Goal: Task Accomplishment & Management: Complete application form

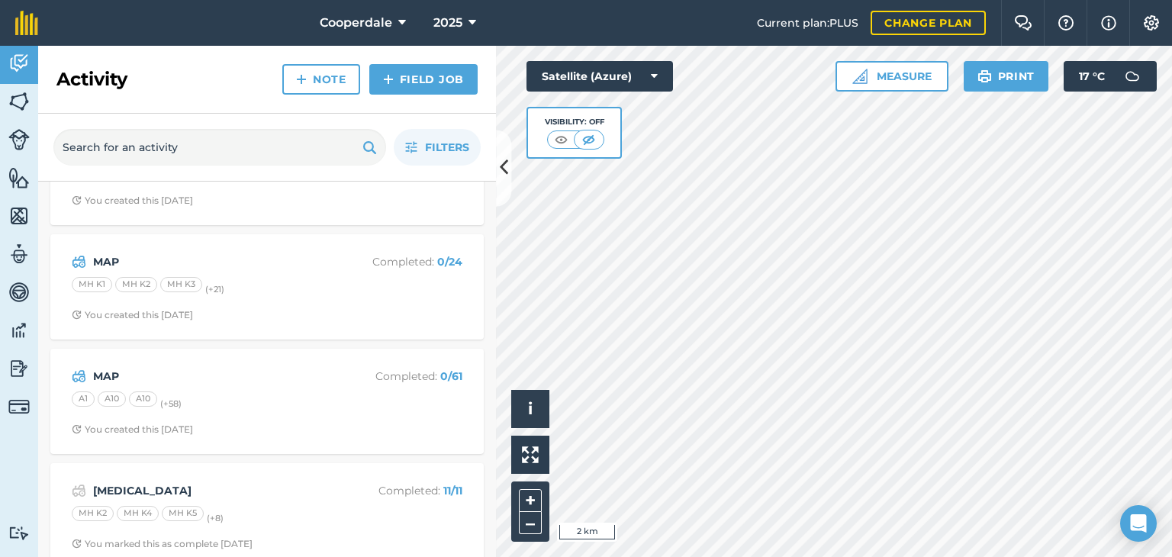
scroll to position [159, 0]
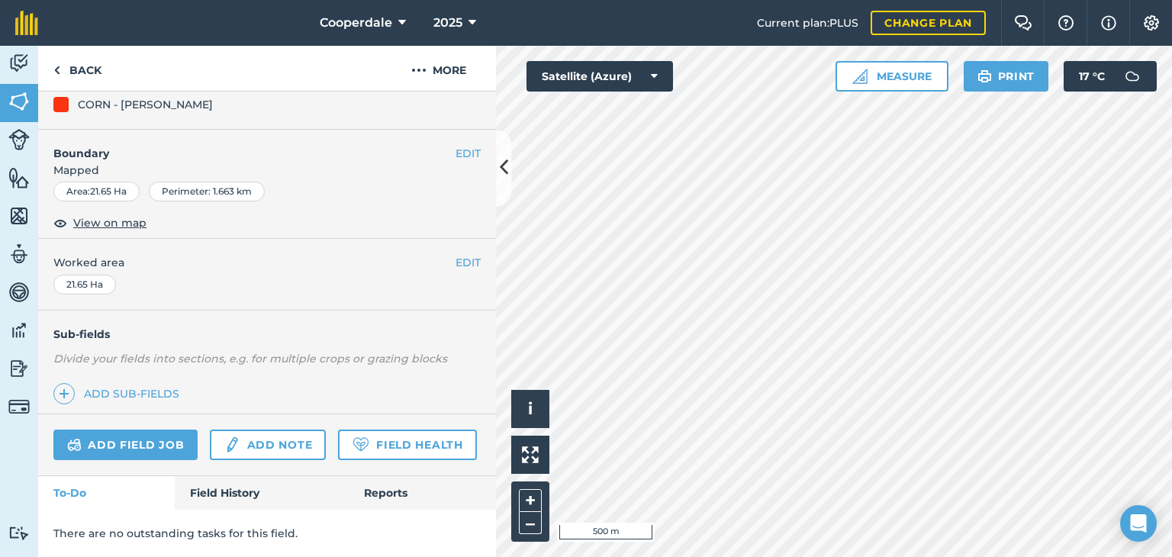
scroll to position [202, 0]
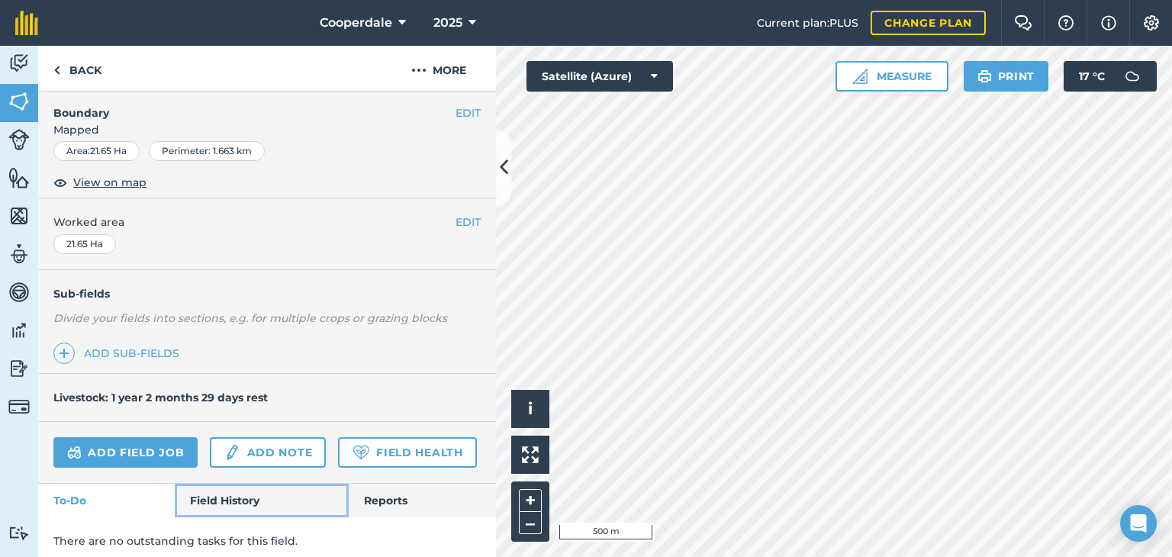
click at [225, 518] on link "Field History" at bounding box center [261, 501] width 173 height 34
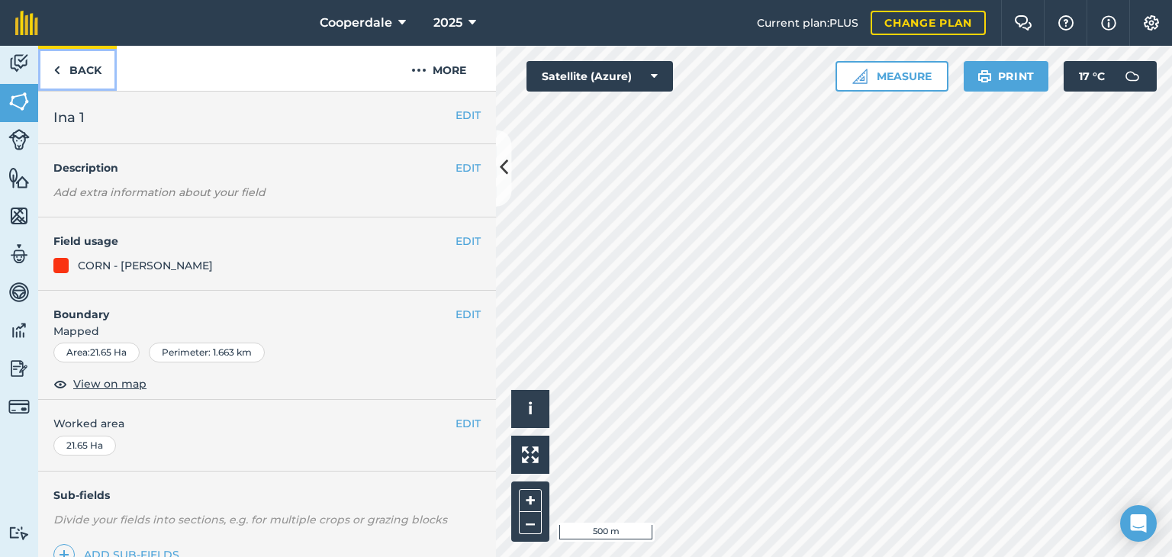
click at [85, 71] on link "Back" at bounding box center [77, 68] width 79 height 45
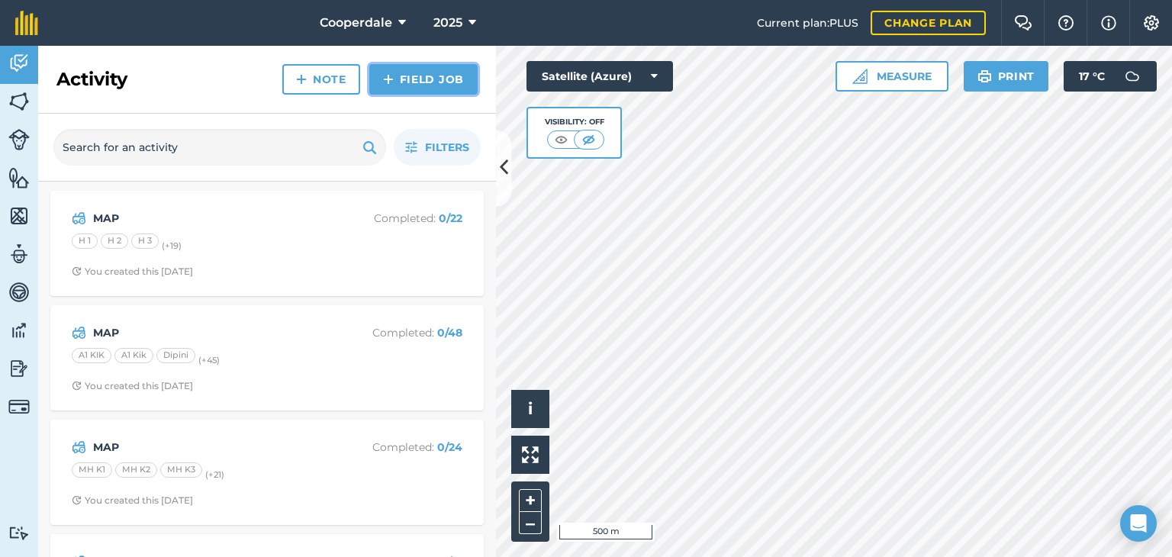
click at [418, 81] on link "Field Job" at bounding box center [423, 79] width 108 height 31
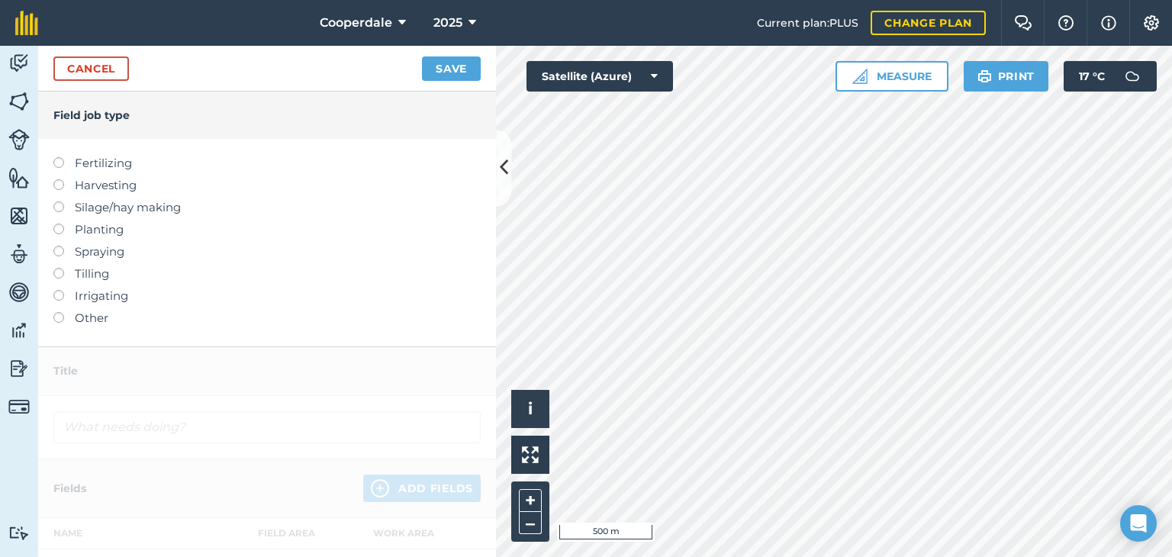
click at [57, 157] on label at bounding box center [63, 157] width 21 height 0
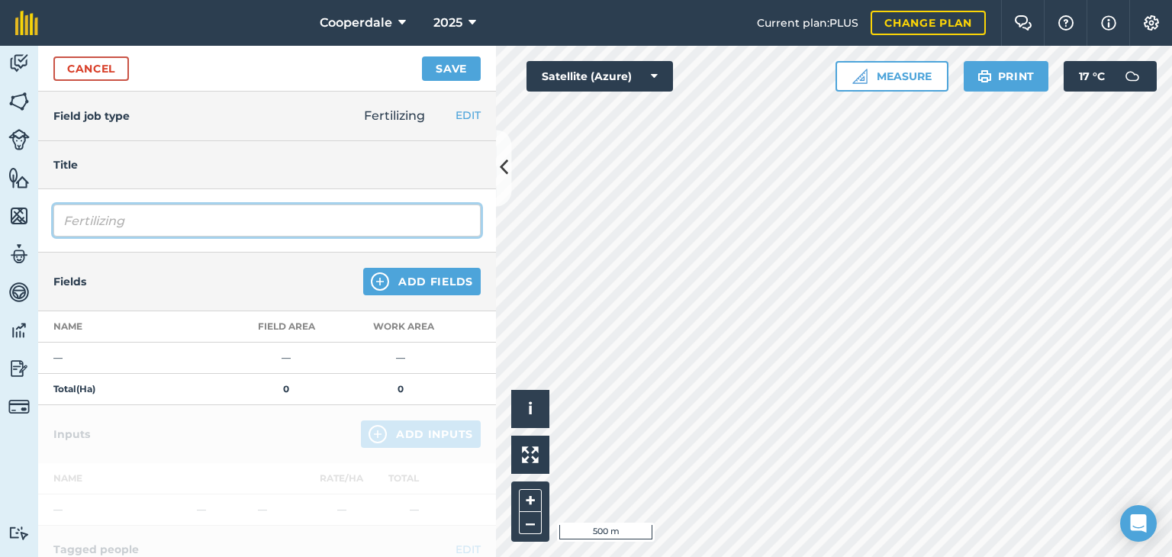
click at [156, 227] on input "Fertilizing" at bounding box center [266, 221] width 427 height 32
type input "F"
type input "1.0.4"
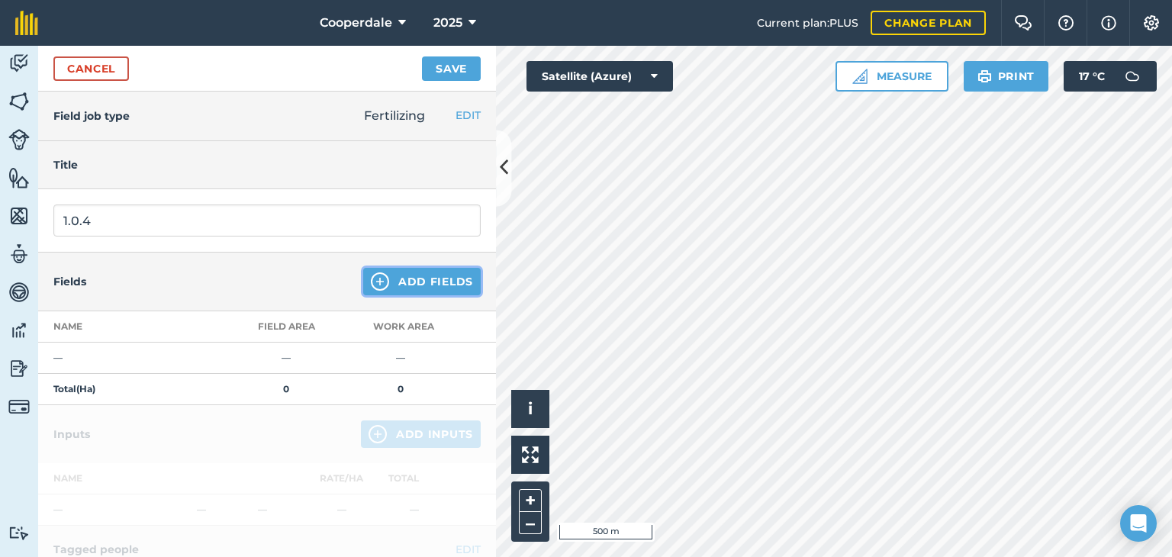
click at [402, 276] on button "Add Fields" at bounding box center [422, 281] width 118 height 27
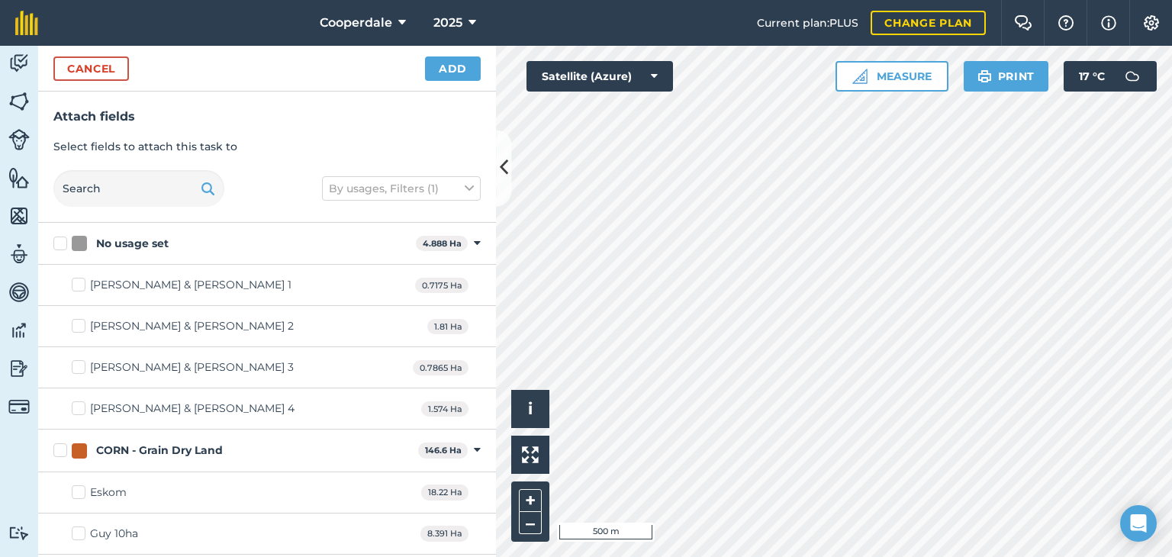
checkbox input "true"
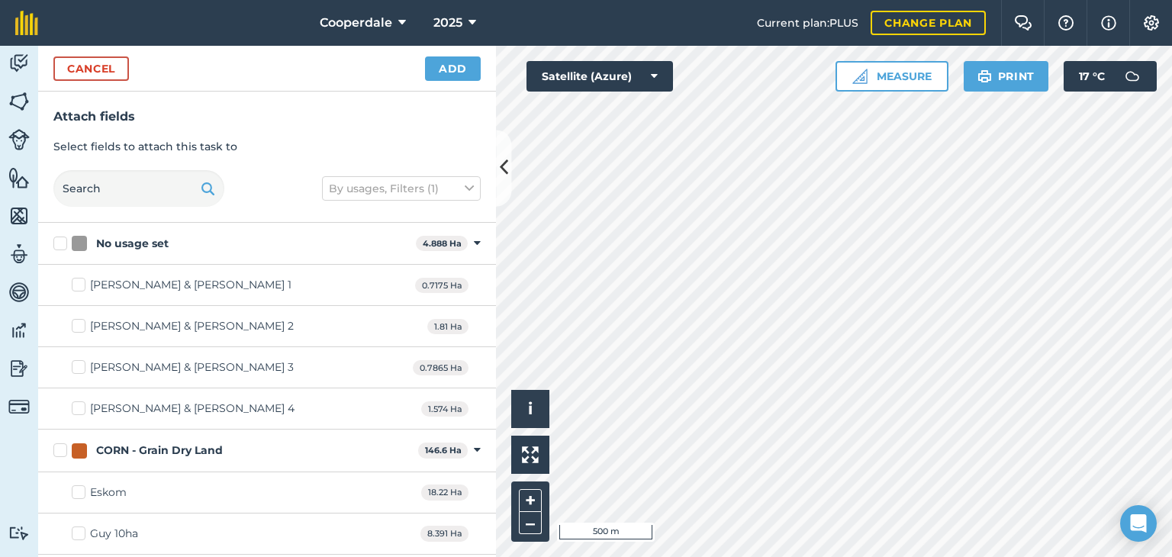
checkbox input "true"
click at [443, 68] on button "Add" at bounding box center [453, 68] width 56 height 24
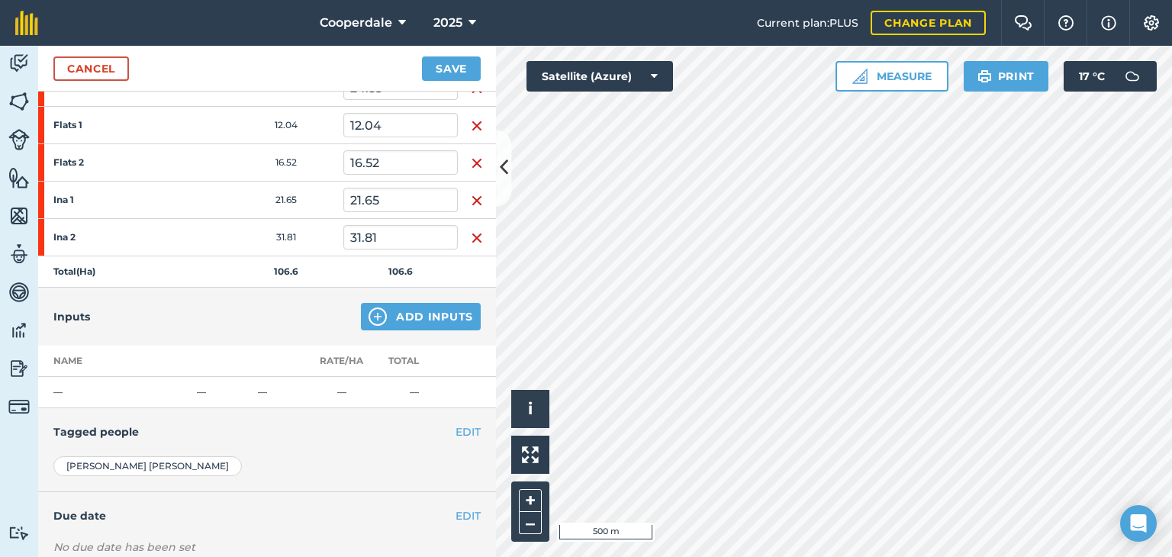
scroll to position [308, 0]
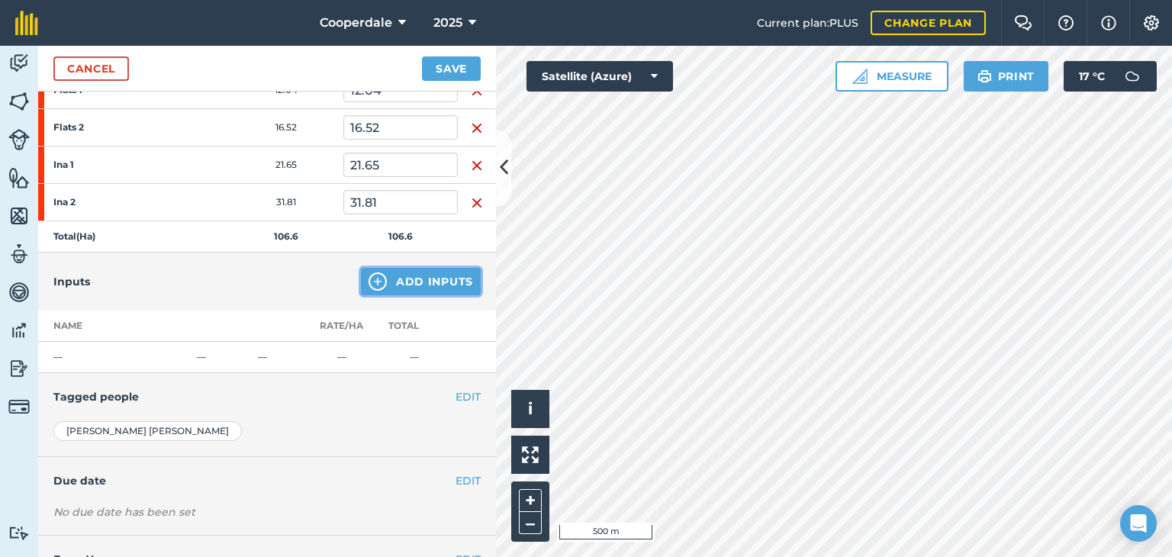
click at [388, 279] on button "Add Inputs" at bounding box center [421, 281] width 120 height 27
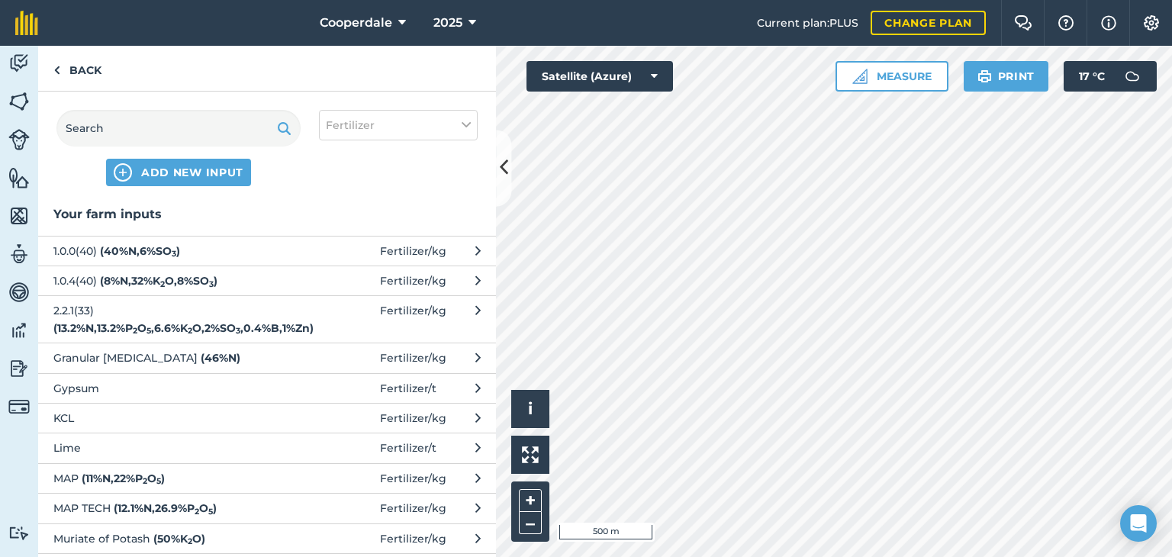
click at [140, 279] on strong "( 8 % N , 32 % K 2 O , 8 % SO 3 )" at bounding box center [159, 281] width 118 height 14
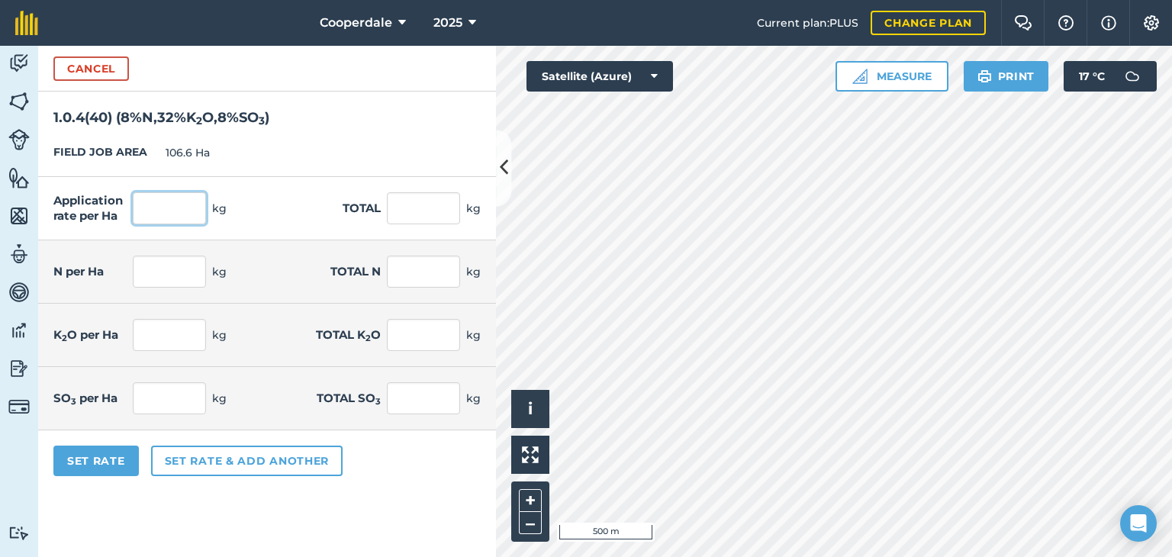
click at [172, 208] on input "text" at bounding box center [169, 208] width 73 height 32
type input "350"
type input "37,275"
type input "28"
type input "2,982"
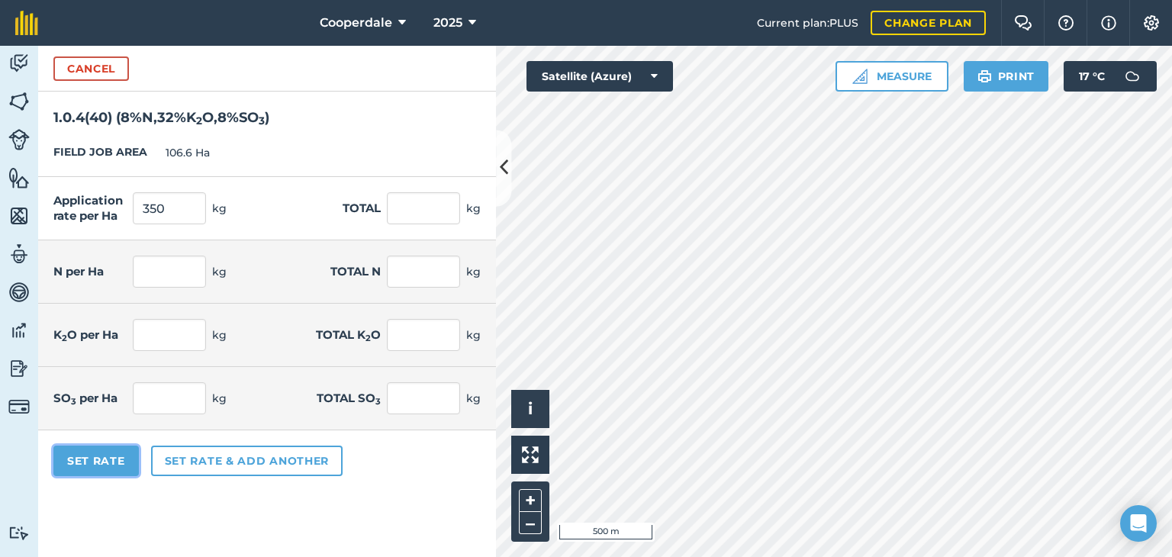
type input "112"
type input "11,928"
type input "28"
type input "2,982"
click at [102, 465] on button "Set Rate" at bounding box center [95, 461] width 85 height 31
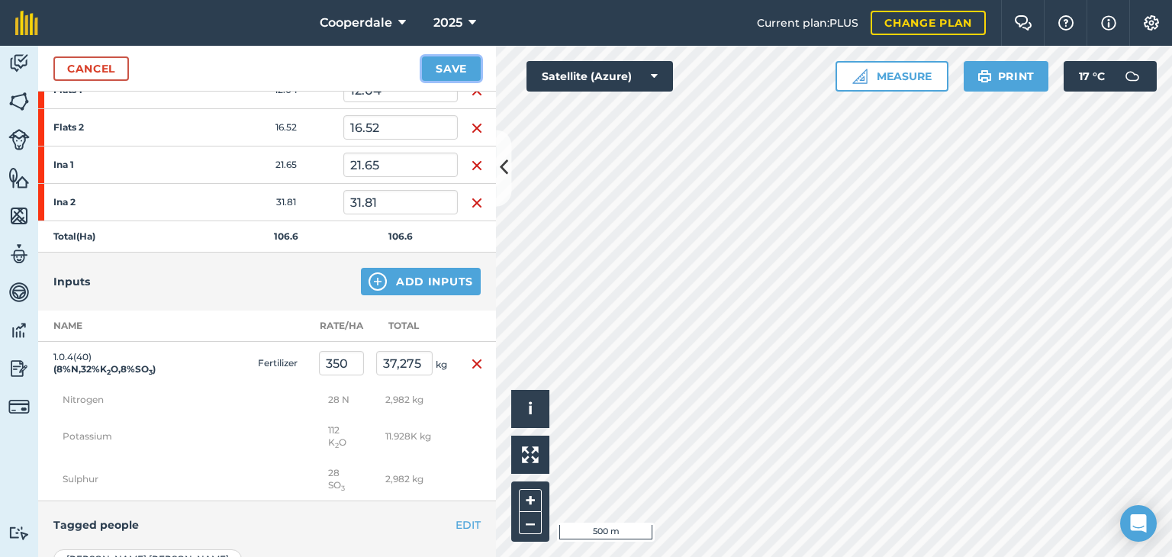
click at [445, 71] on button "Save" at bounding box center [451, 68] width 59 height 24
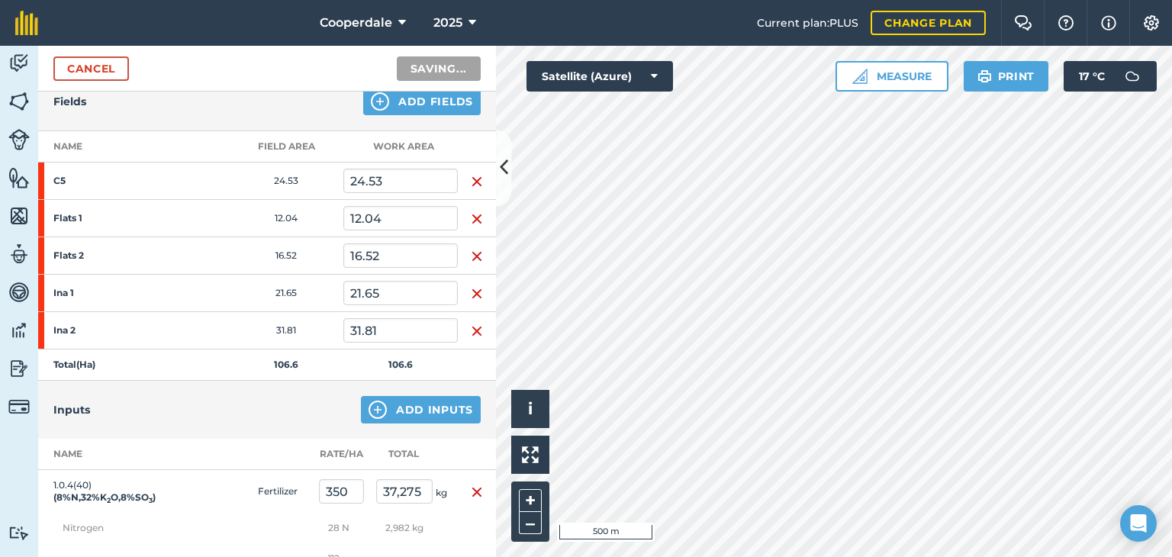
scroll to position [186, 0]
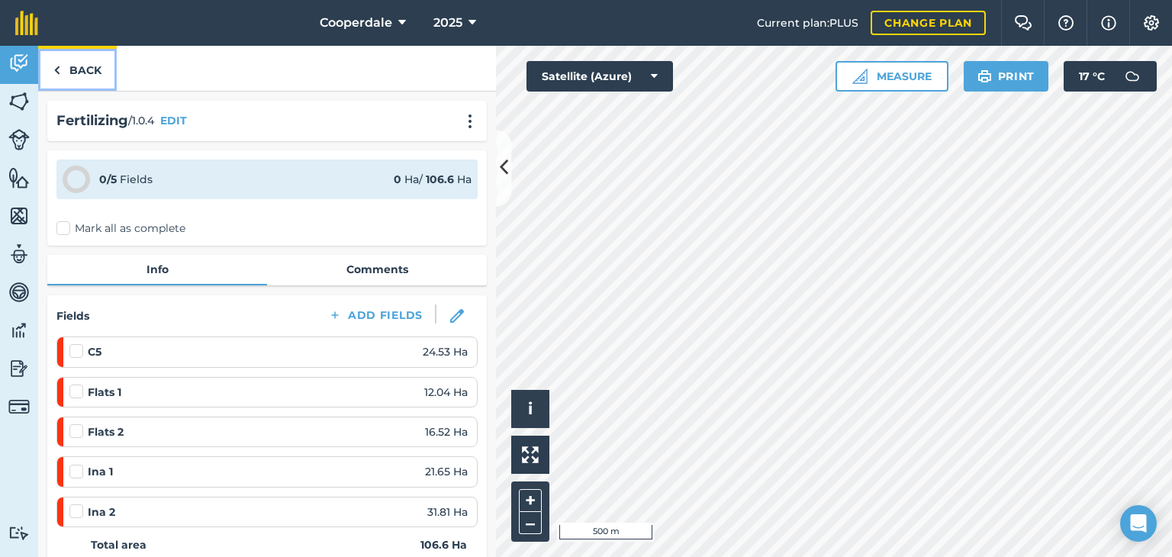
click at [84, 67] on link "Back" at bounding box center [77, 68] width 79 height 45
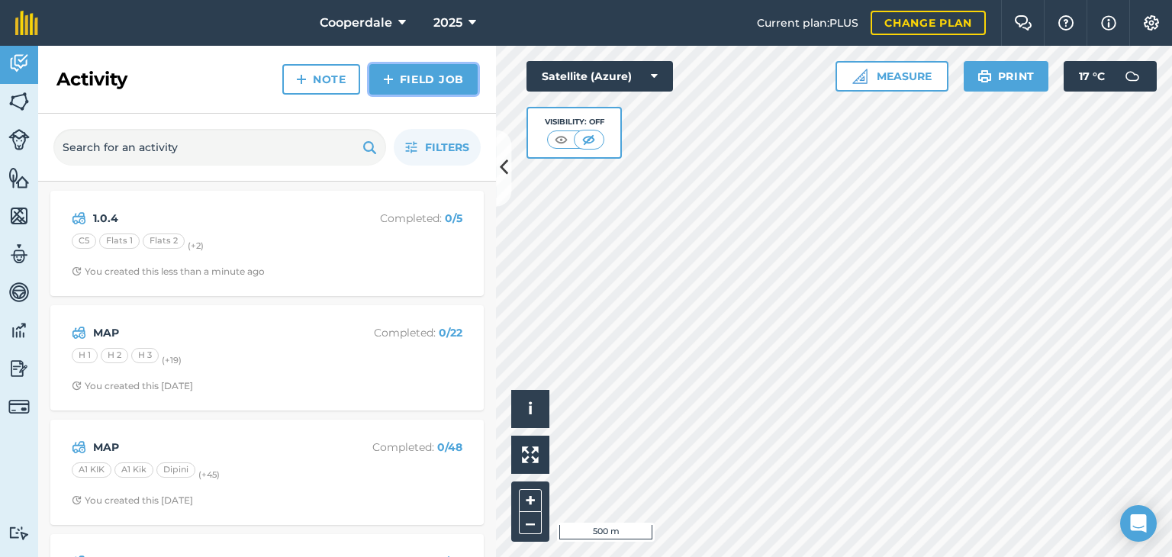
click at [414, 78] on link "Field Job" at bounding box center [423, 79] width 108 height 31
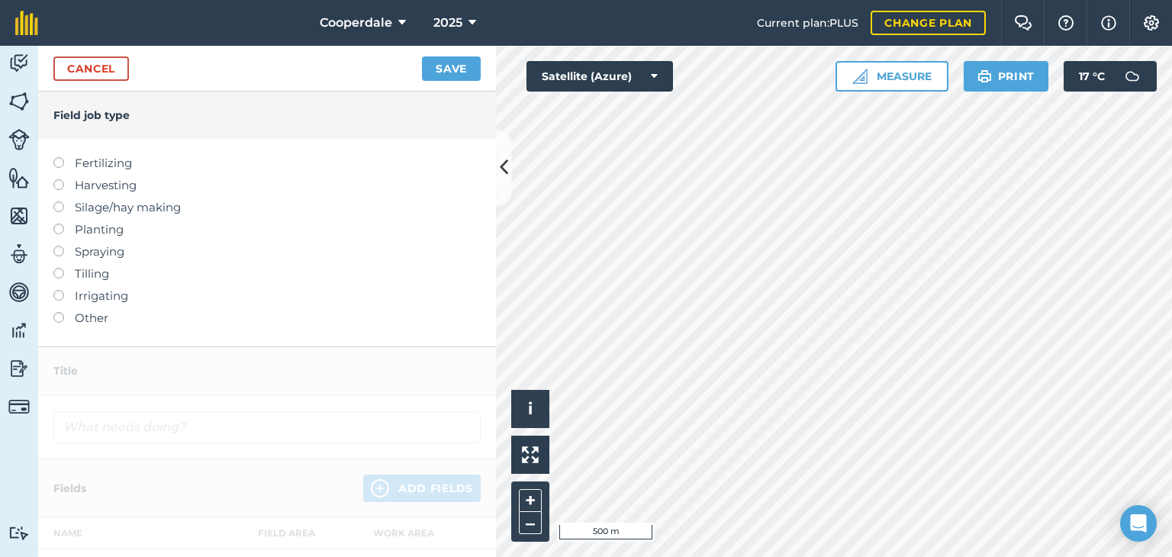
click at [59, 157] on label at bounding box center [63, 157] width 21 height 0
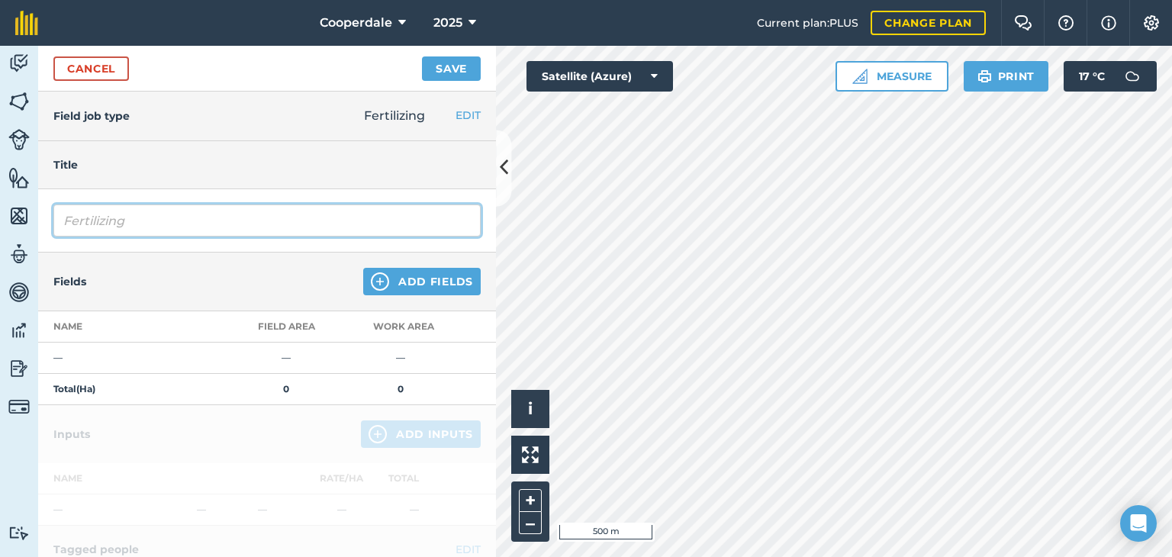
click at [147, 223] on input "Fertilizing" at bounding box center [266, 221] width 427 height 32
type input "F"
type input "KCL"
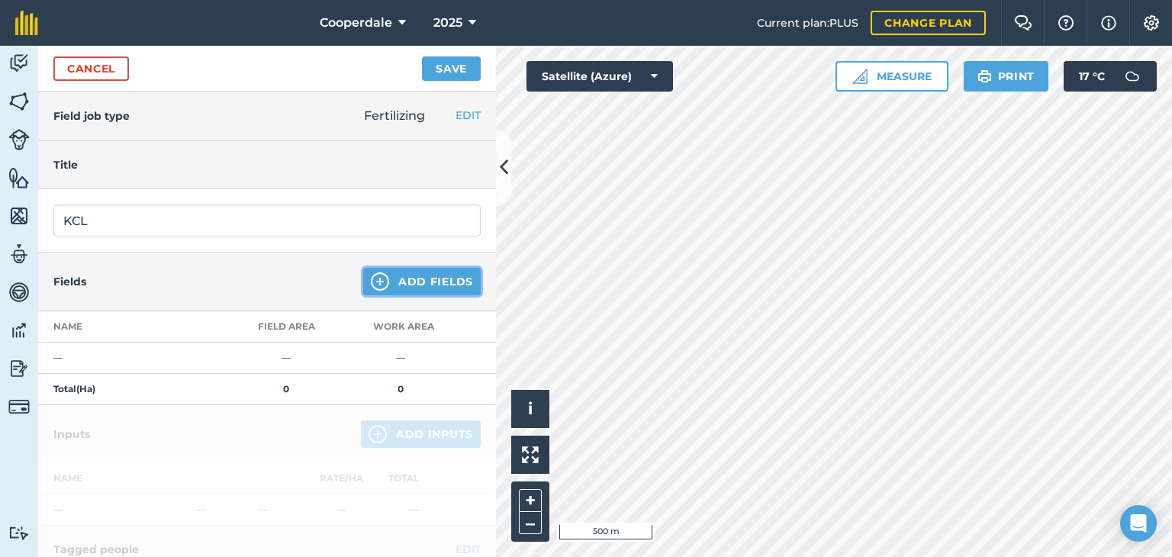
click at [400, 285] on button "Add Fields" at bounding box center [422, 281] width 118 height 27
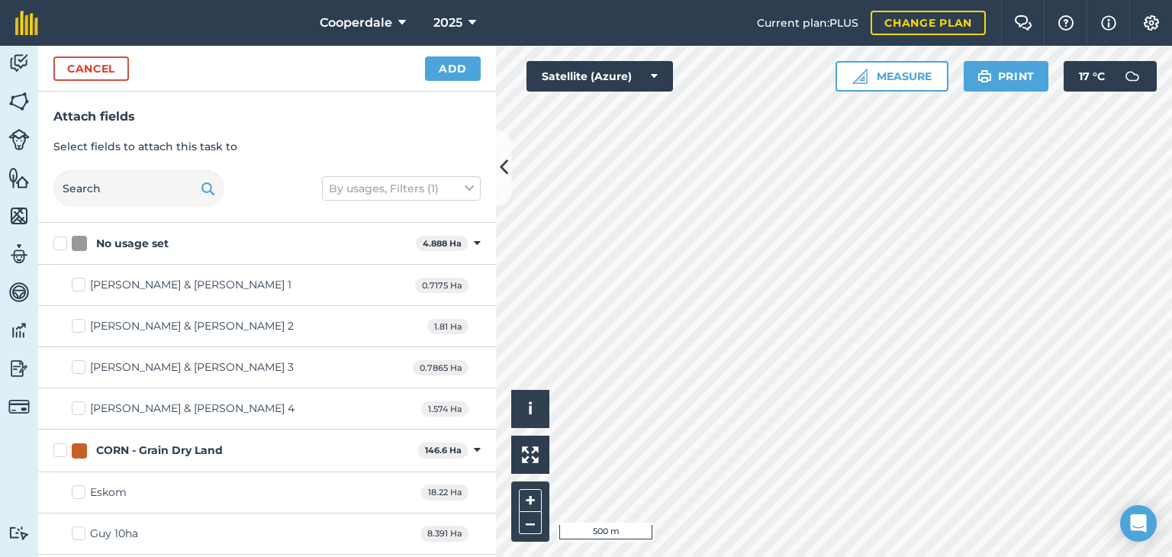
checkbox input "true"
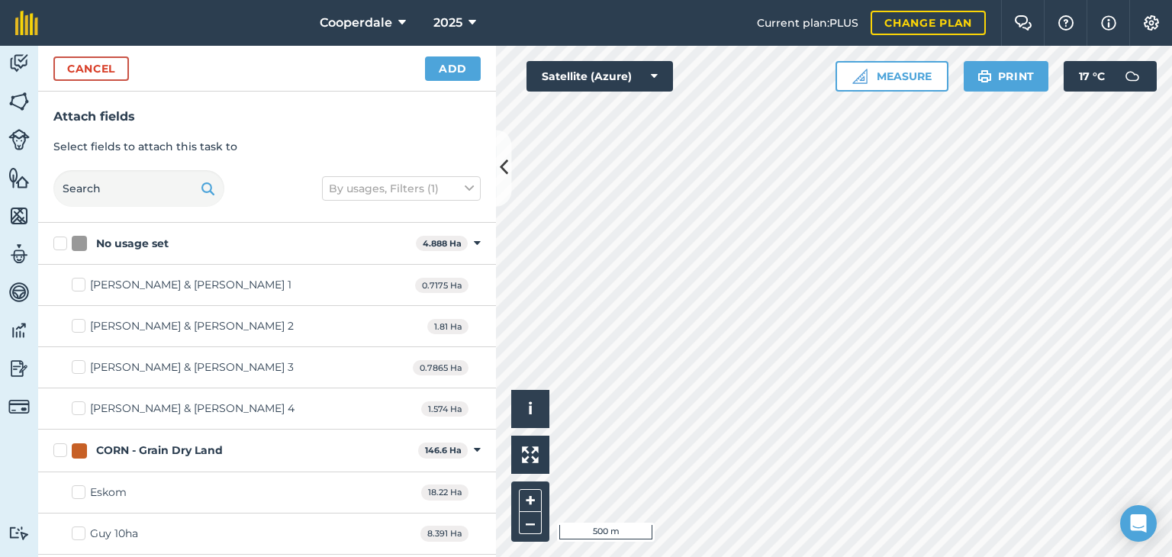
checkbox input "true"
click at [455, 75] on button "Add" at bounding box center [453, 68] width 56 height 24
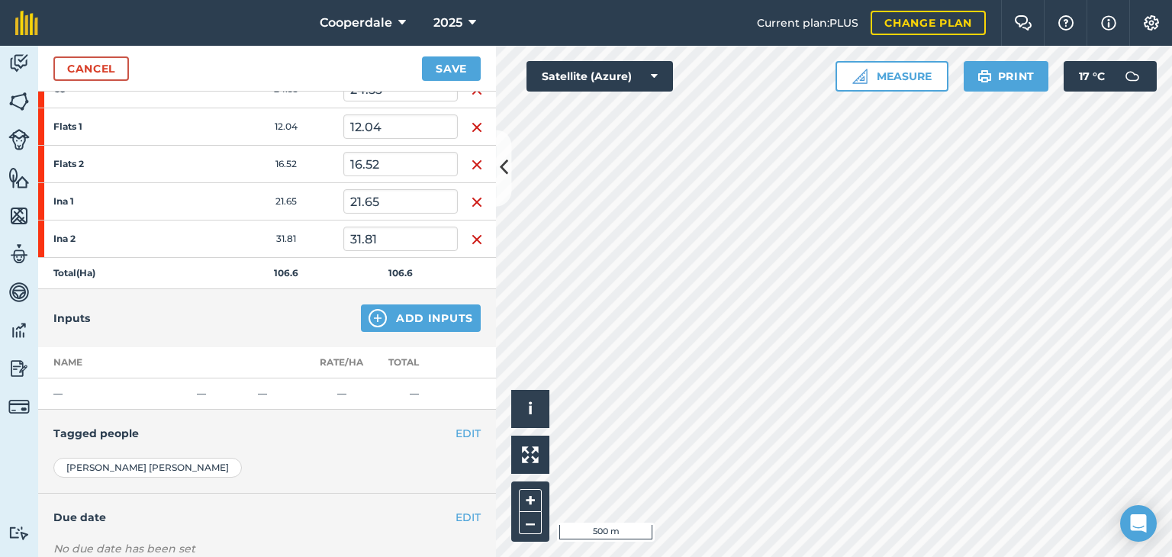
scroll to position [351, 0]
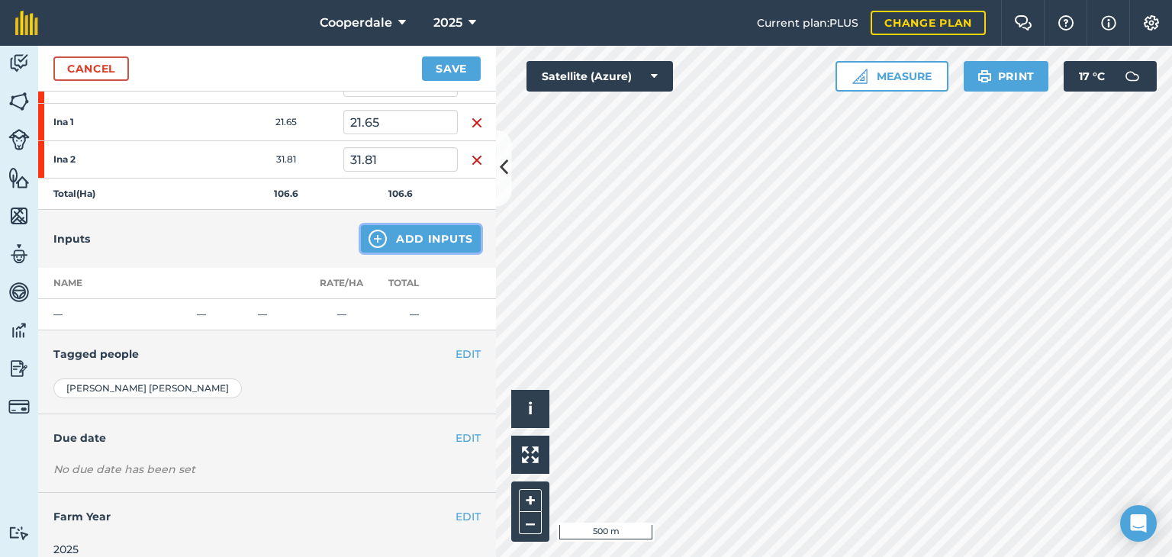
click at [438, 234] on button "Add Inputs" at bounding box center [421, 238] width 120 height 27
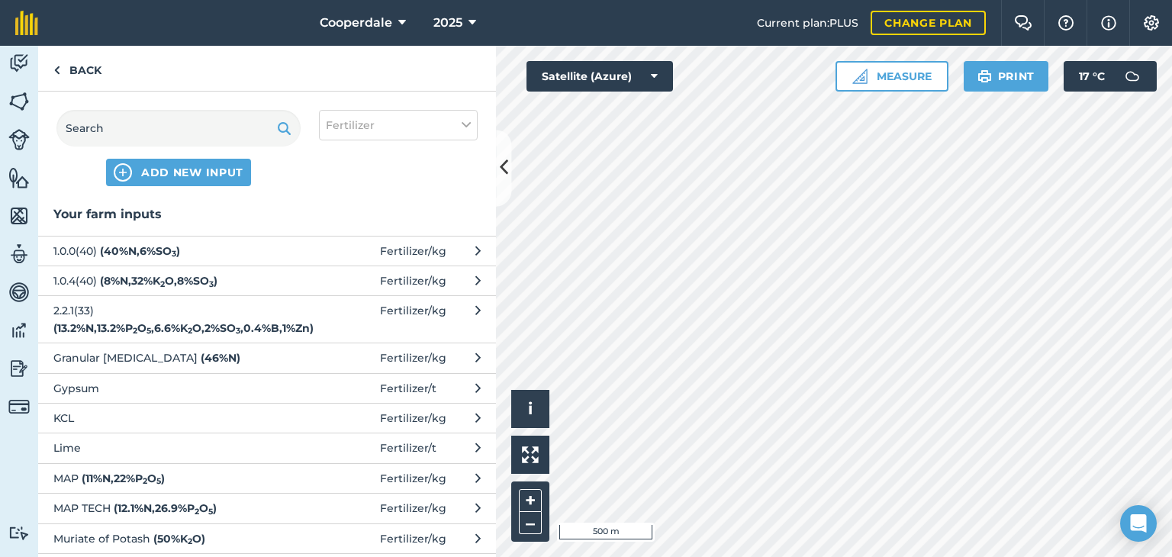
click at [131, 534] on span "Muriate of Potash ( 50 % K 2 O )" at bounding box center [178, 539] width 250 height 17
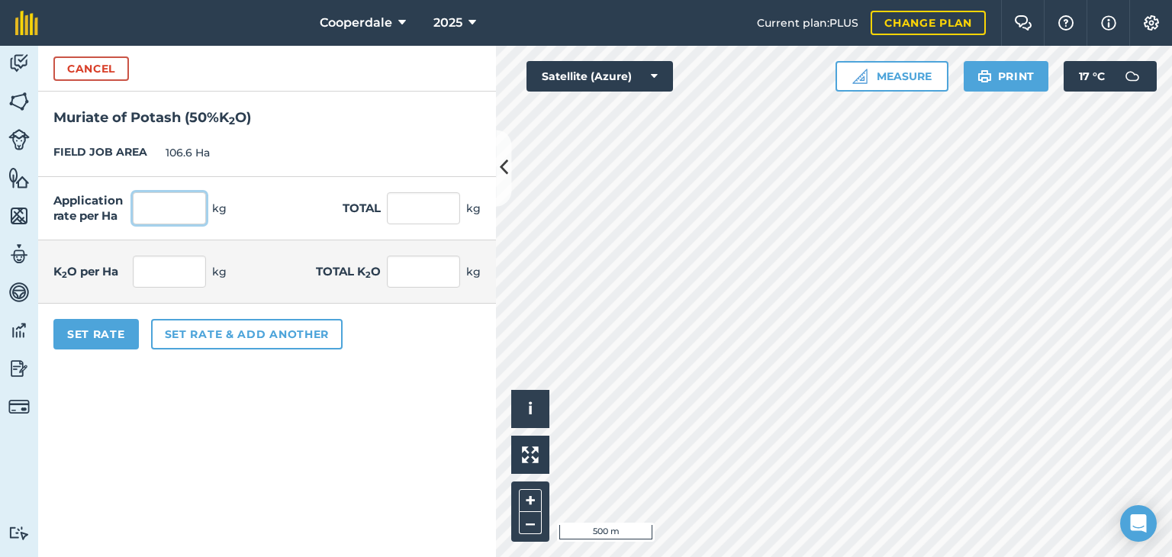
click at [154, 216] on input "text" at bounding box center [169, 208] width 73 height 32
type input "200"
type input "21,300"
type input "100"
type input "10,650"
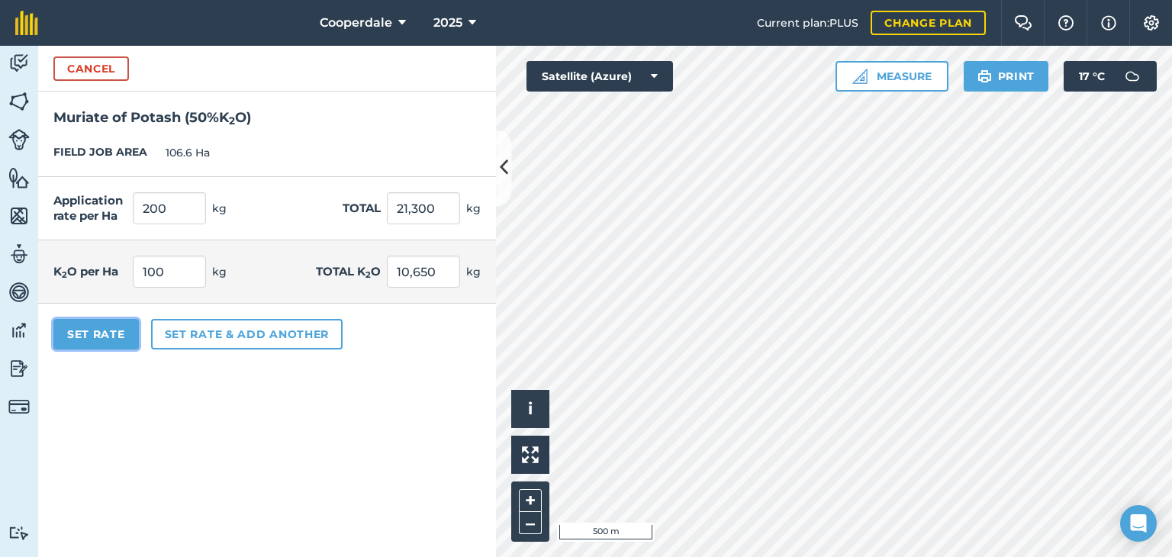
click at [96, 337] on button "Set Rate" at bounding box center [95, 334] width 85 height 31
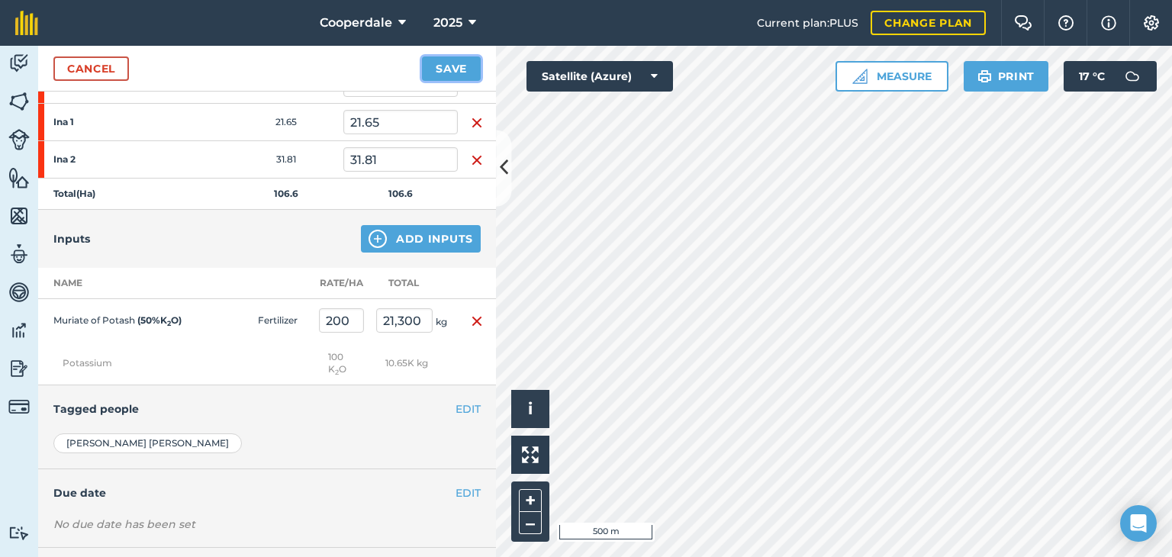
click at [442, 62] on button "Save" at bounding box center [451, 68] width 59 height 24
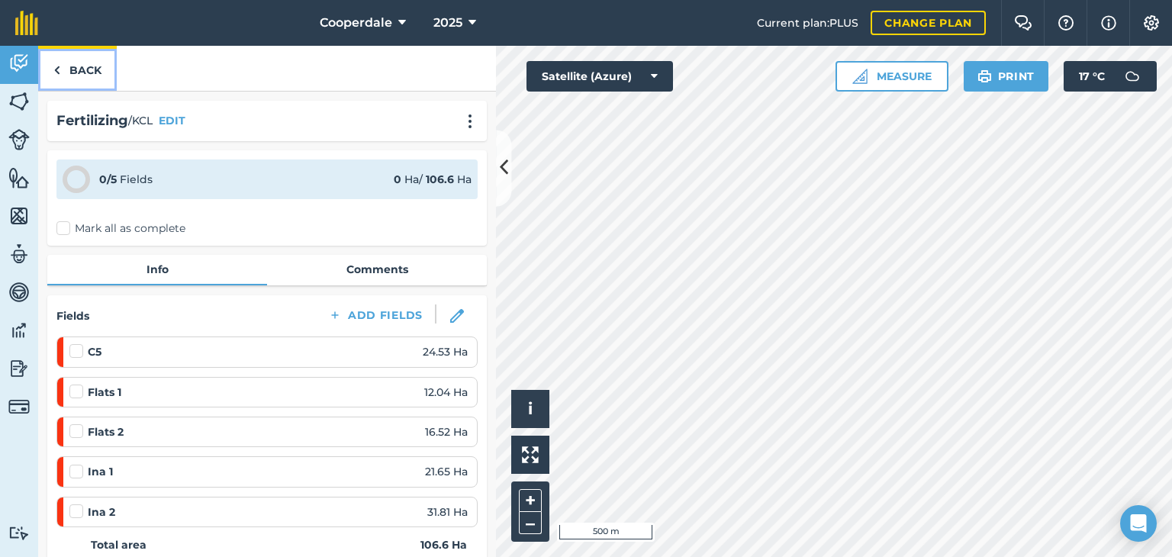
click at [76, 75] on link "Back" at bounding box center [77, 68] width 79 height 45
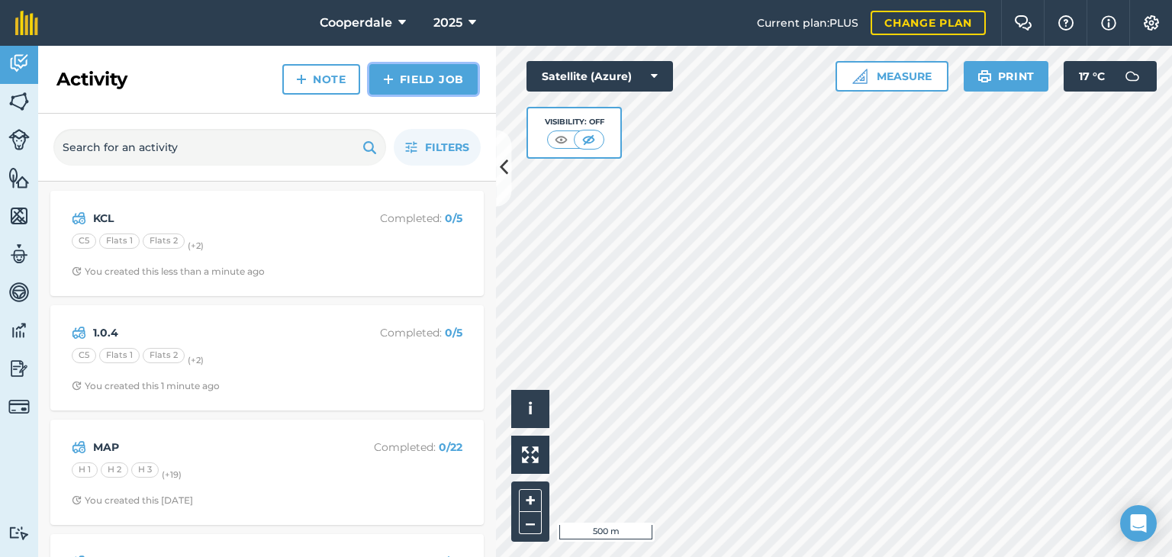
click at [421, 80] on link "Field Job" at bounding box center [423, 79] width 108 height 31
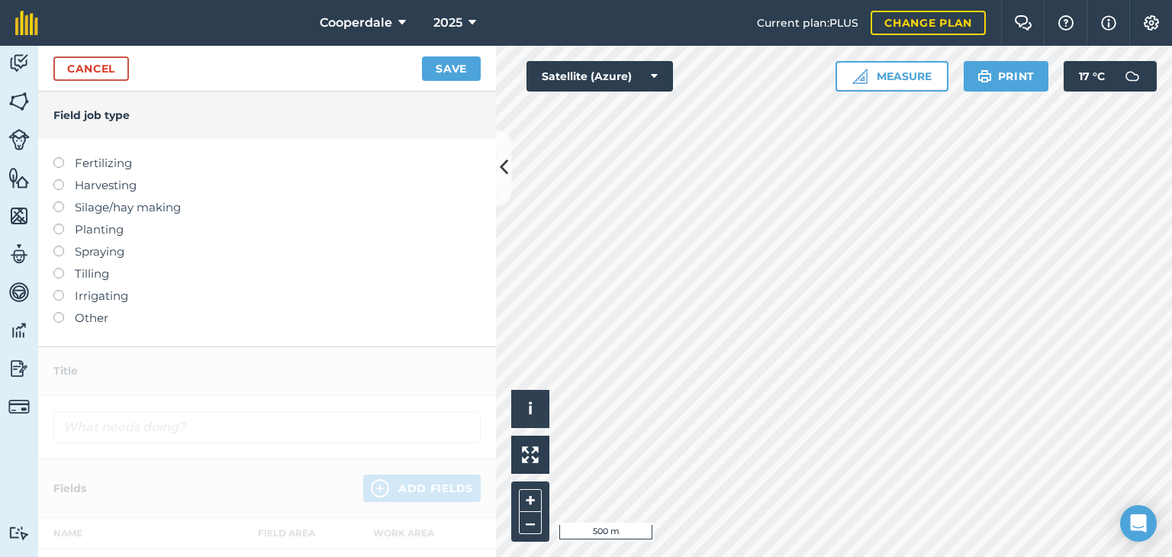
click at [55, 157] on label at bounding box center [63, 157] width 21 height 0
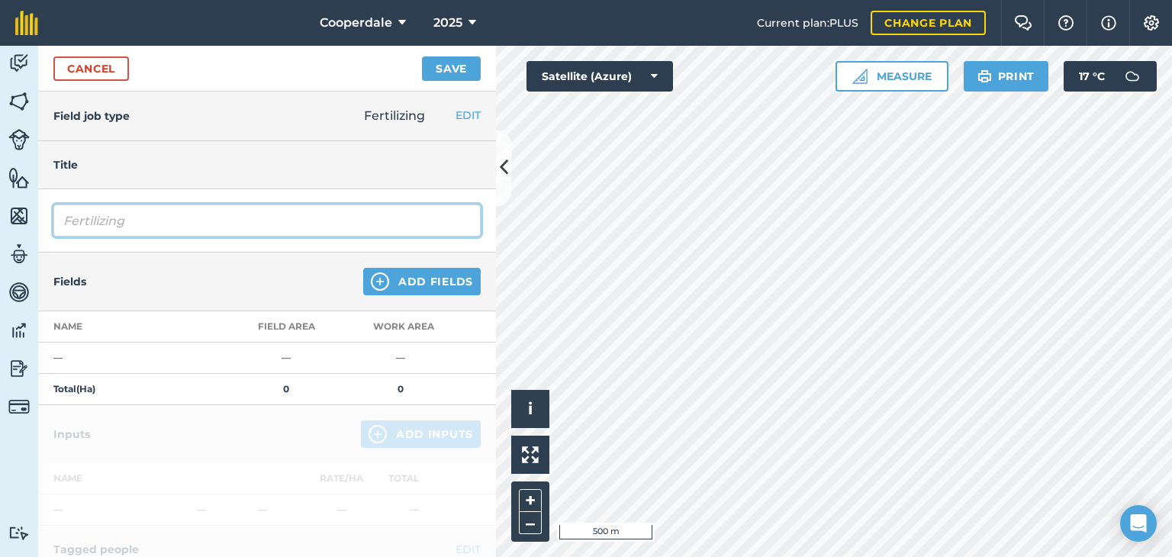
click at [170, 224] on input "Fertilizing" at bounding box center [266, 221] width 427 height 32
type input "F"
type input "GYPSUM"
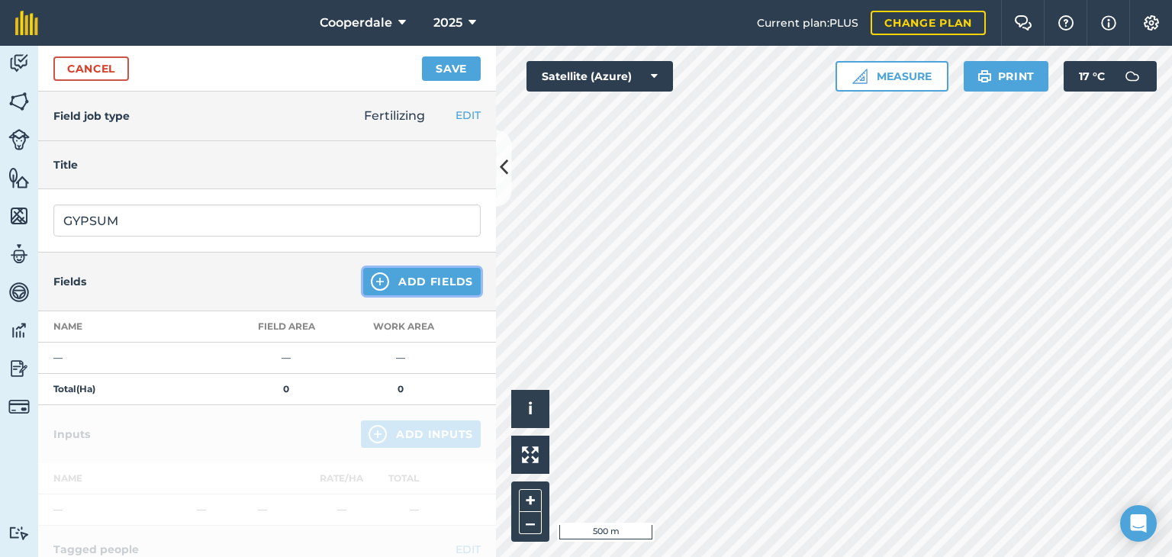
click at [434, 284] on button "Add Fields" at bounding box center [422, 281] width 118 height 27
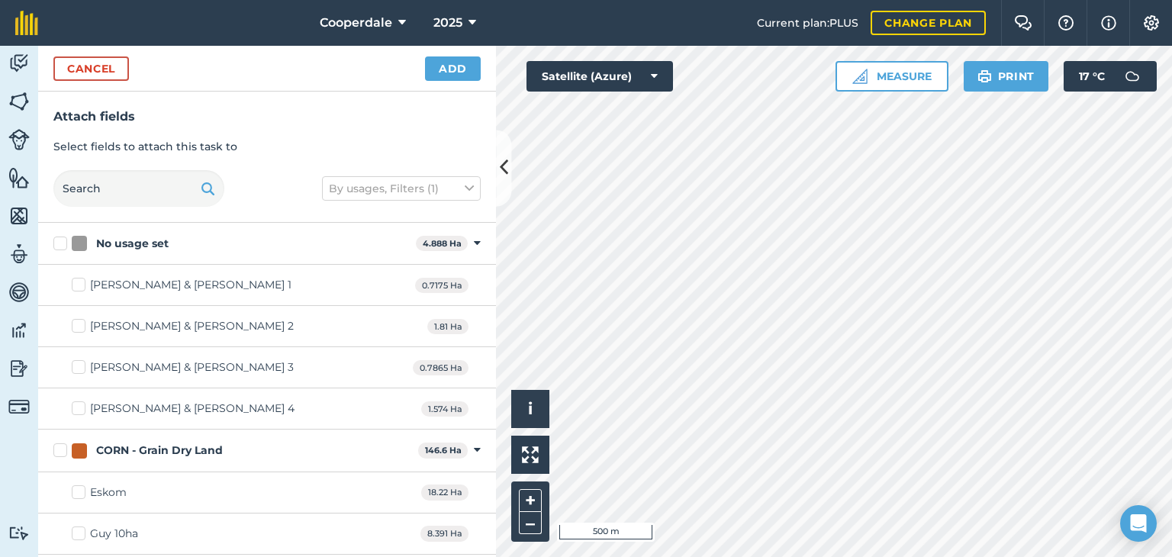
checkbox input "true"
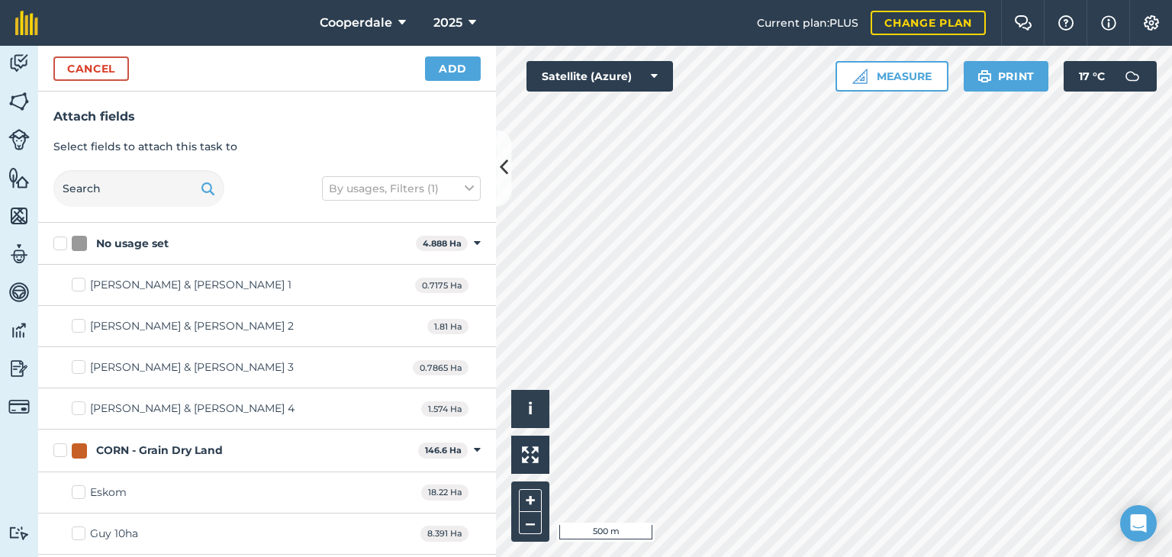
checkbox input "true"
checkbox input "false"
checkbox input "true"
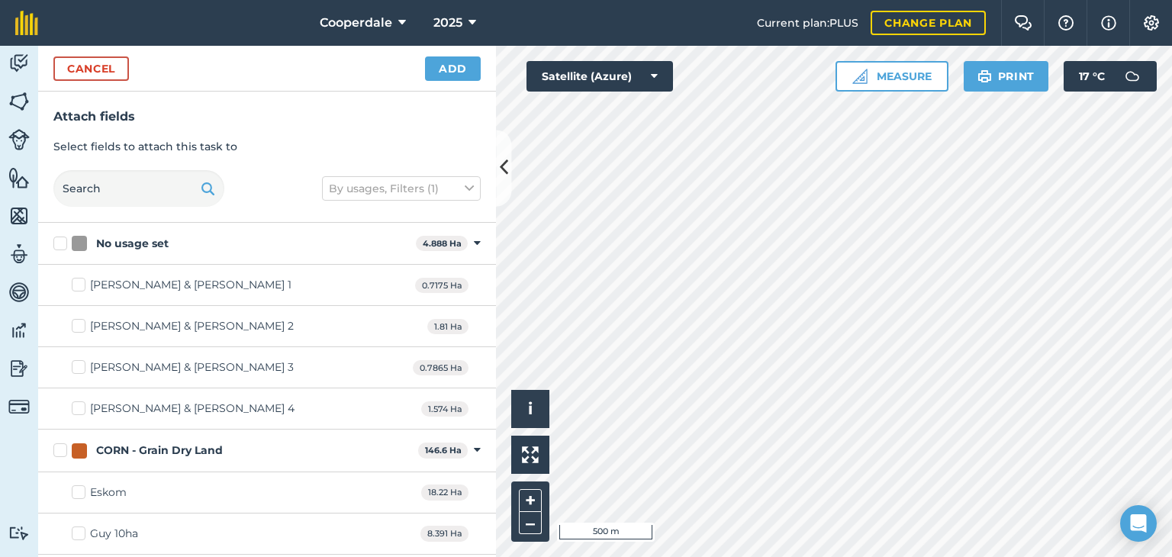
checkbox input "true"
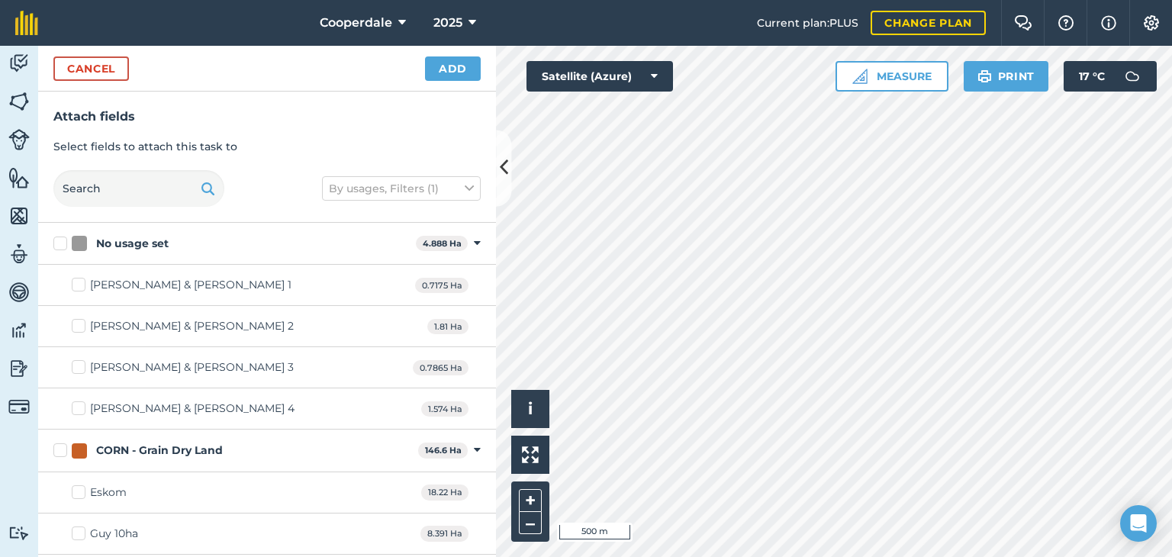
checkbox input "true"
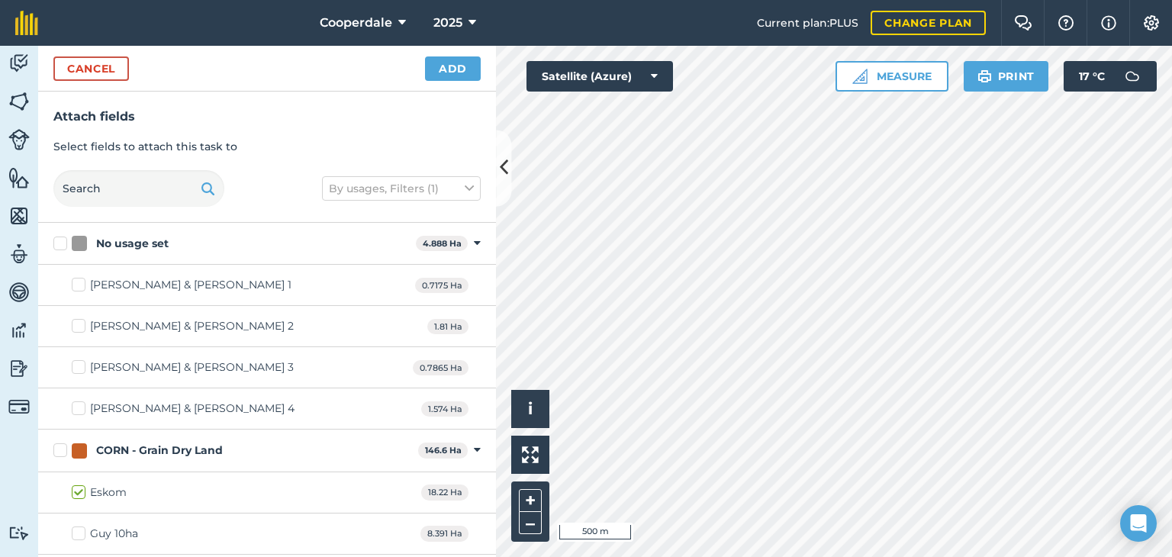
checkbox input "true"
click at [470, 350] on div "Activity Fields Livestock Features Maps Team Vehicles Data Reporting Billing Tu…" at bounding box center [586, 301] width 1172 height 511
checkbox input "true"
click at [457, 68] on button "Add" at bounding box center [453, 68] width 56 height 24
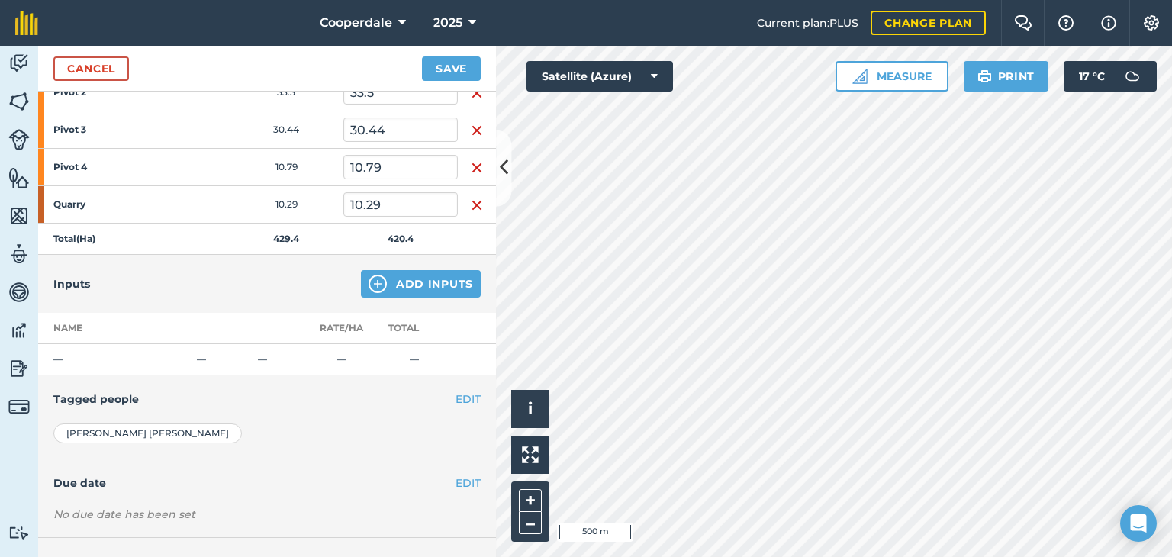
scroll to position [721, 0]
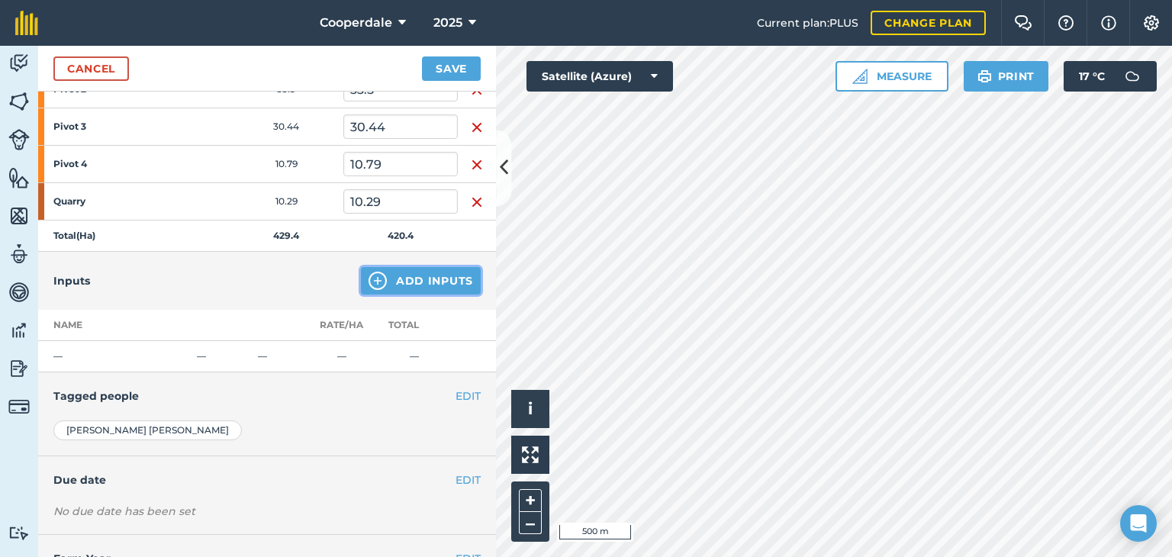
click at [421, 267] on button "Add Inputs" at bounding box center [421, 280] width 120 height 27
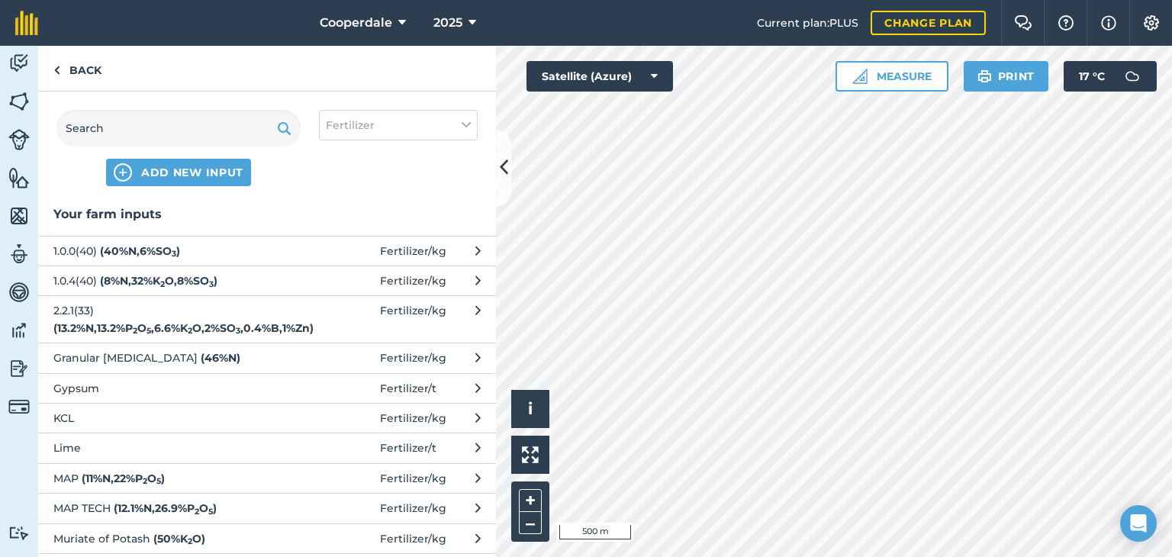
click at [95, 385] on span "Gypsum" at bounding box center [178, 388] width 250 height 17
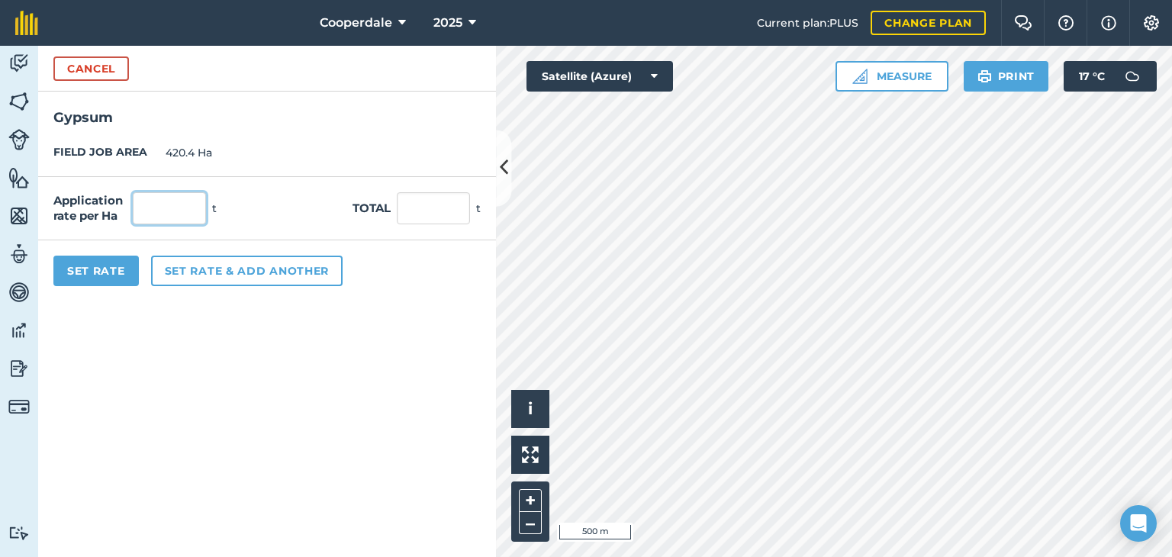
click at [157, 212] on input "text" at bounding box center [169, 208] width 73 height 32
type input "2"
type input "840.8"
click at [110, 266] on button "Set Rate" at bounding box center [95, 271] width 85 height 31
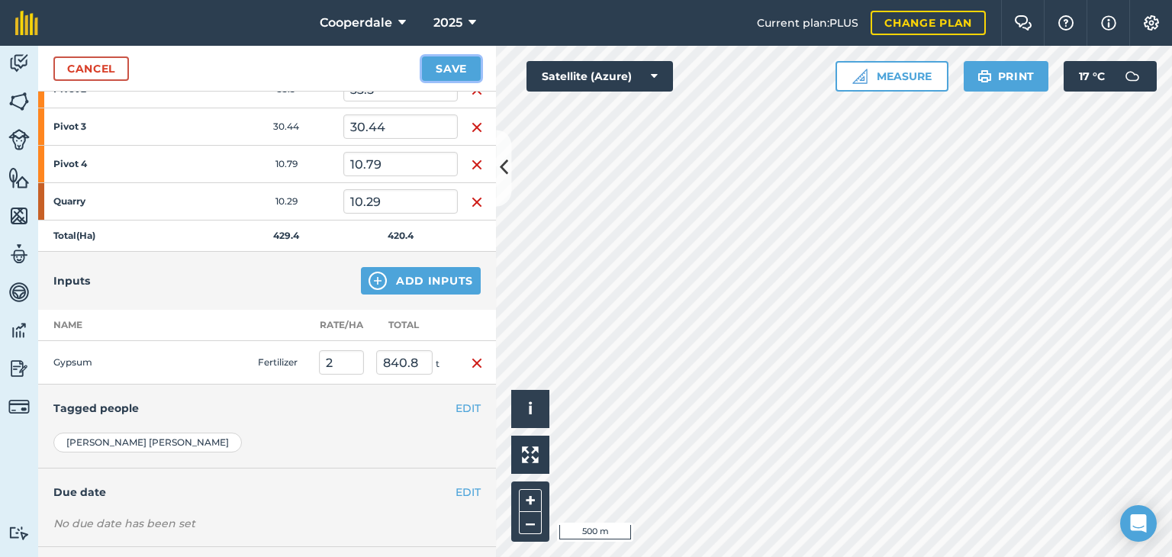
click at [455, 62] on button "Save" at bounding box center [451, 68] width 59 height 24
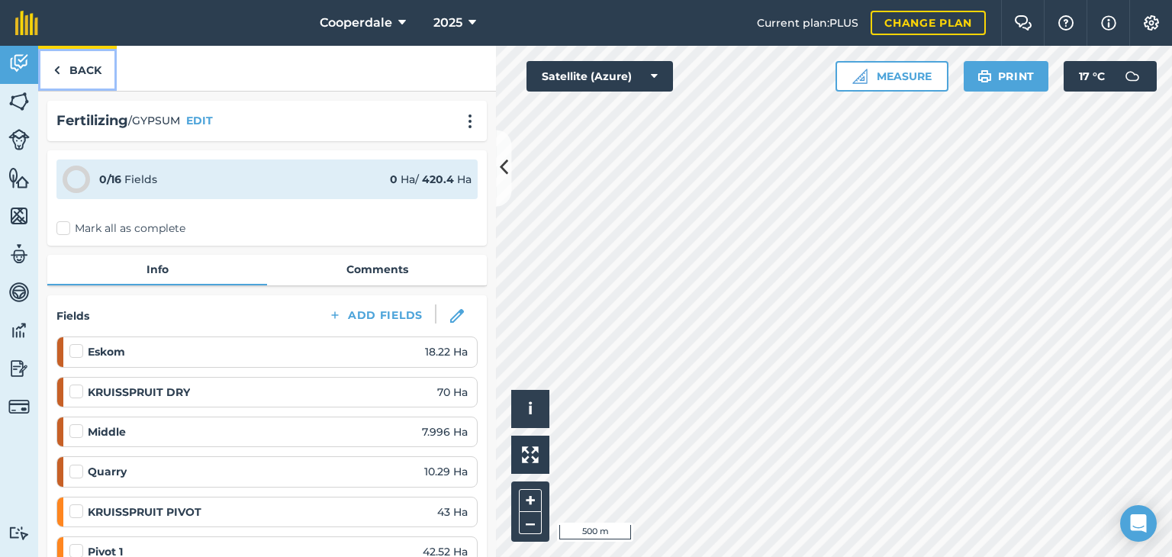
click at [80, 66] on link "Back" at bounding box center [77, 68] width 79 height 45
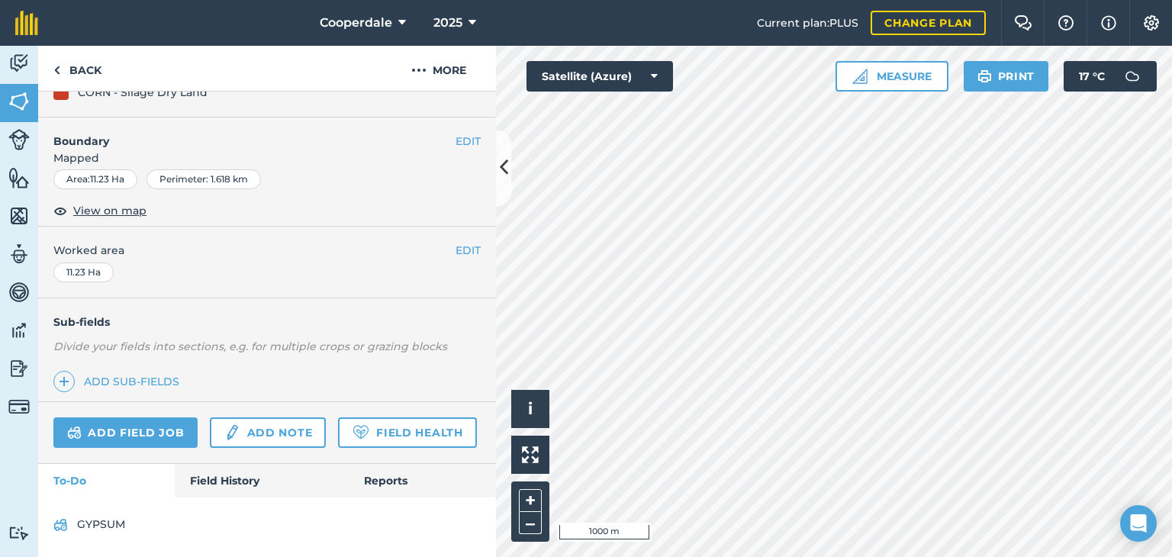
scroll to position [215, 0]
click at [222, 476] on link "Field History" at bounding box center [261, 480] width 173 height 34
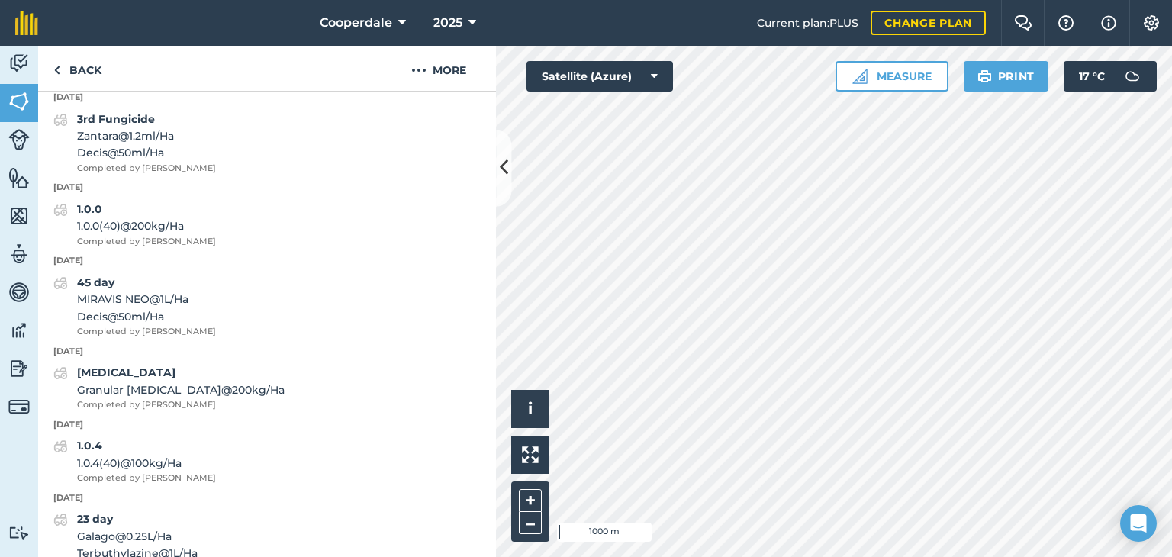
scroll to position [711, 0]
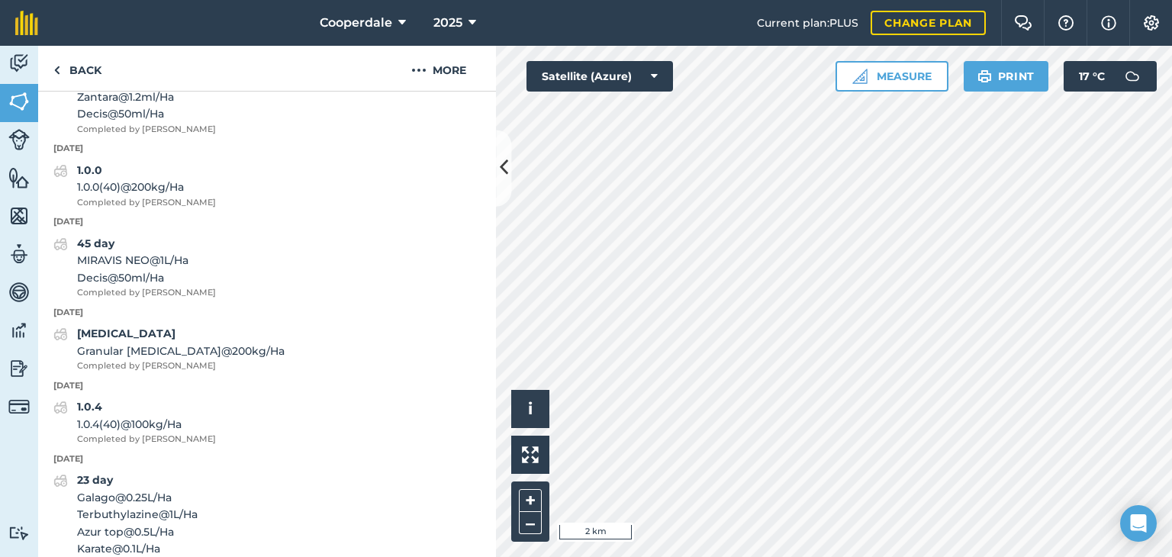
scroll to position [215, 0]
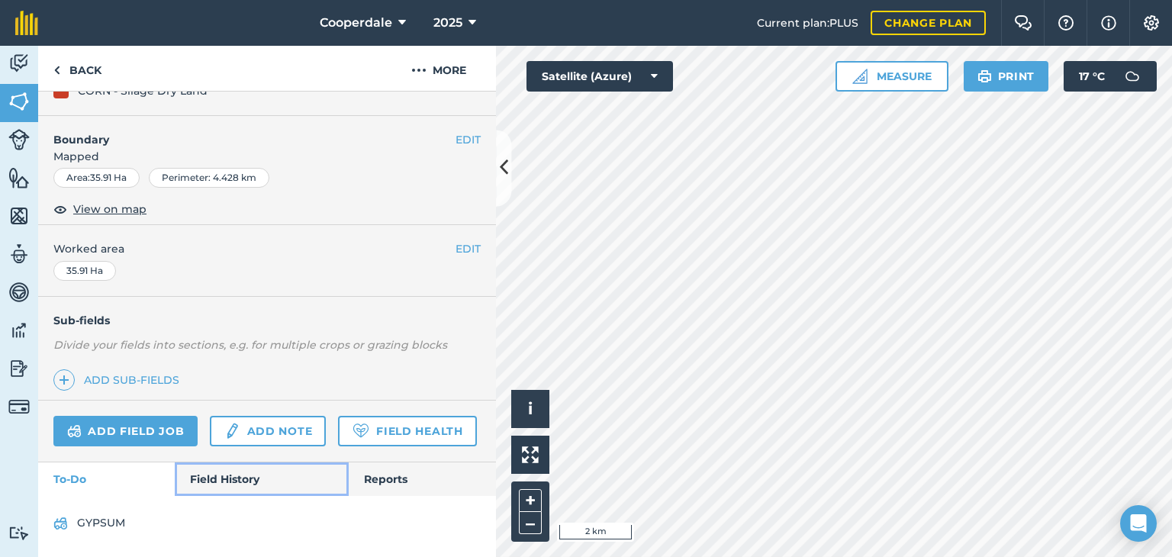
click at [211, 472] on link "Field History" at bounding box center [261, 480] width 173 height 34
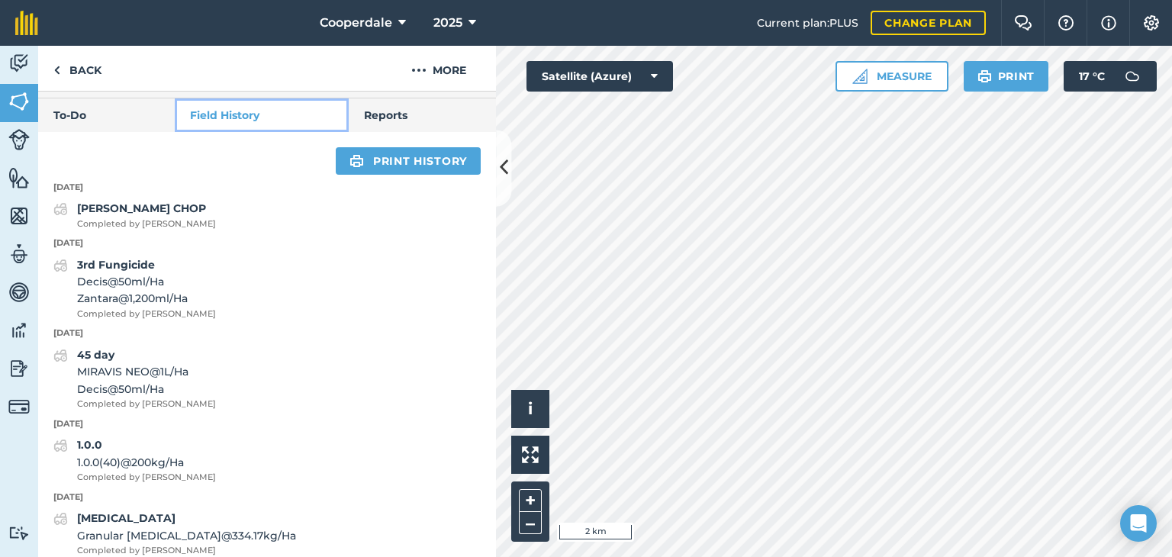
scroll to position [479, 0]
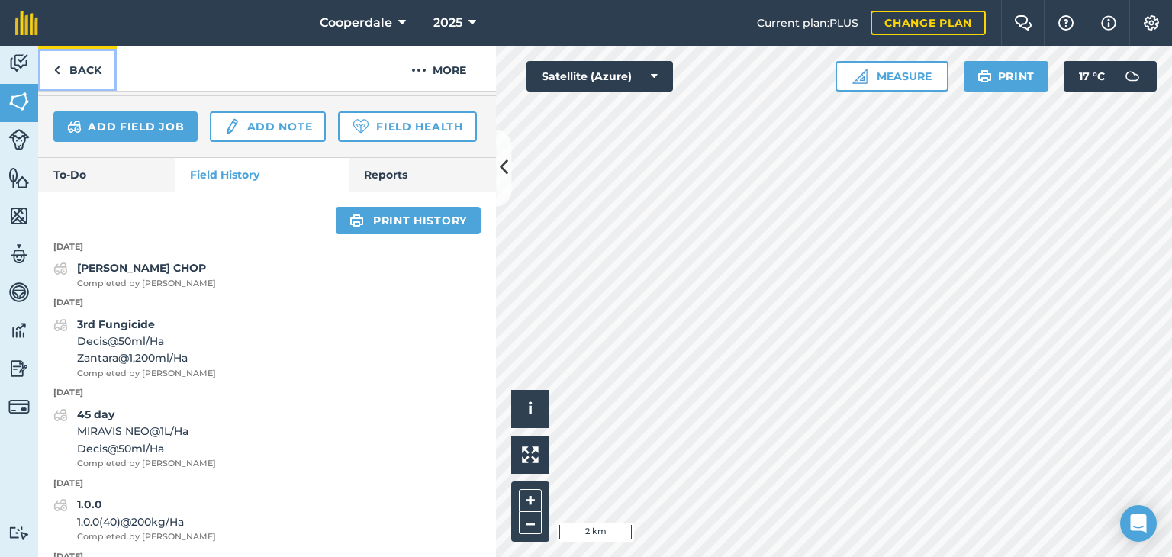
click at [79, 68] on link "Back" at bounding box center [77, 68] width 79 height 45
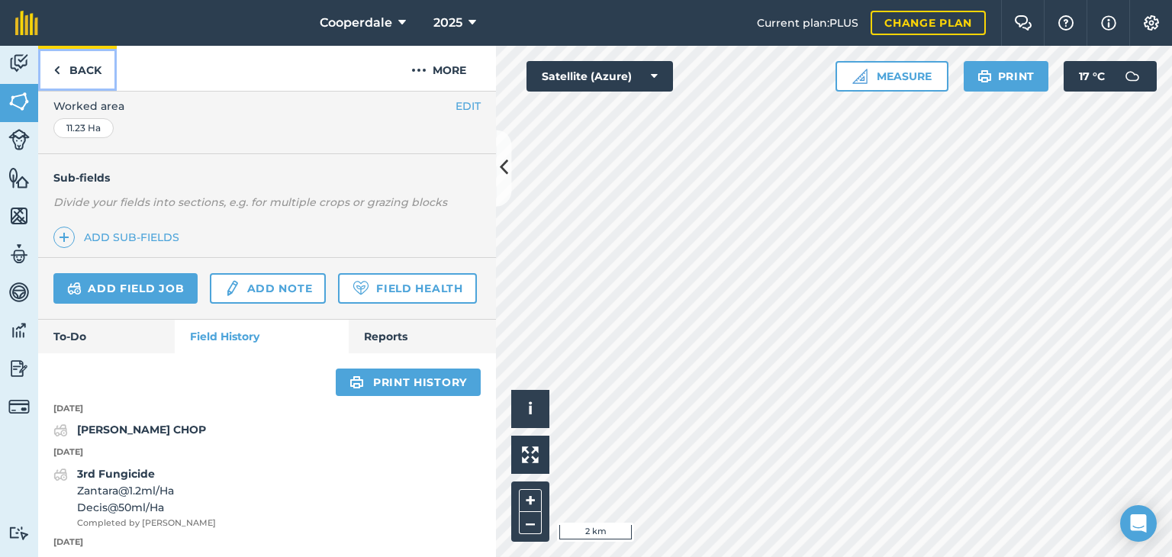
scroll to position [333, 0]
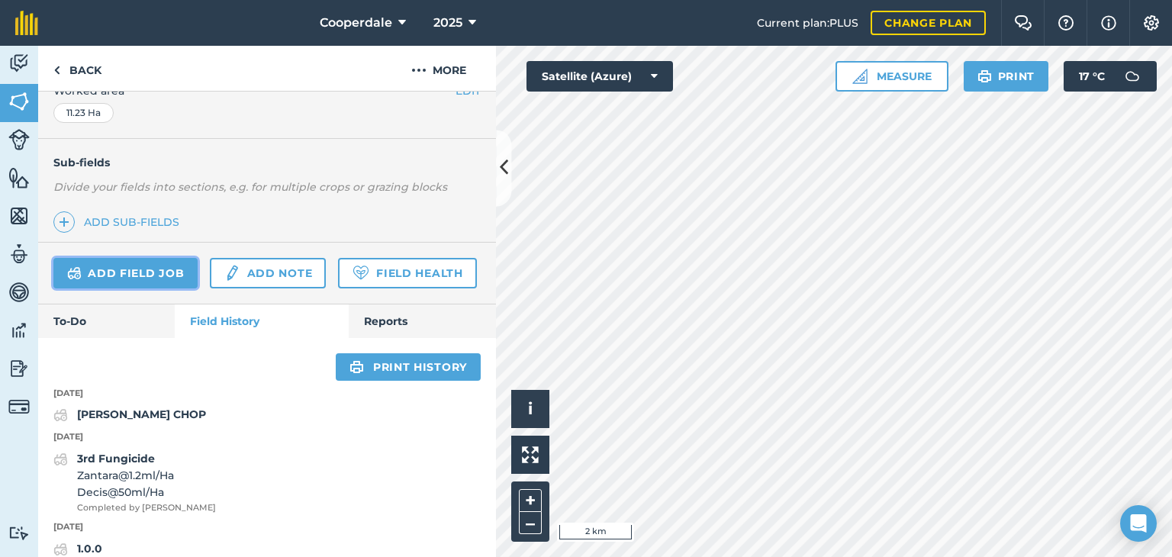
click at [125, 266] on link "Add field job" at bounding box center [125, 273] width 144 height 31
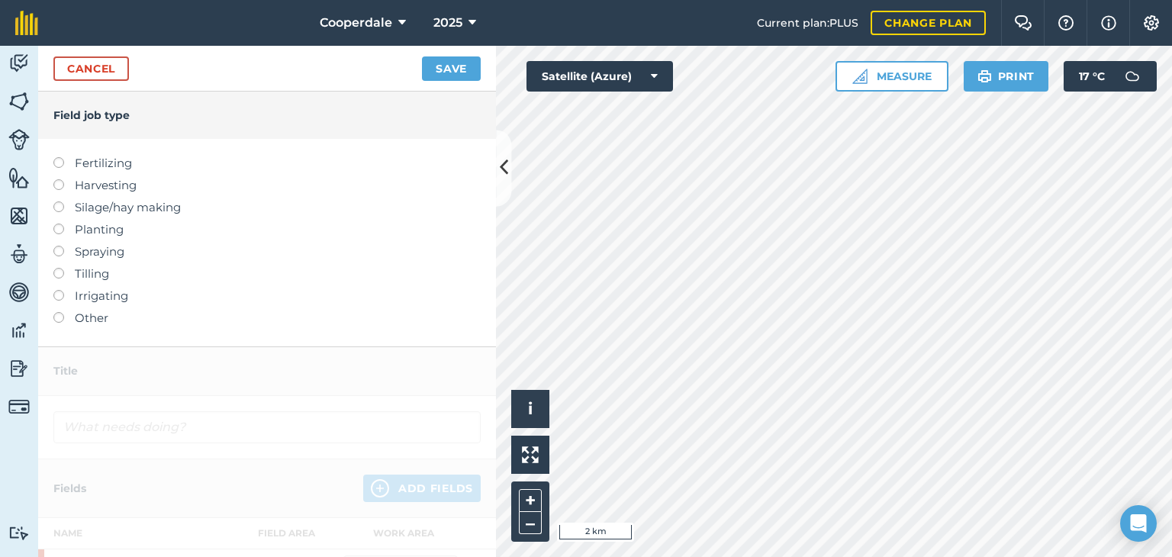
click at [61, 157] on label at bounding box center [63, 157] width 21 height 0
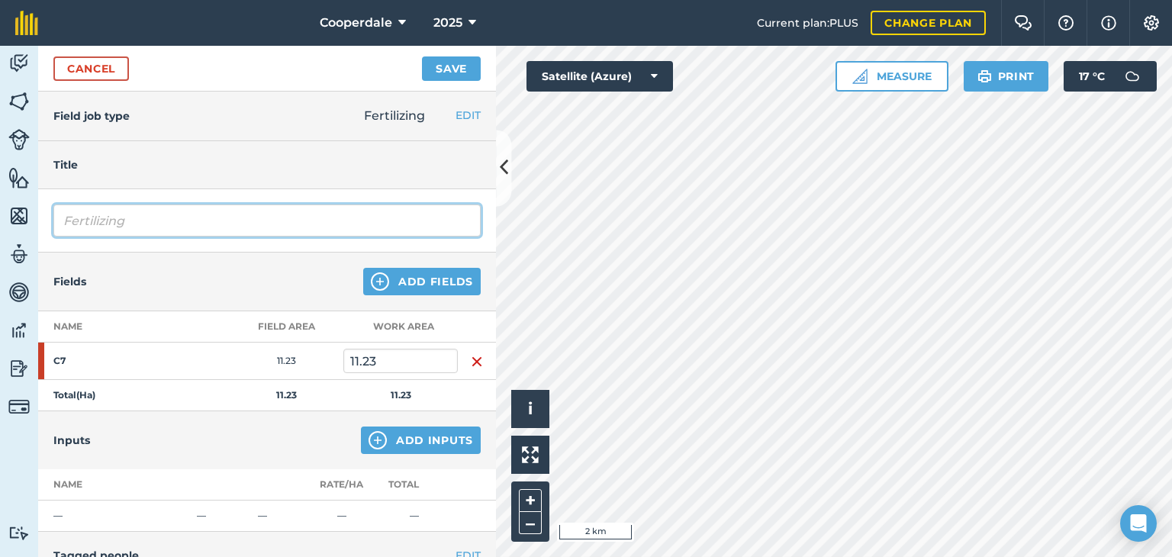
click at [147, 222] on input "Fertilizing" at bounding box center [266, 221] width 427 height 32
type input "F"
type input "1.0.4"
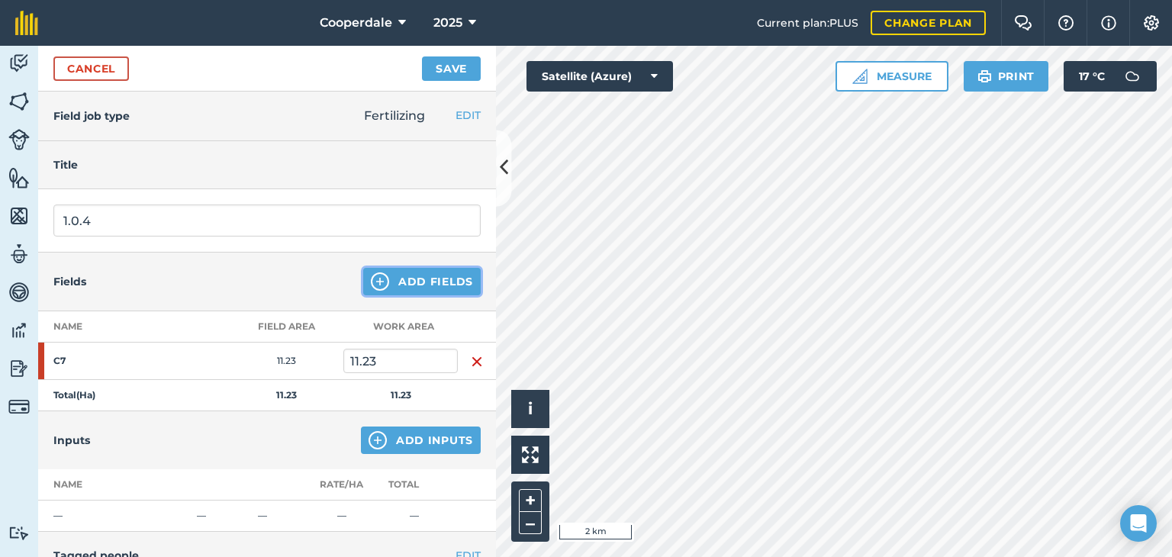
click at [424, 285] on button "Add Fields" at bounding box center [422, 281] width 118 height 27
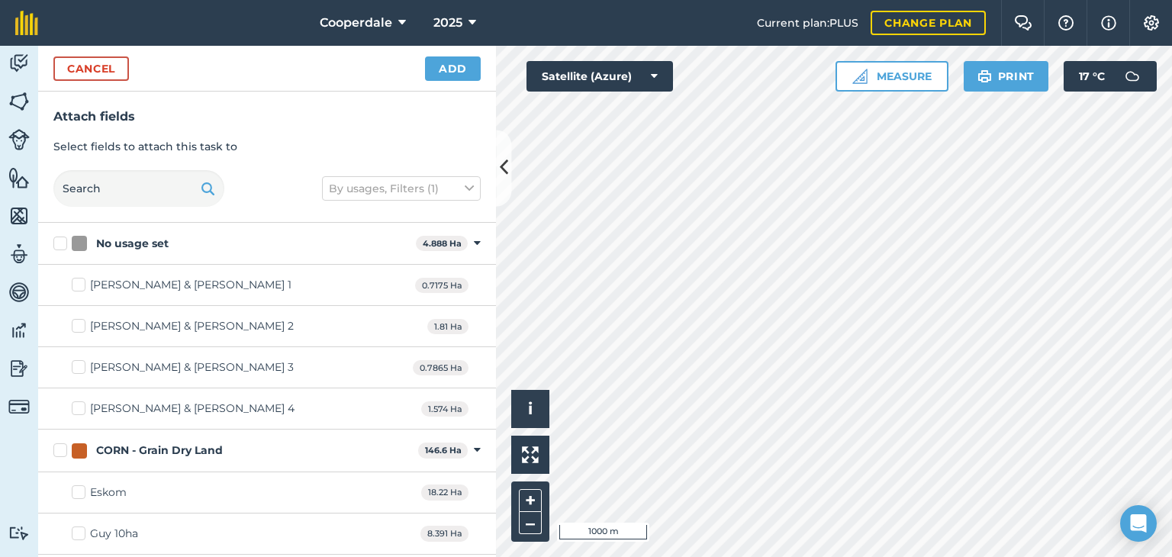
checkbox input "true"
click at [461, 69] on button "Add" at bounding box center [453, 68] width 56 height 24
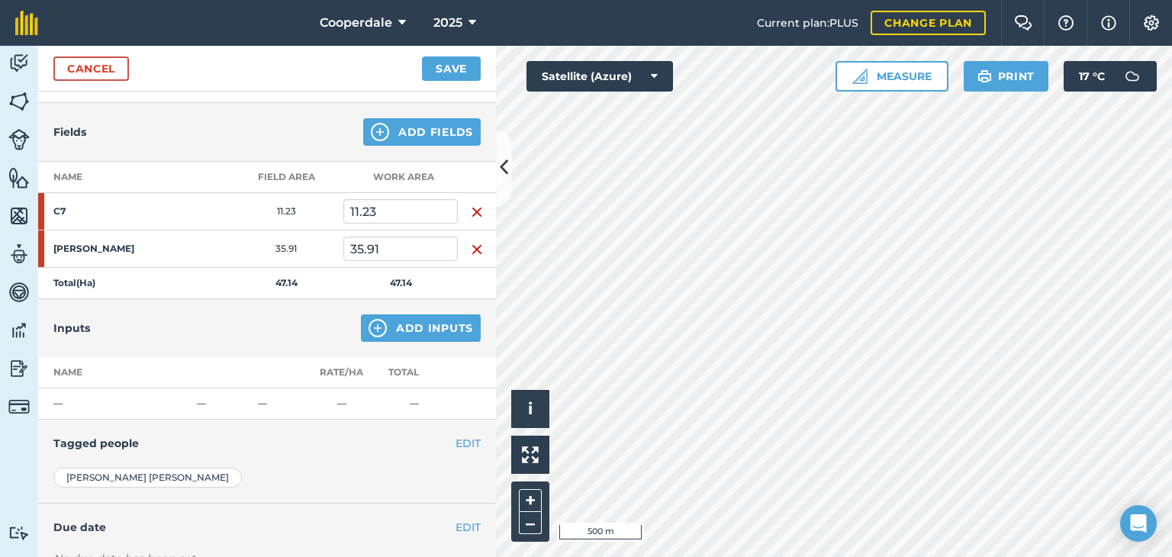
scroll to position [171, 0]
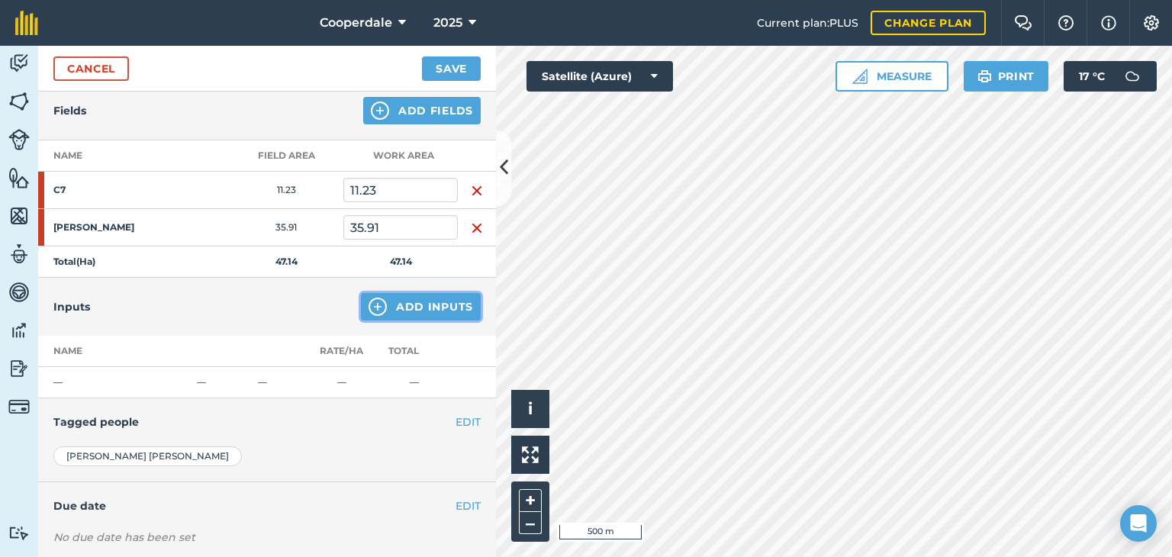
click at [405, 305] on button "Add Inputs" at bounding box center [421, 306] width 120 height 27
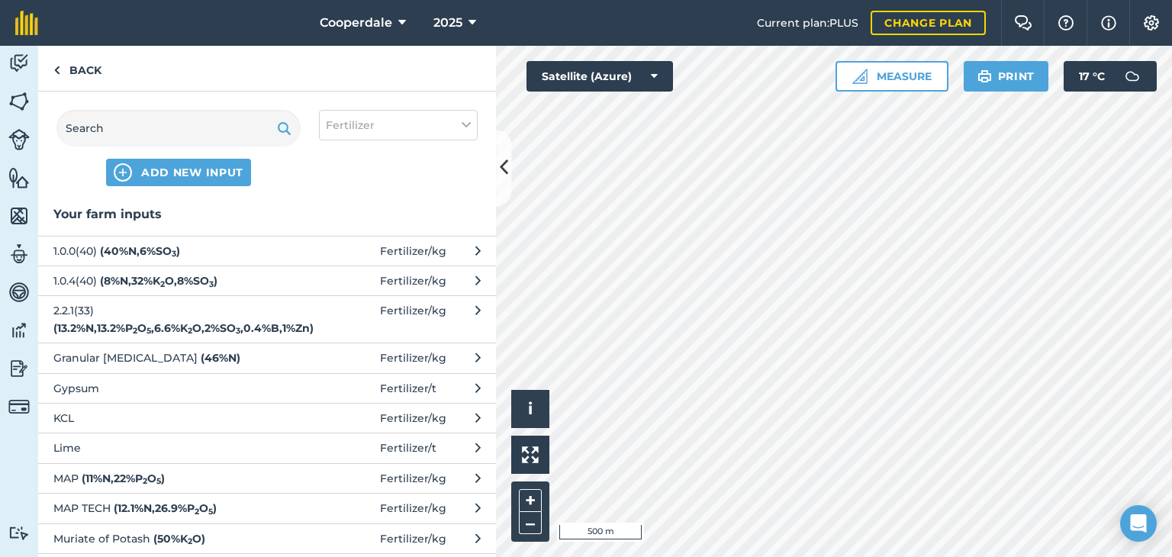
click at [82, 279] on span "1.0.4(40) ( 8 % N , 32 % K 2 O , 8 % SO 3 )" at bounding box center [178, 281] width 250 height 17
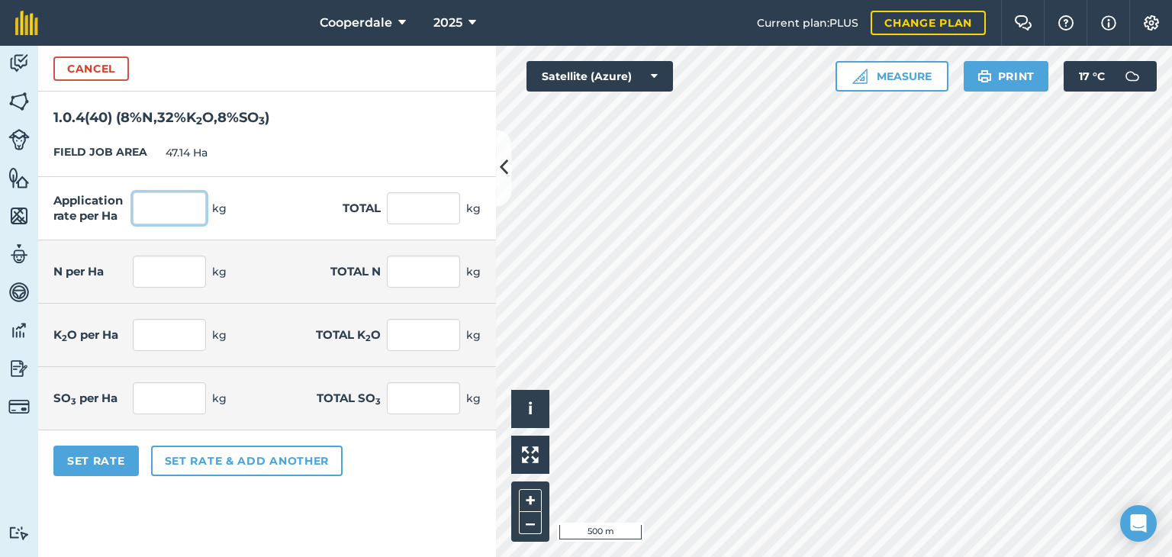
click at [170, 207] on input "text" at bounding box center [169, 208] width 73 height 32
type input "200"
type input "9,428"
type input "16"
type input "754.24"
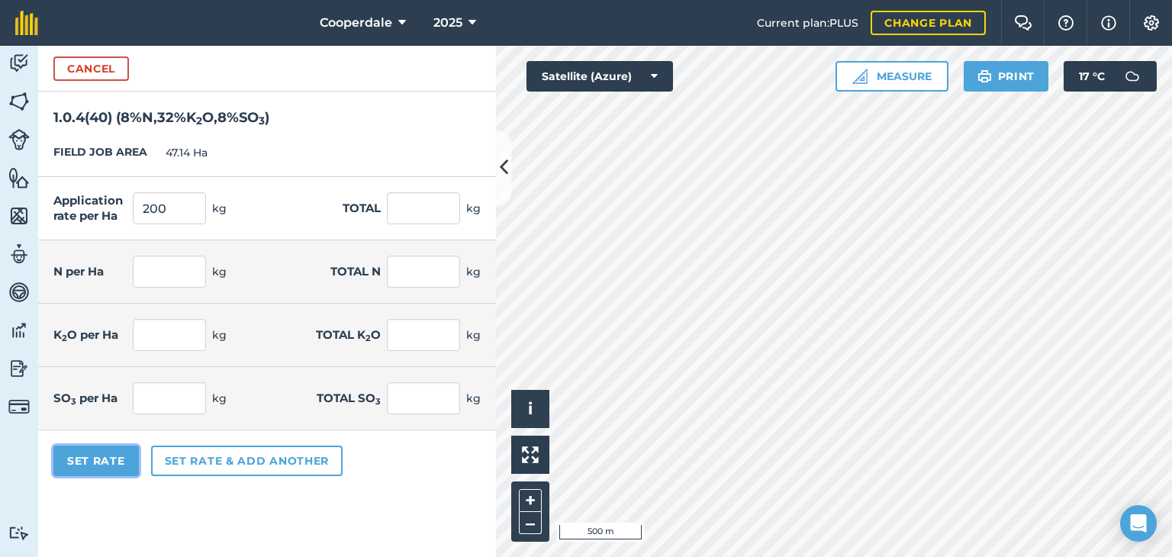
type input "64"
type input "3,016.96"
type input "16"
type input "754.24"
click at [108, 459] on button "Set Rate" at bounding box center [95, 461] width 85 height 31
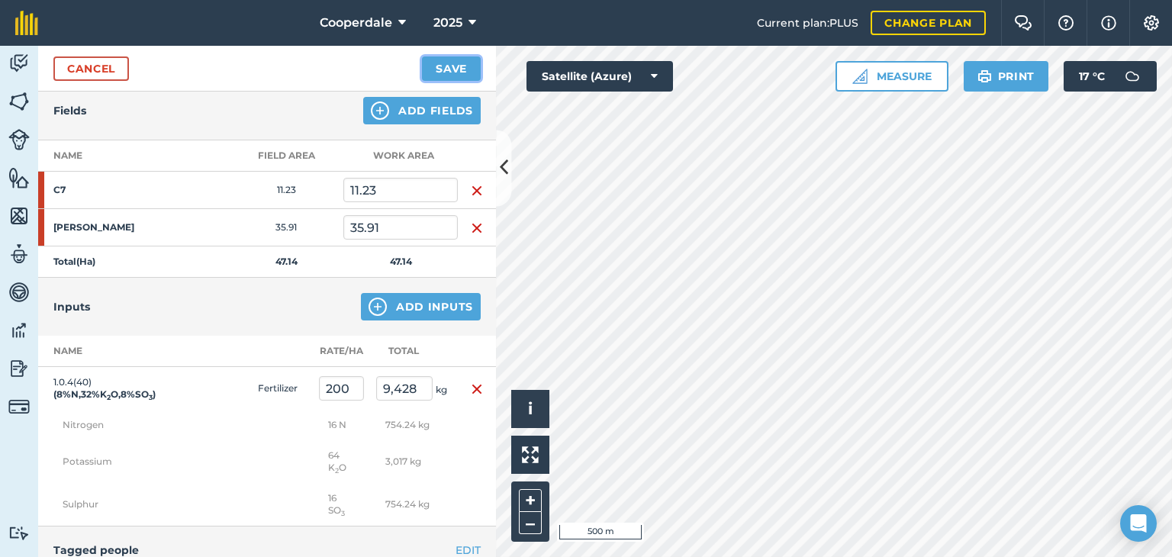
click at [449, 68] on button "Save" at bounding box center [451, 68] width 59 height 24
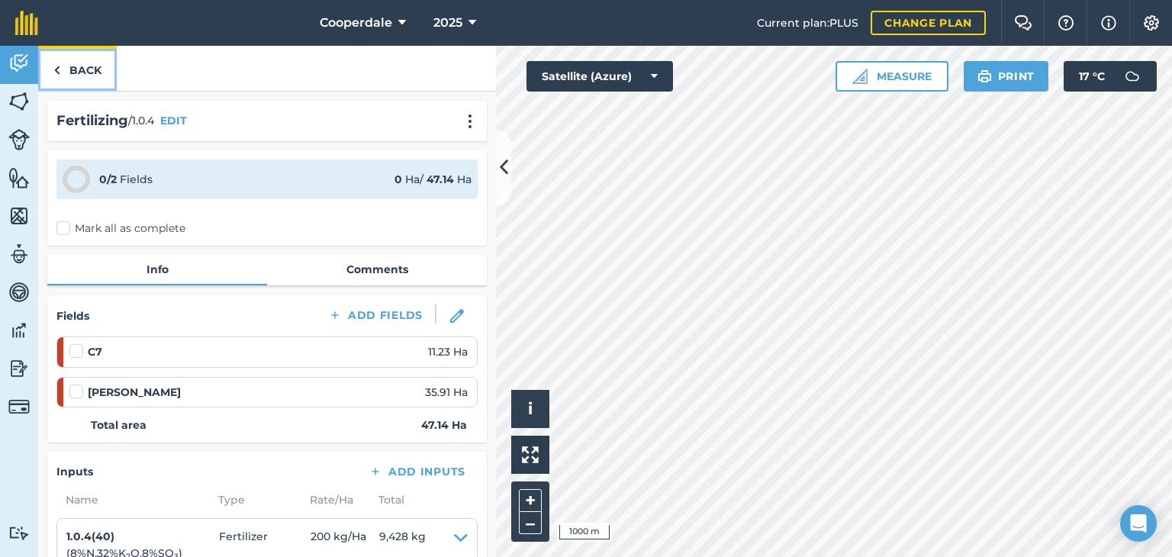
click at [89, 77] on link "Back" at bounding box center [77, 68] width 79 height 45
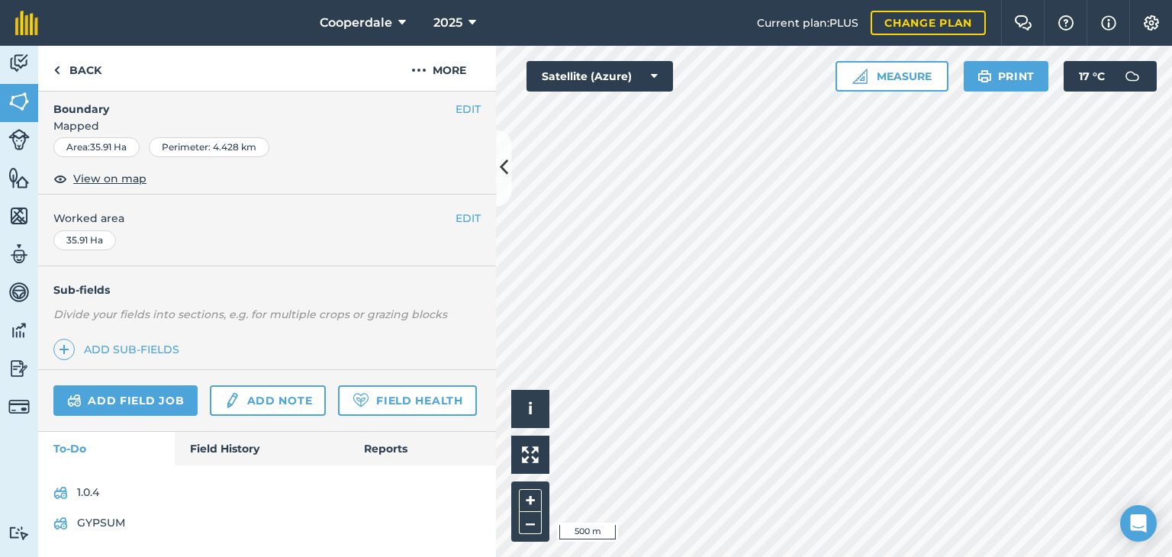
scroll to position [246, 0]
click at [214, 452] on link "Field History" at bounding box center [261, 449] width 173 height 34
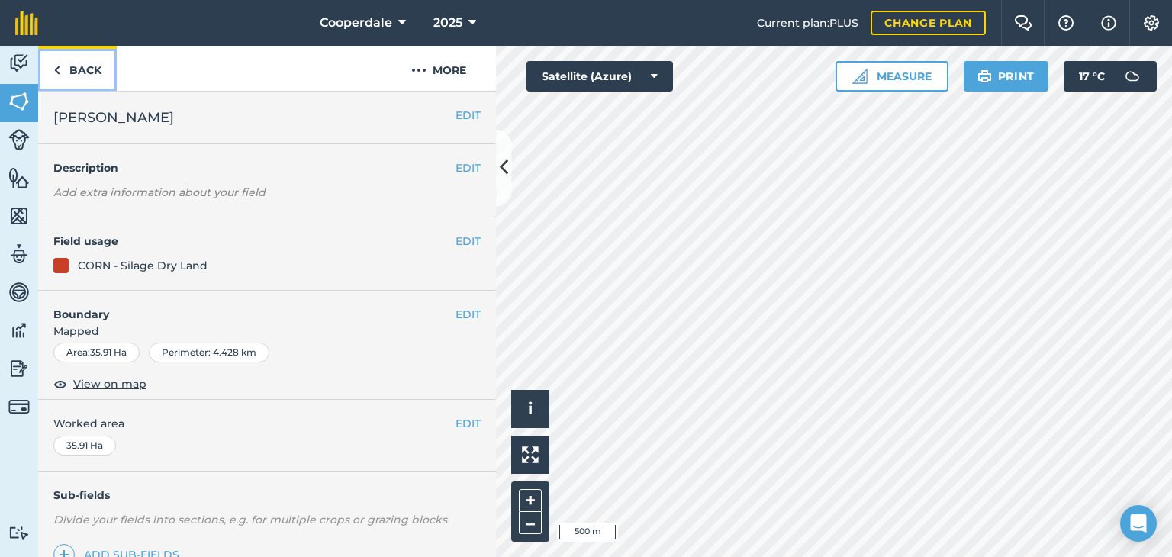
click at [83, 69] on link "Back" at bounding box center [77, 68] width 79 height 45
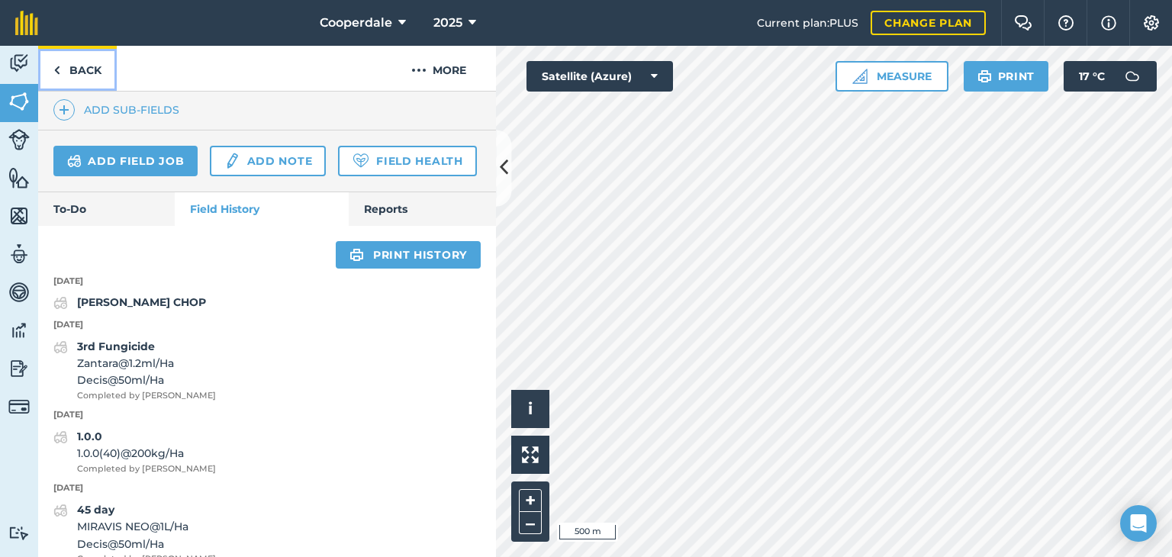
scroll to position [446, 0]
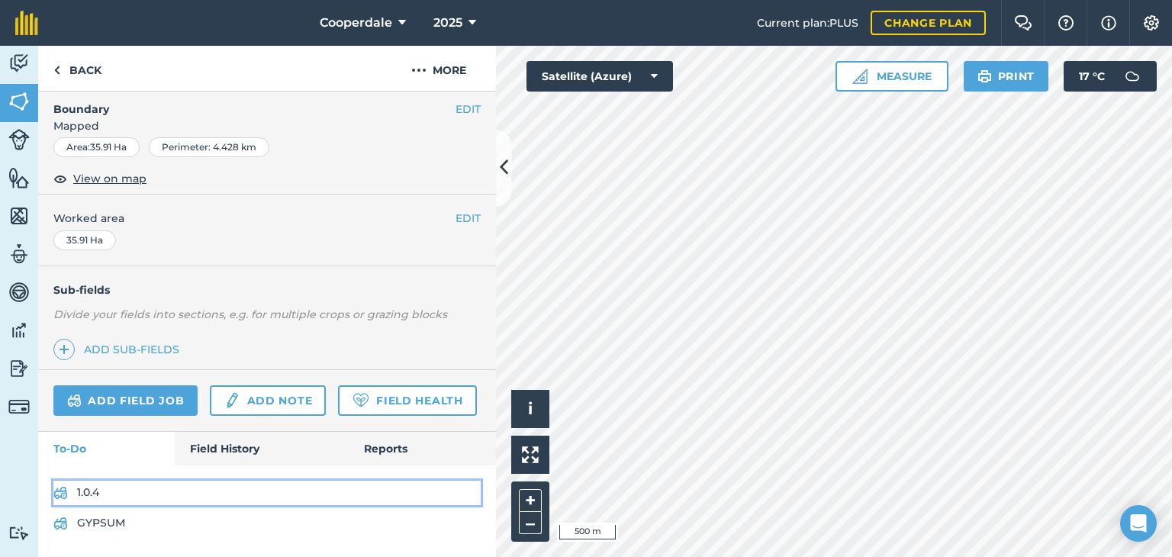
click at [92, 495] on link "1.0.4" at bounding box center [266, 493] width 427 height 24
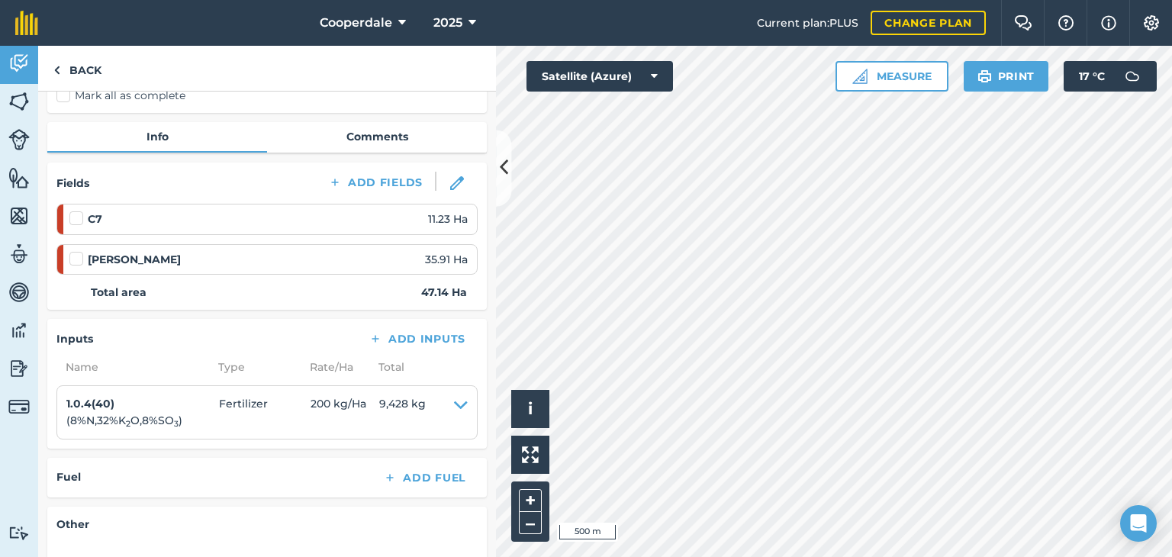
scroll to position [136, 0]
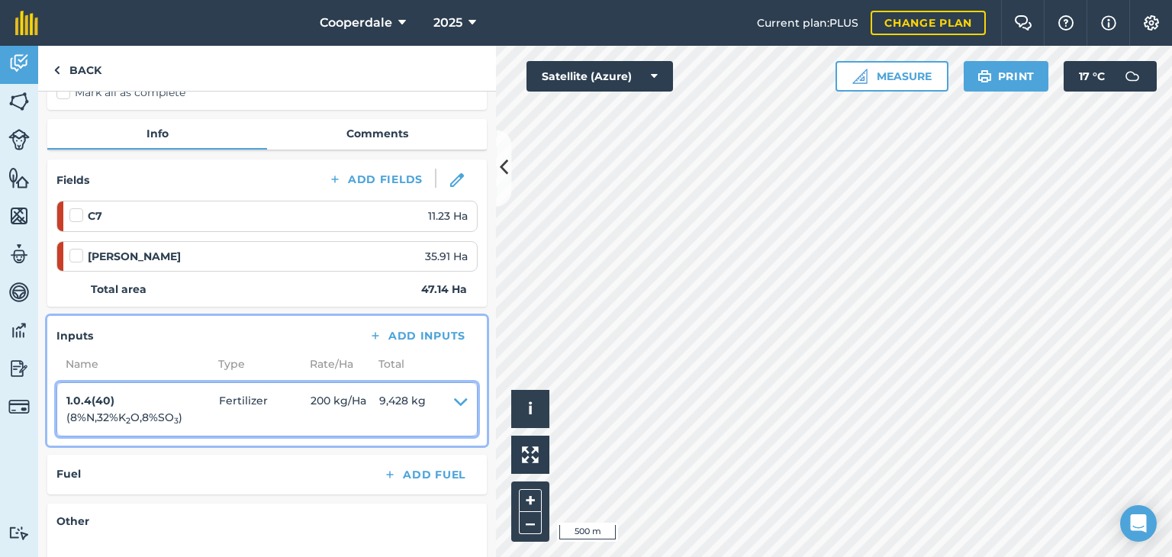
click at [454, 399] on icon at bounding box center [461, 409] width 14 height 34
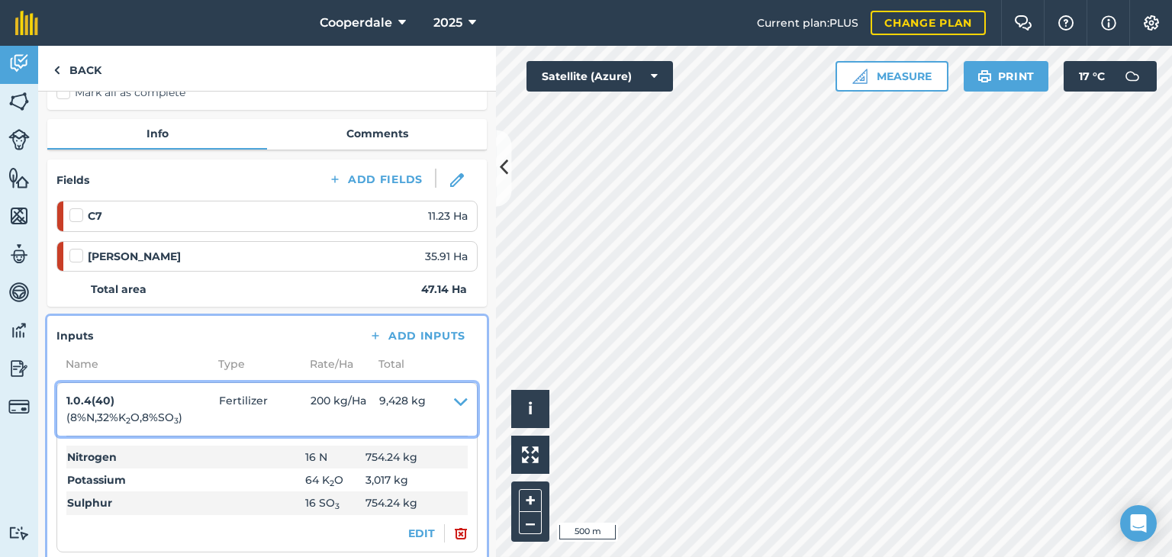
scroll to position [204, 0]
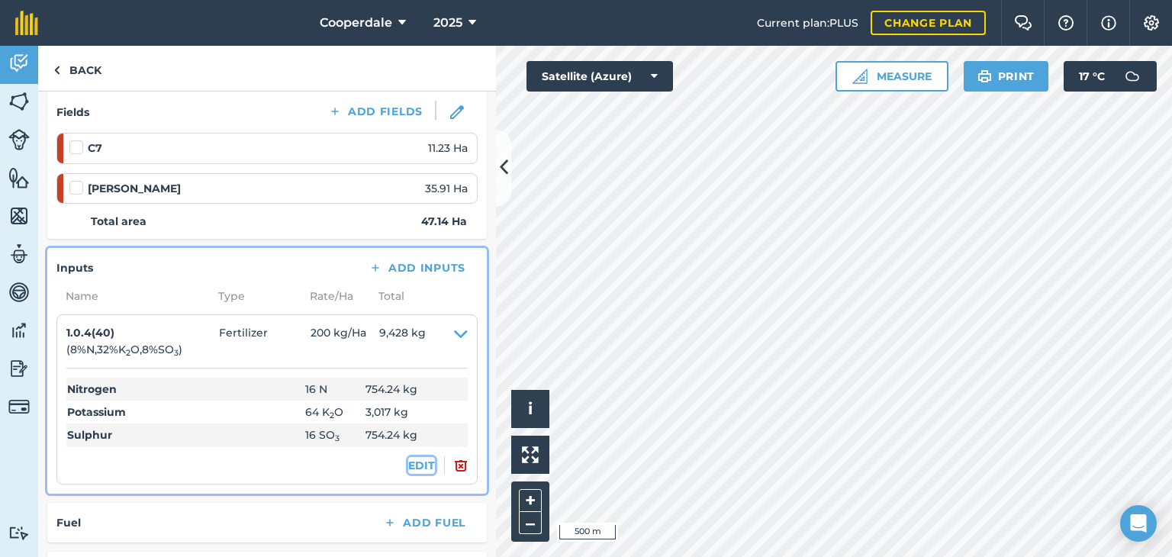
click at [416, 457] on button "EDIT" at bounding box center [421, 465] width 27 height 17
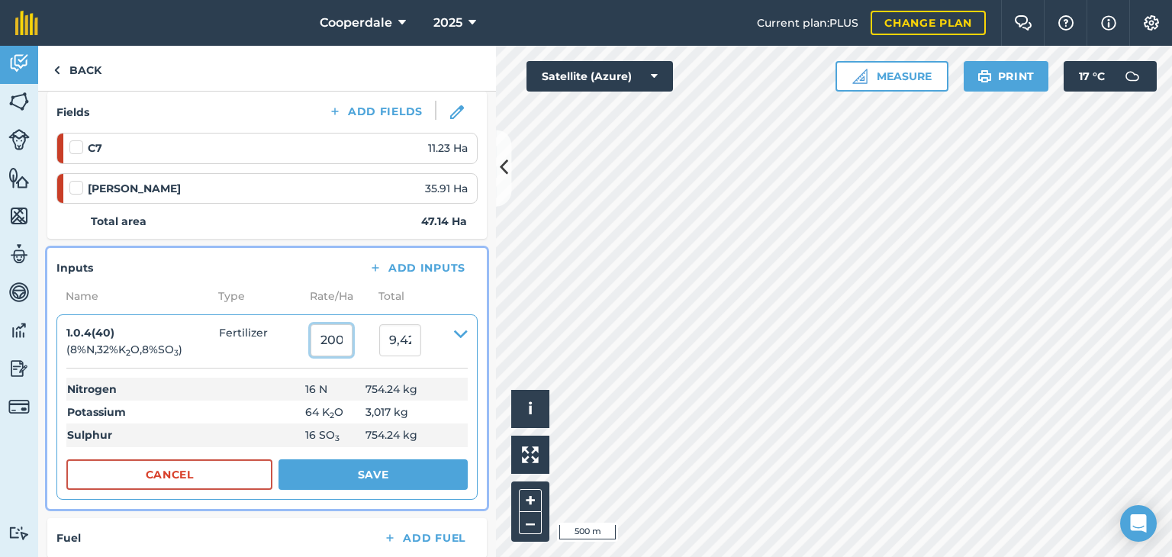
click at [348, 347] on input "200" at bounding box center [332, 340] width 42 height 32
type input "250"
type input "11,785"
click at [381, 479] on button "Save" at bounding box center [373, 475] width 189 height 31
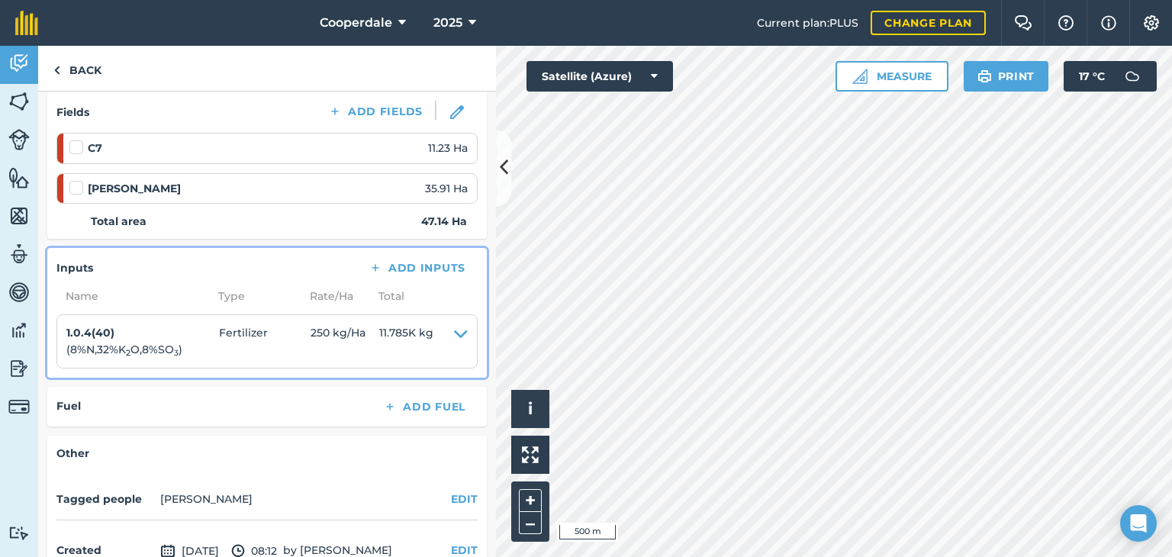
scroll to position [0, 0]
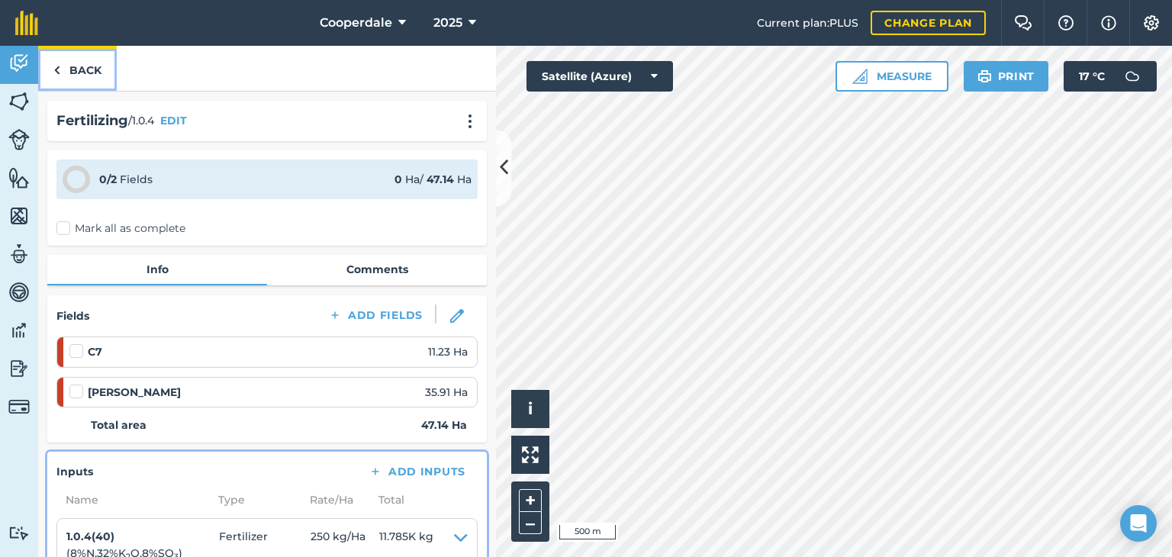
click at [85, 71] on link "Back" at bounding box center [77, 68] width 79 height 45
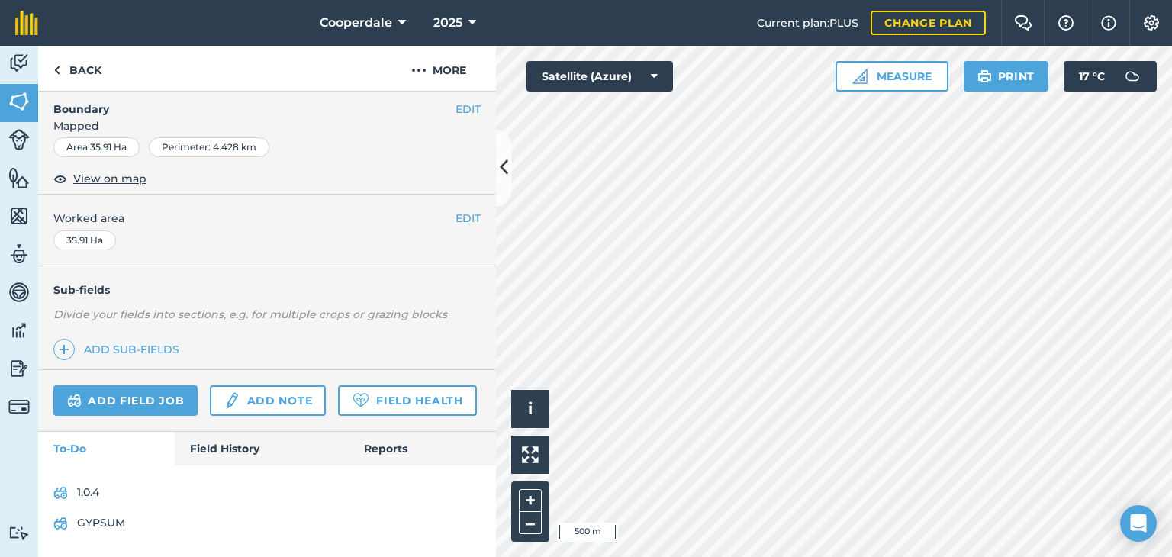
scroll to position [246, 0]
click at [205, 444] on link "Field History" at bounding box center [261, 449] width 173 height 34
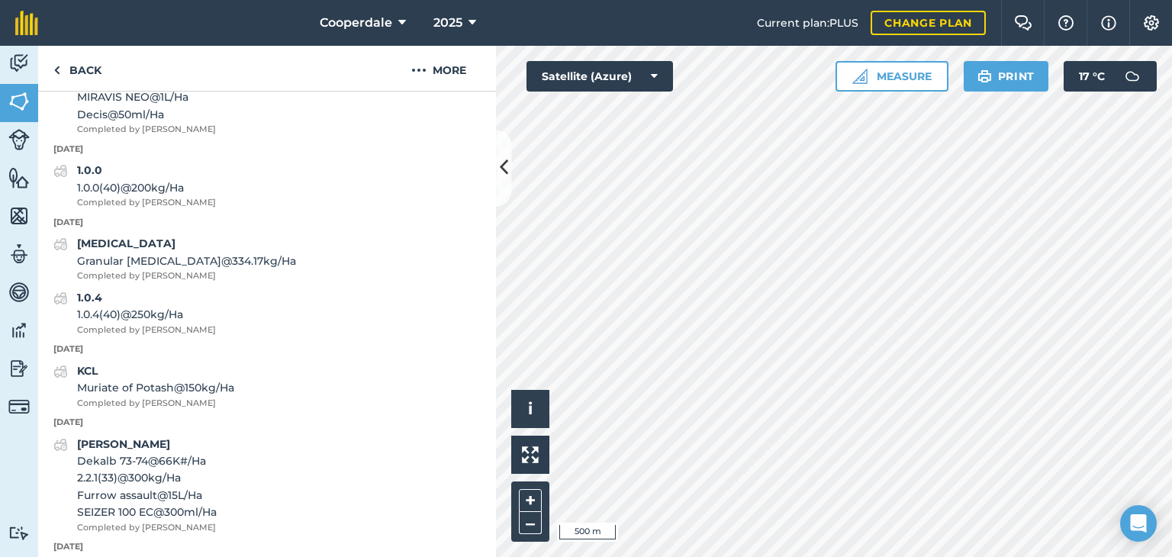
scroll to position [814, 0]
click at [84, 77] on link "Back" at bounding box center [77, 68] width 79 height 45
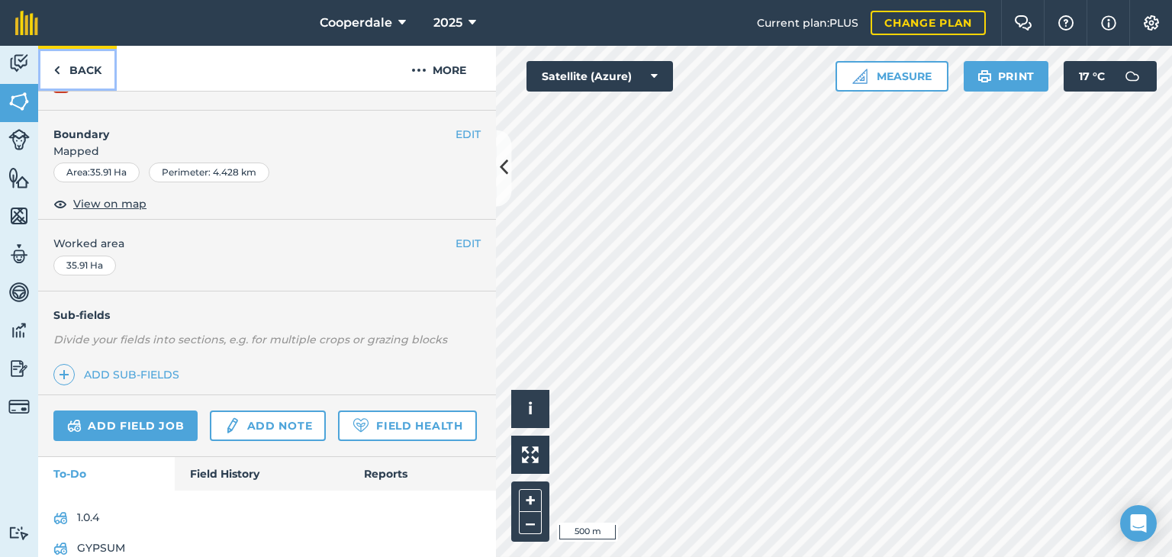
scroll to position [202, 0]
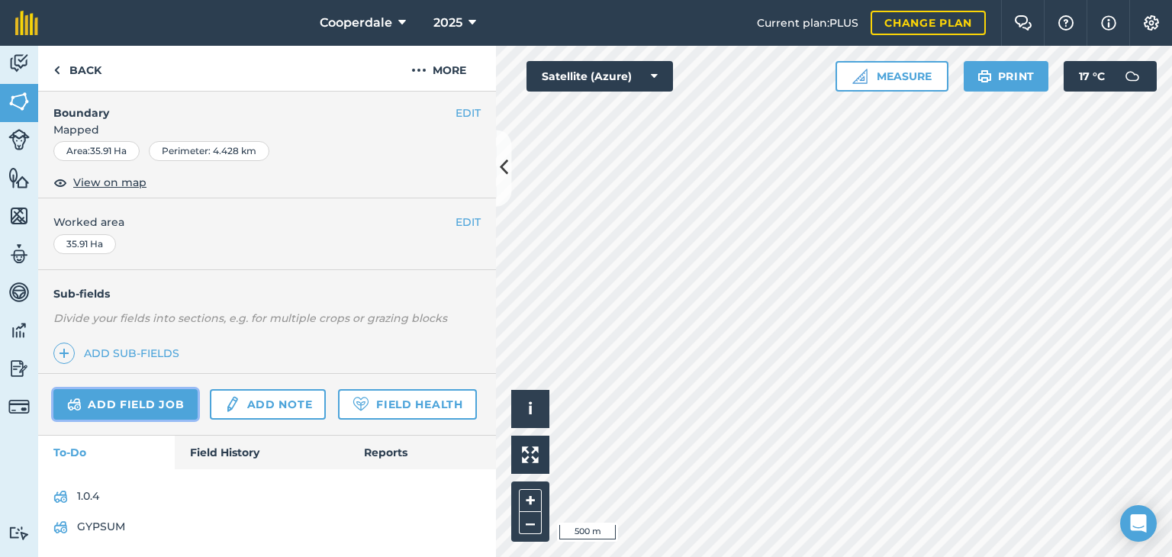
click at [139, 394] on link "Add field job" at bounding box center [125, 404] width 144 height 31
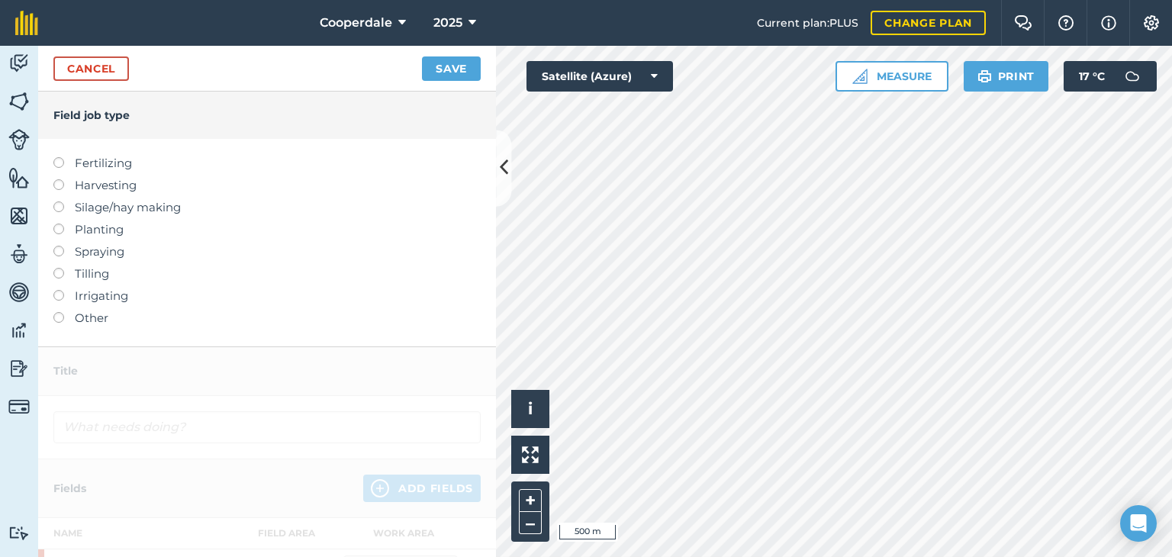
click at [58, 157] on label at bounding box center [63, 157] width 21 height 0
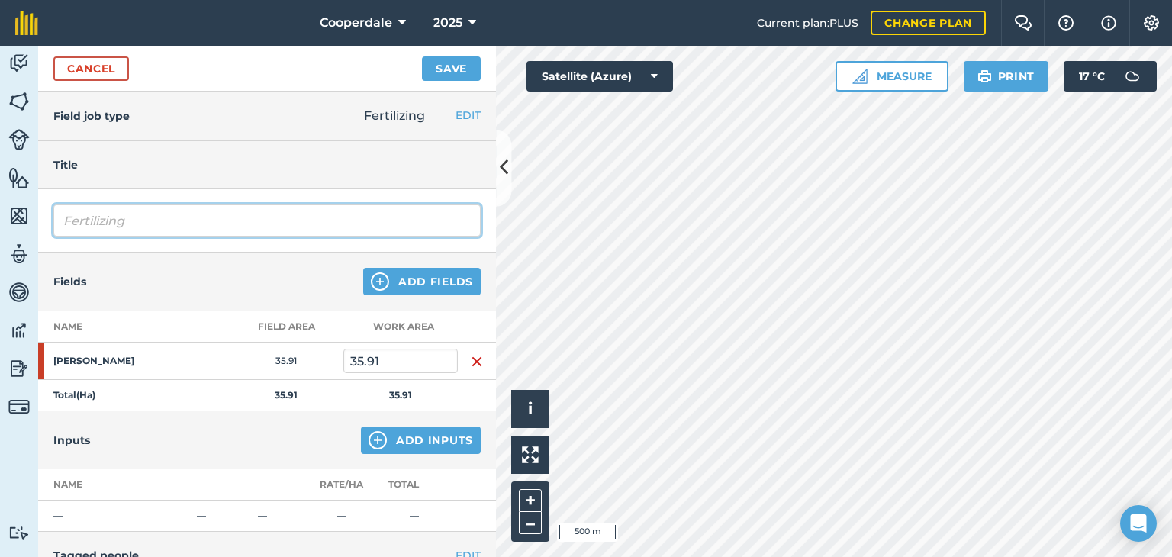
click at [172, 222] on input "Fertilizing" at bounding box center [266, 221] width 427 height 32
type input "F"
type input "KCL"
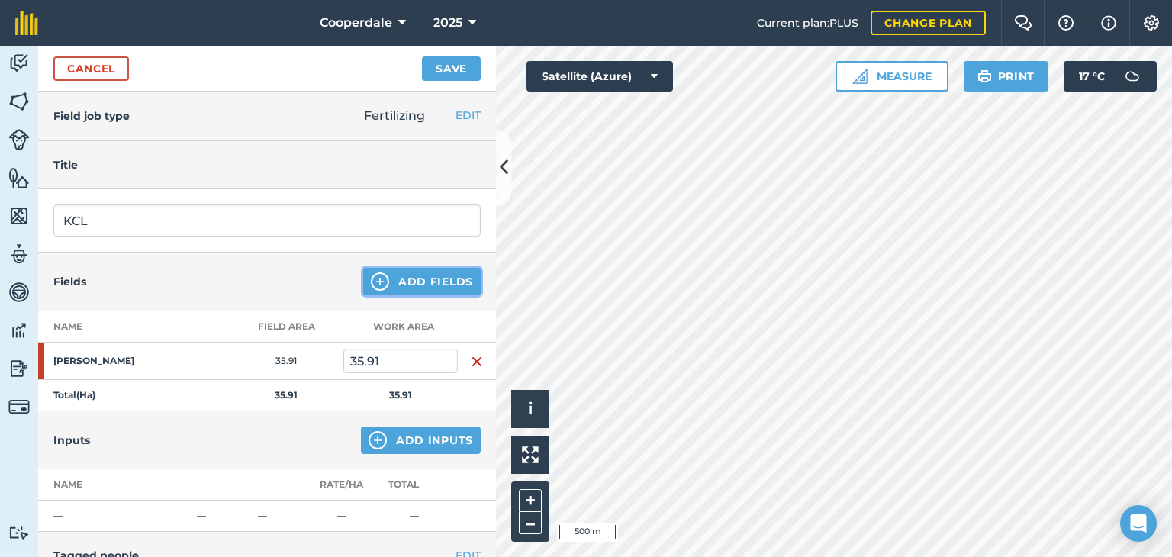
click at [433, 284] on button "Add Fields" at bounding box center [422, 281] width 118 height 27
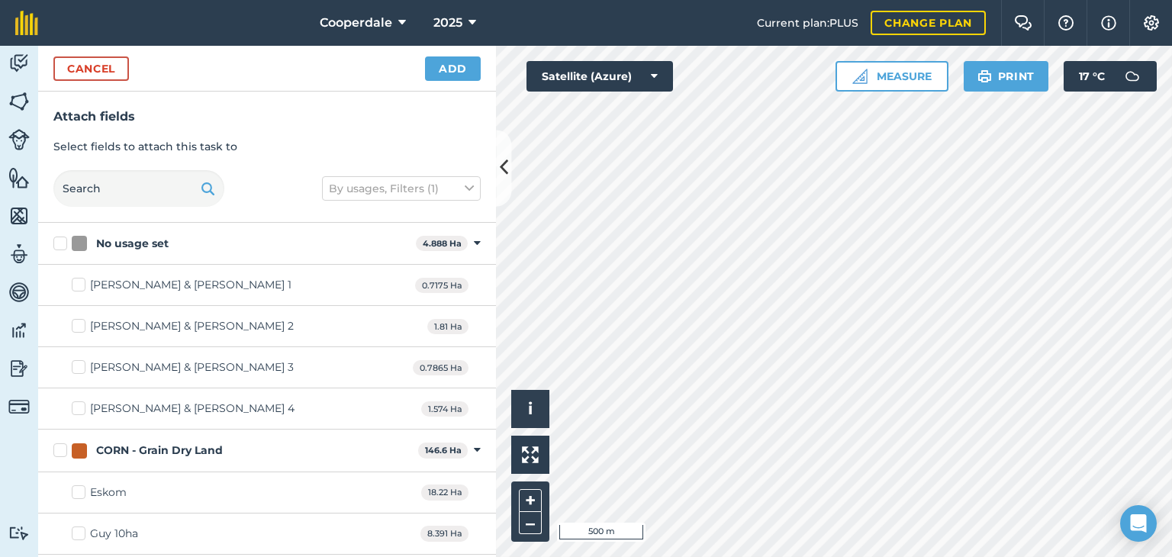
checkbox input "true"
click at [460, 66] on button "Add" at bounding box center [453, 68] width 56 height 24
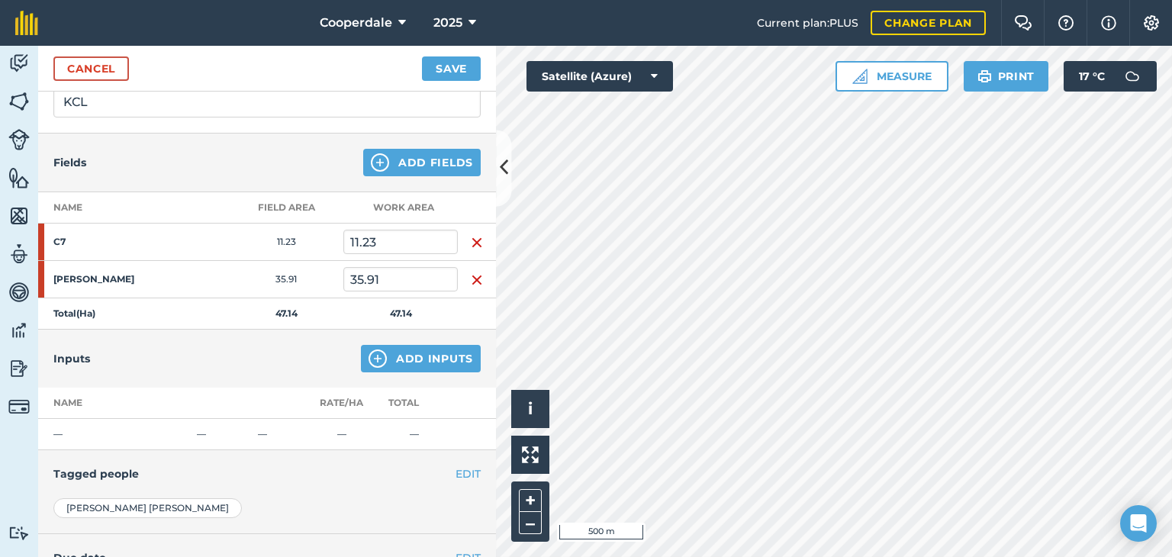
scroll to position [119, 0]
click at [415, 352] on button "Add Inputs" at bounding box center [421, 358] width 120 height 27
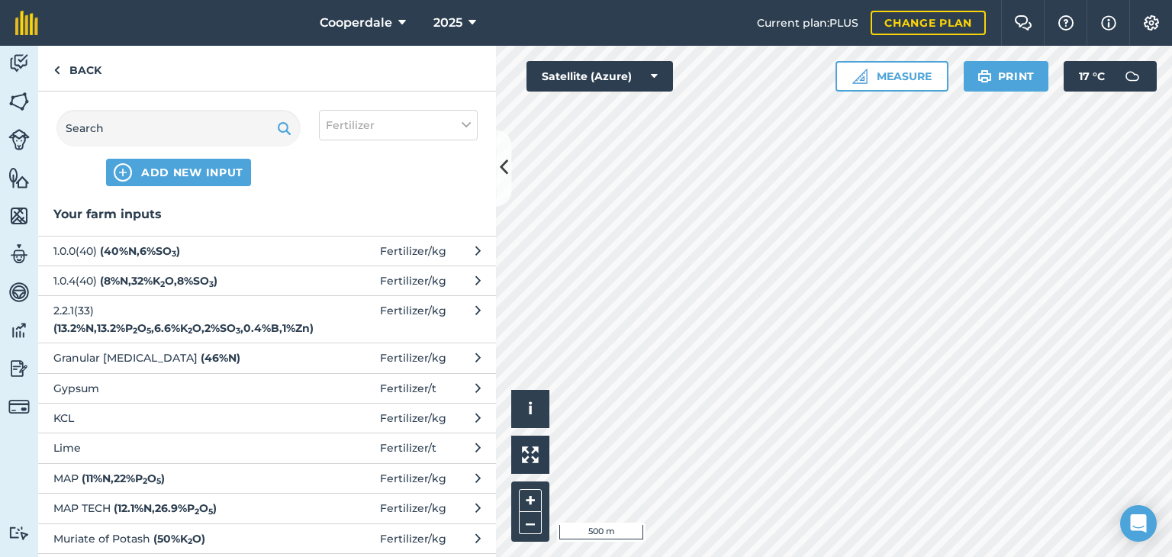
click at [99, 417] on span "KCL" at bounding box center [178, 418] width 250 height 17
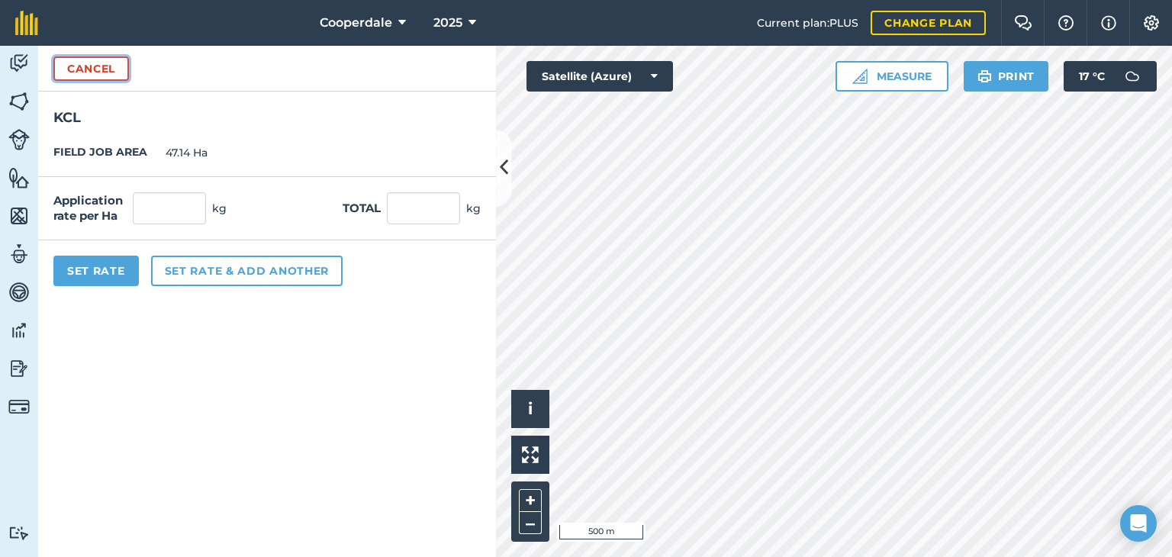
click at [93, 64] on button "Cancel" at bounding box center [91, 68] width 76 height 24
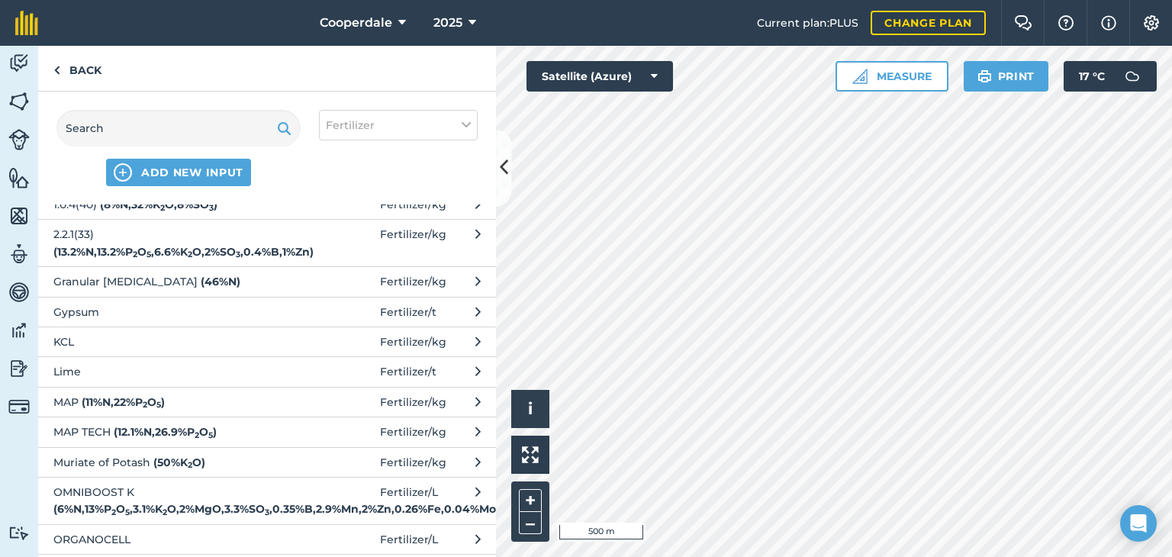
scroll to position [79, 0]
click at [98, 458] on span "Muriate of Potash ( 50 % K 2 O )" at bounding box center [178, 460] width 250 height 17
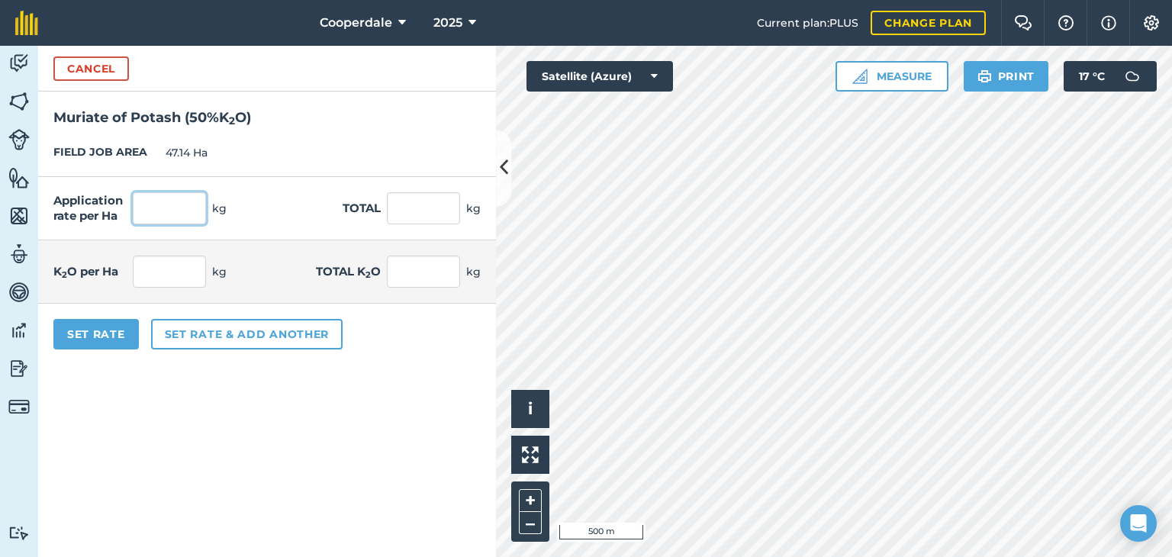
click at [186, 205] on input "text" at bounding box center [169, 208] width 73 height 32
type input "150"
type input "7,071"
type input "75"
type input "3,535.5"
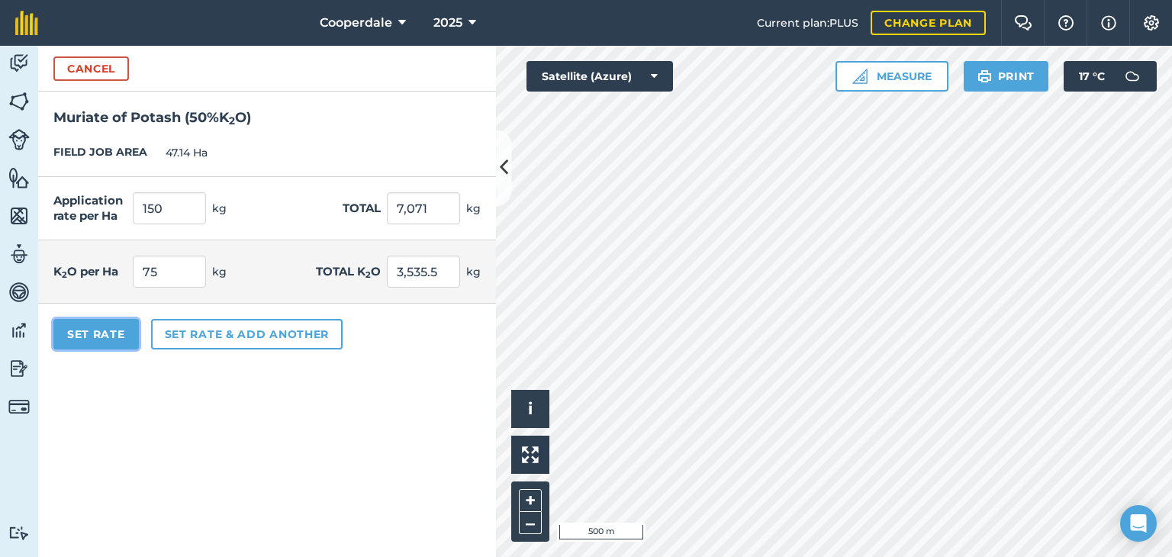
click at [98, 334] on button "Set Rate" at bounding box center [95, 334] width 85 height 31
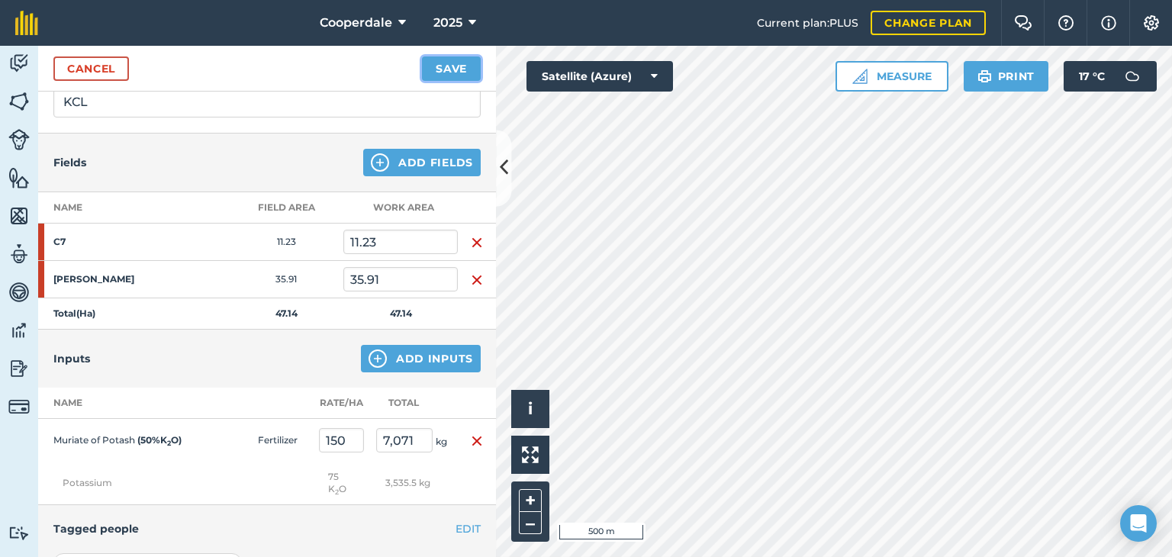
click at [475, 62] on button "Save" at bounding box center [451, 68] width 59 height 24
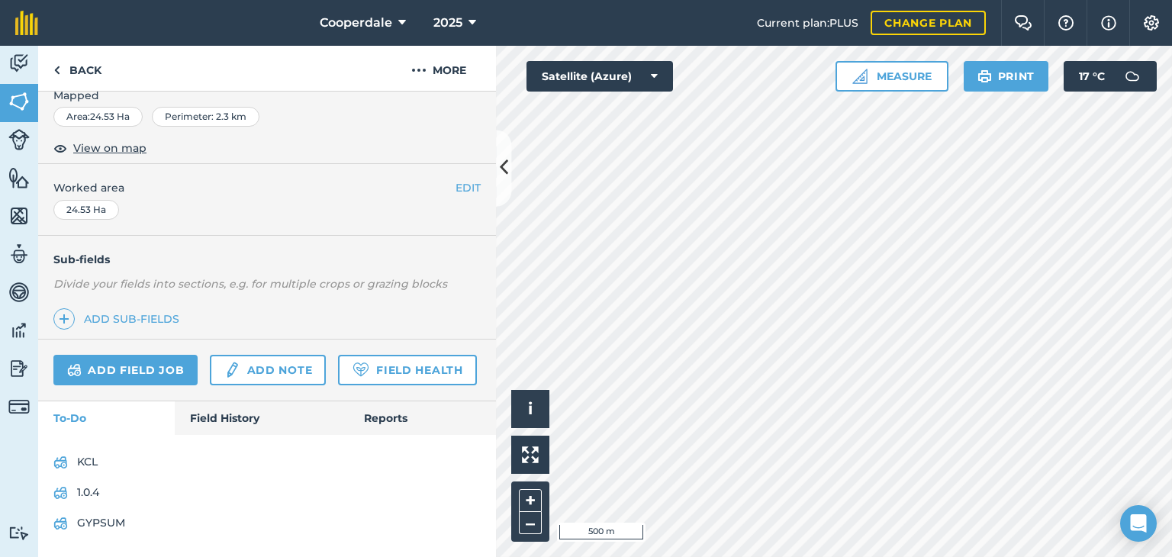
scroll to position [276, 0]
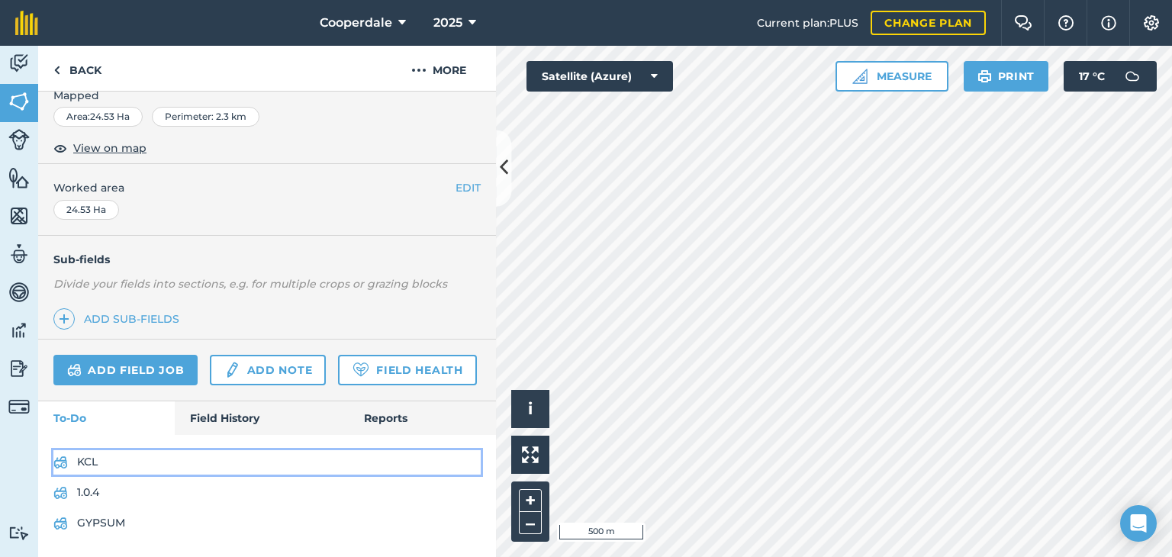
click at [92, 460] on link "KCL" at bounding box center [266, 462] width 427 height 24
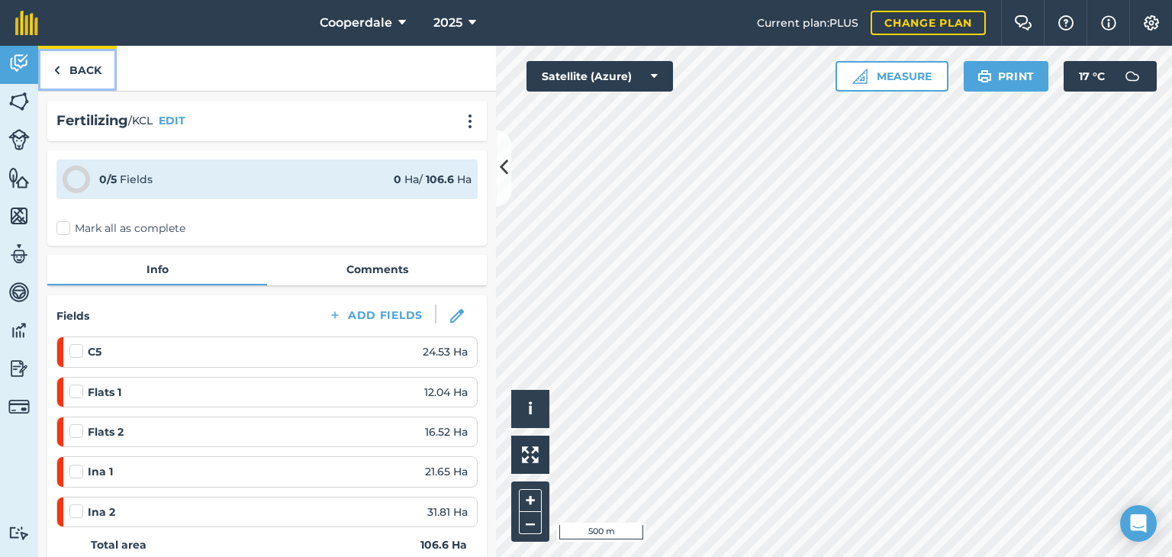
click at [86, 76] on link "Back" at bounding box center [77, 68] width 79 height 45
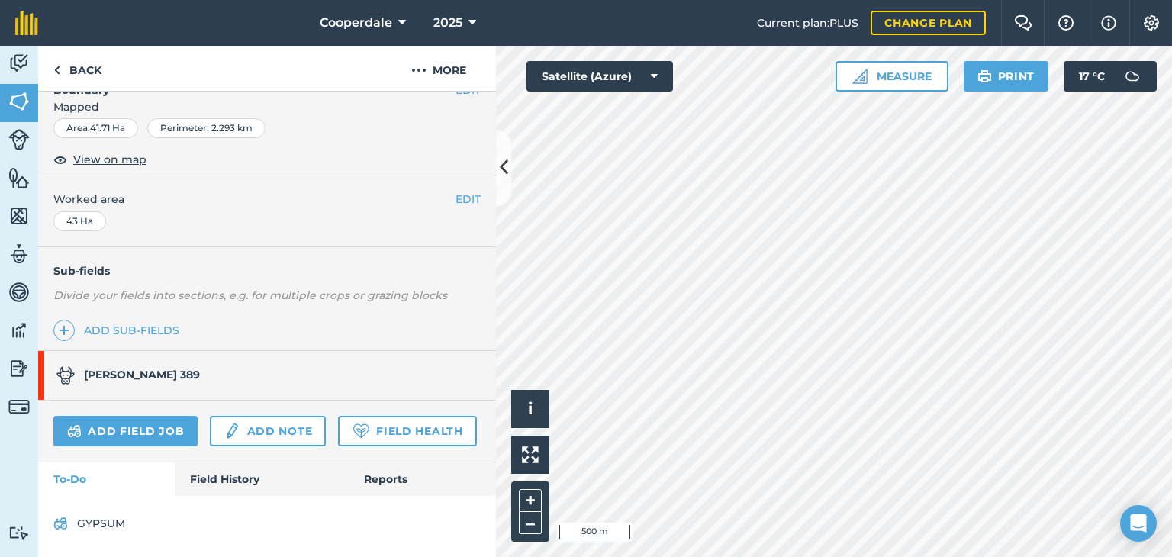
scroll to position [265, 0]
click at [223, 472] on link "Field History" at bounding box center [261, 480] width 173 height 34
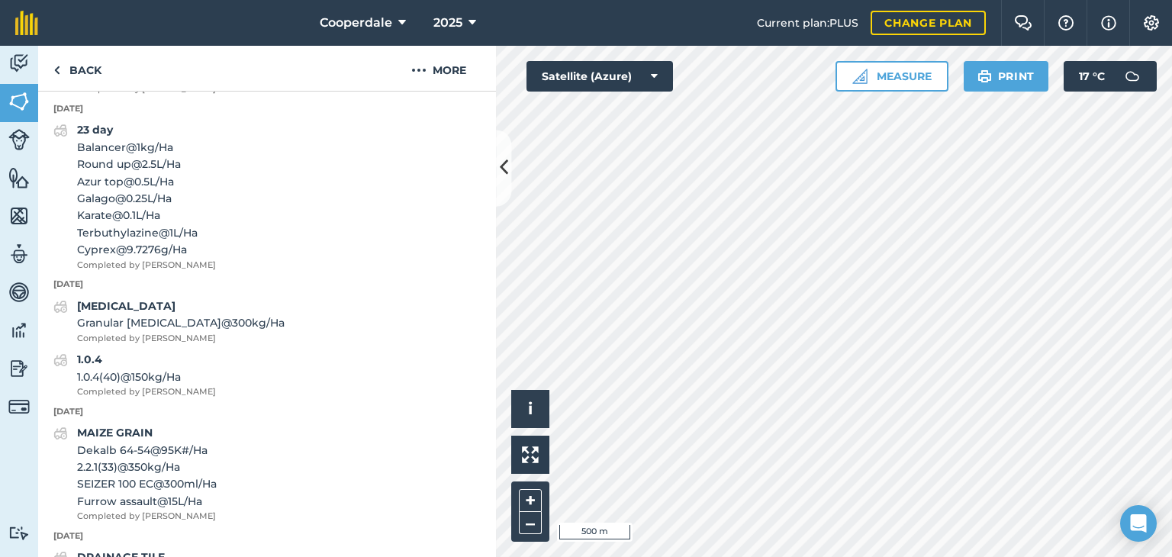
scroll to position [1011, 0]
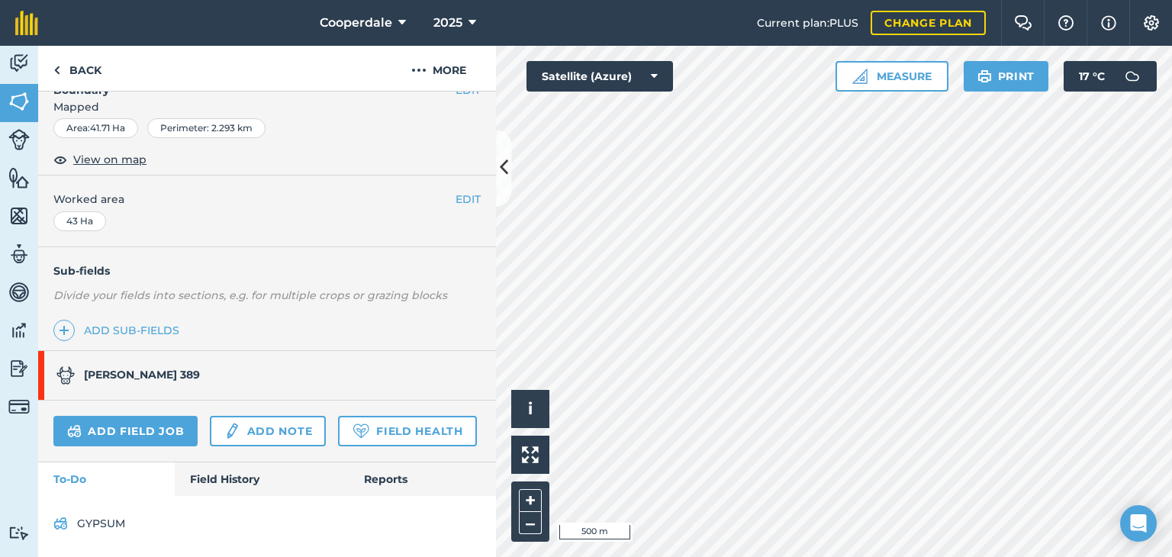
scroll to position [265, 0]
click at [124, 416] on link "Add field job" at bounding box center [125, 431] width 144 height 31
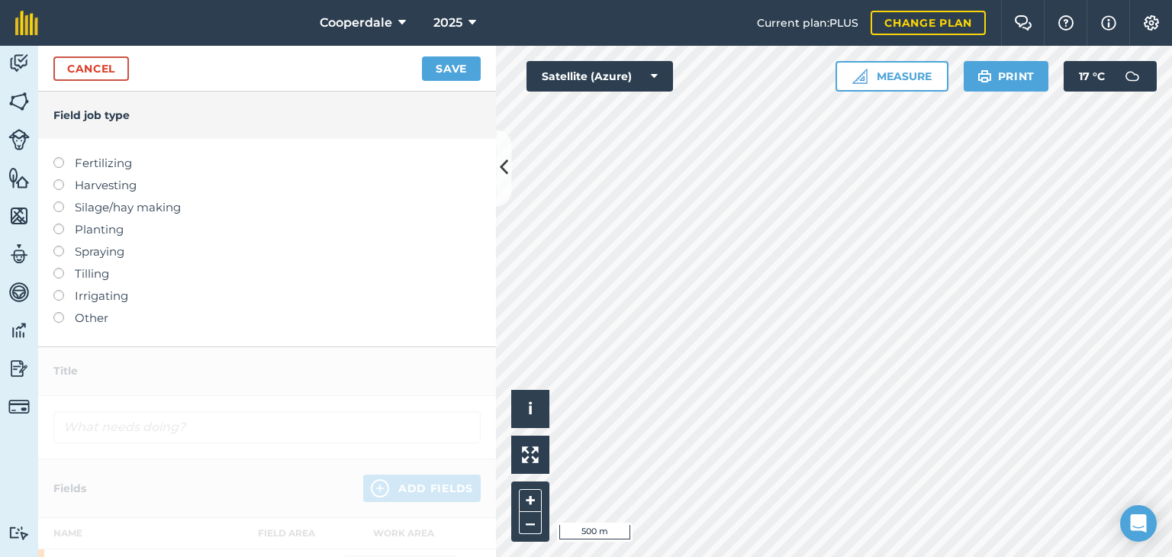
click at [53, 157] on label at bounding box center [63, 157] width 21 height 0
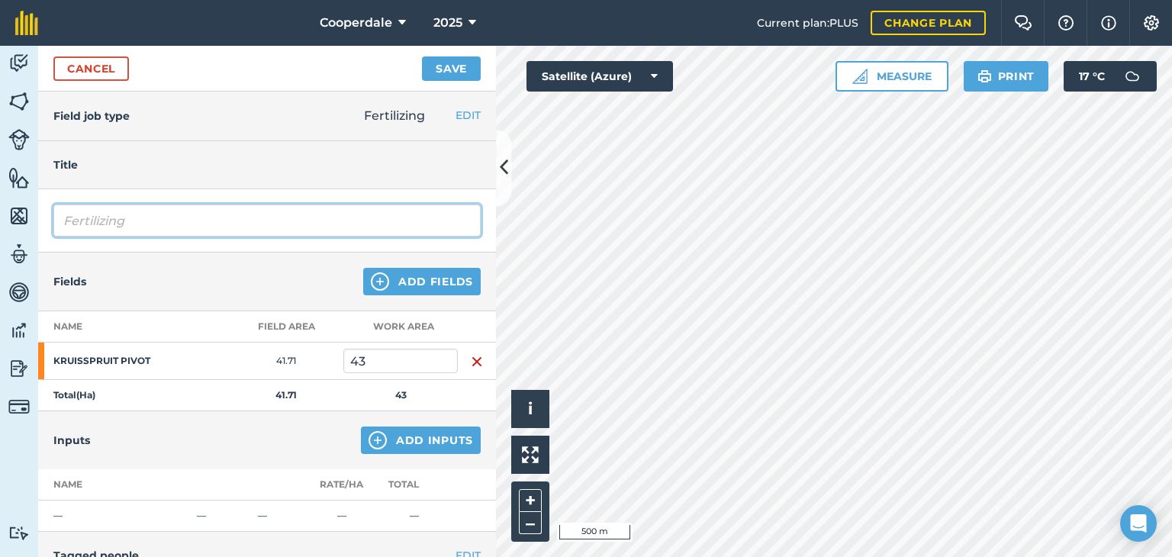
click at [150, 216] on input "Fertilizing" at bounding box center [266, 221] width 427 height 32
type input "F"
type input "1.0.4"
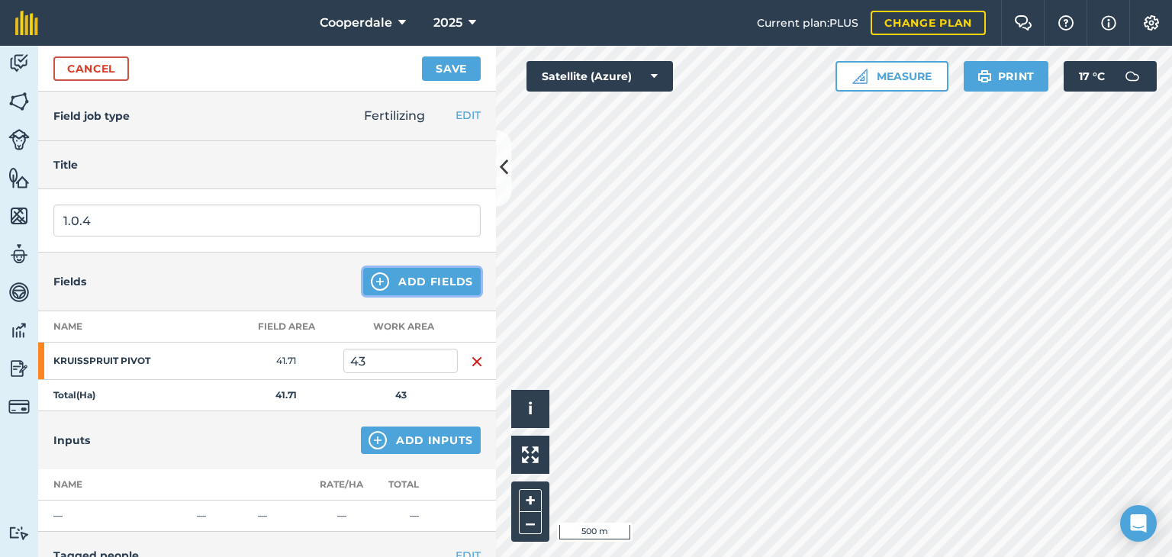
click at [416, 285] on button "Add Fields" at bounding box center [422, 281] width 118 height 27
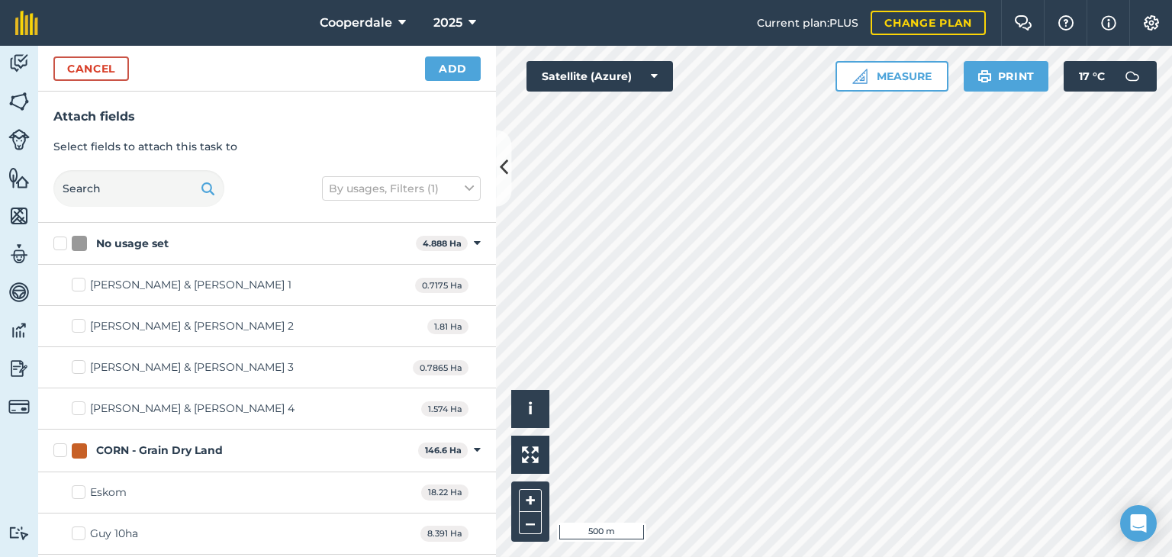
checkbox input "true"
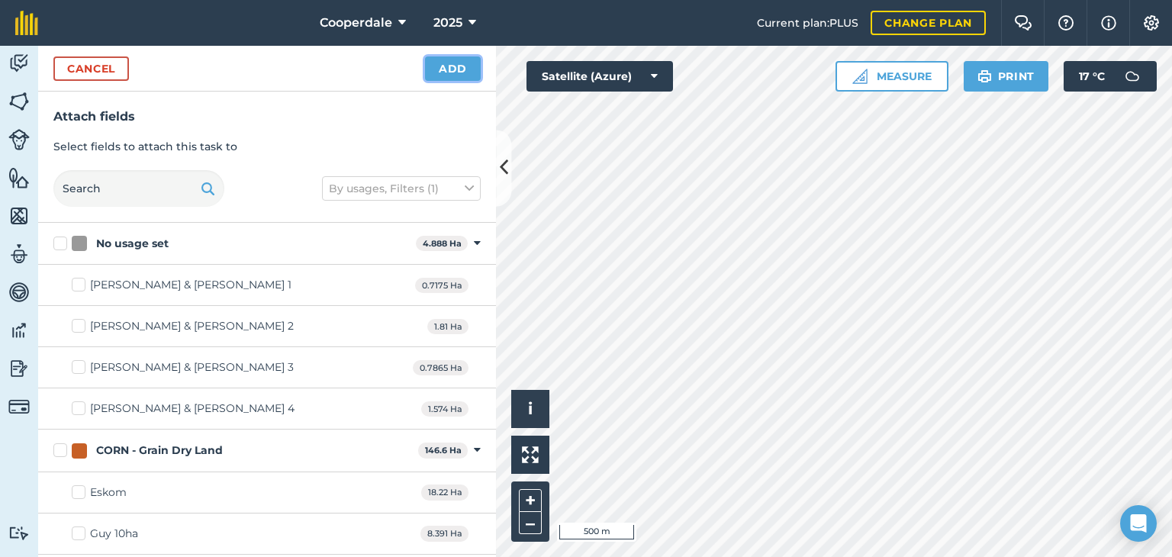
click at [441, 71] on button "Add" at bounding box center [453, 68] width 56 height 24
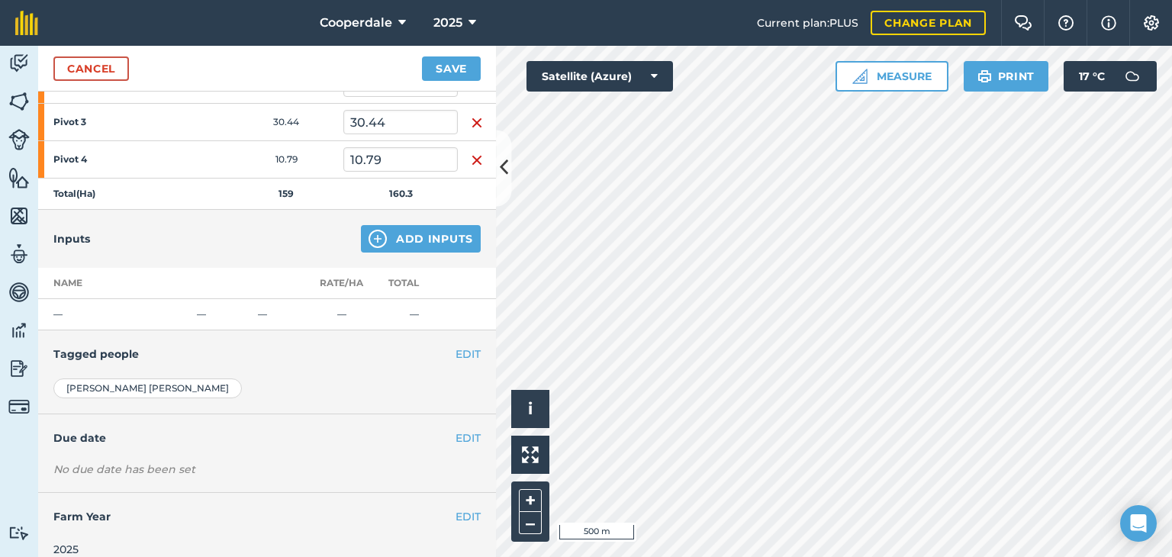
scroll to position [364, 0]
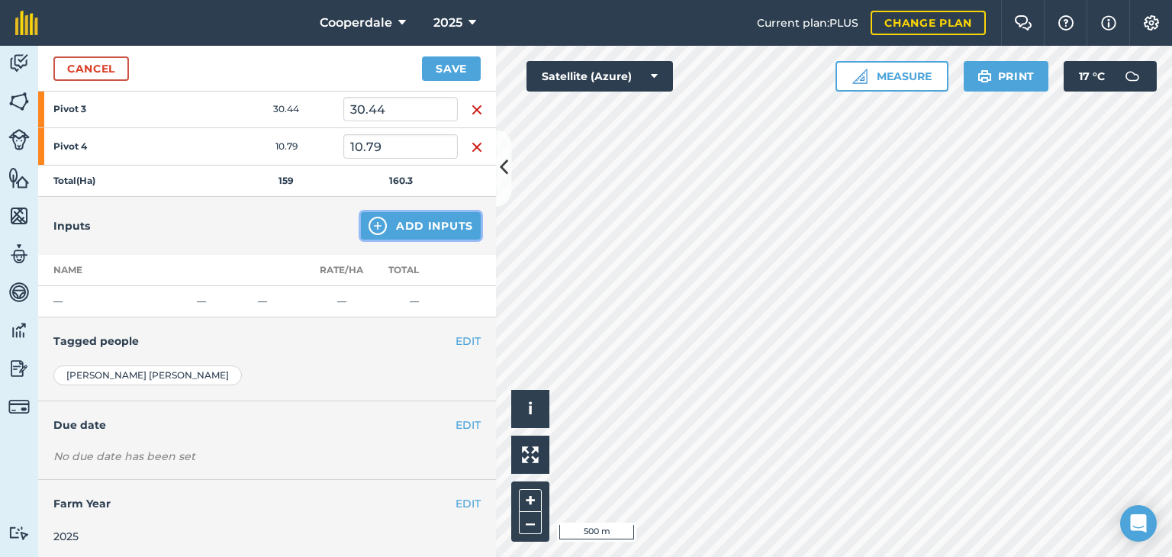
click at [427, 223] on button "Add Inputs" at bounding box center [421, 225] width 120 height 27
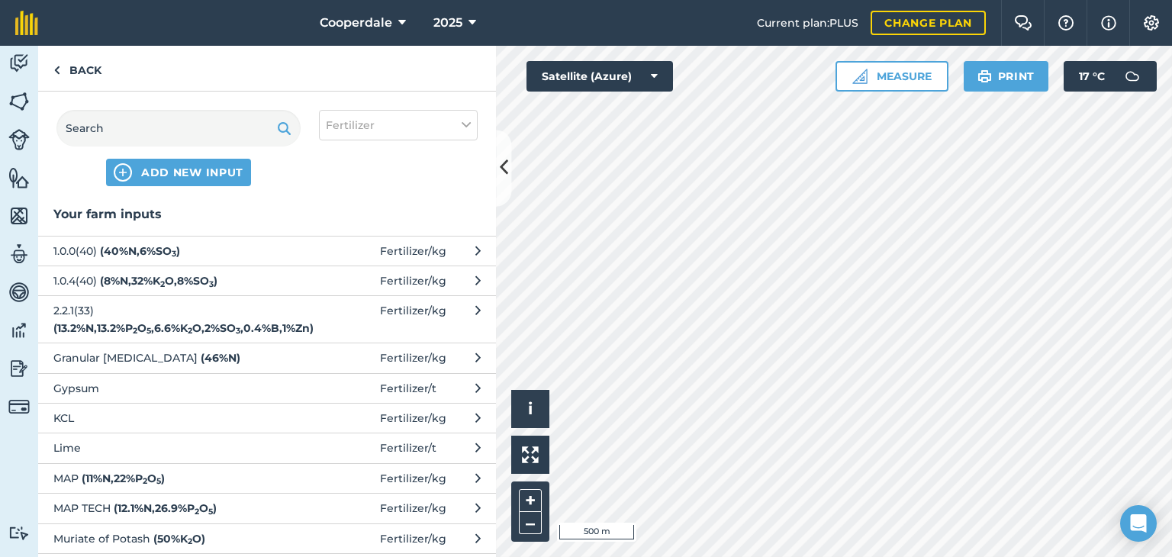
click at [96, 281] on span "1.0.4(40) ( 8 % N , 32 % K 2 O , 8 % SO 3 )" at bounding box center [178, 281] width 250 height 17
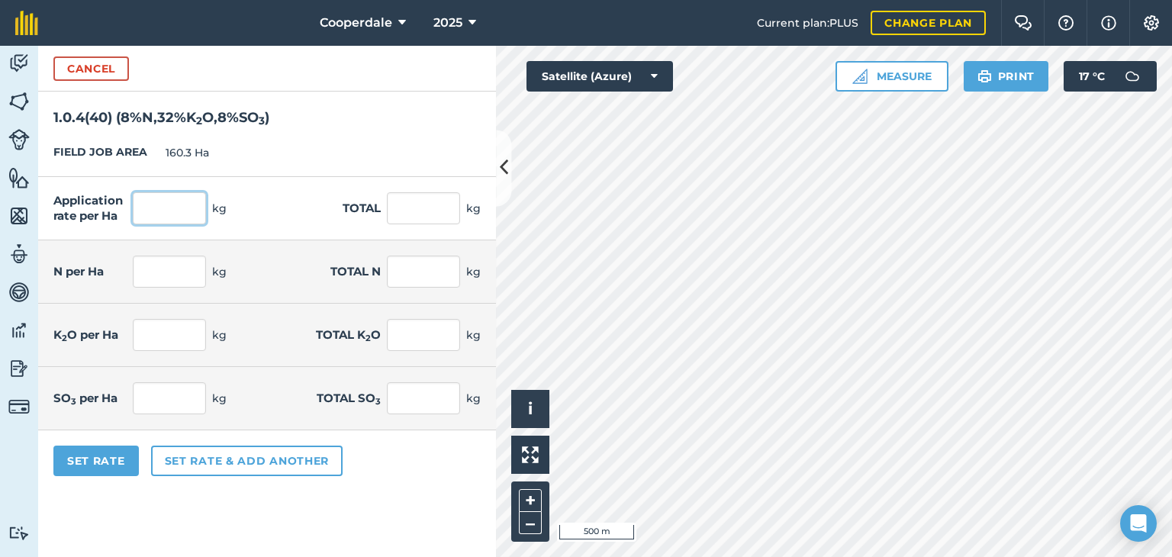
click at [167, 211] on input "text" at bounding box center [169, 208] width 73 height 32
type input "150"
type input "24,045"
type input "12"
type input "1,923.6"
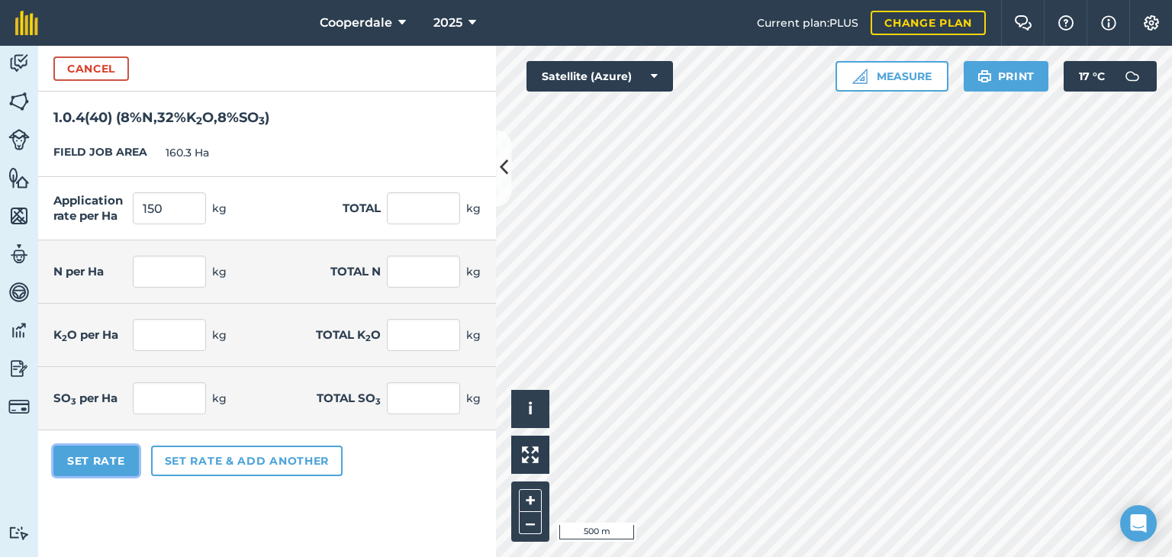
type input "48"
type input "7,694.4"
type input "12"
type input "1,923.6"
click at [107, 460] on button "Set Rate" at bounding box center [95, 461] width 85 height 31
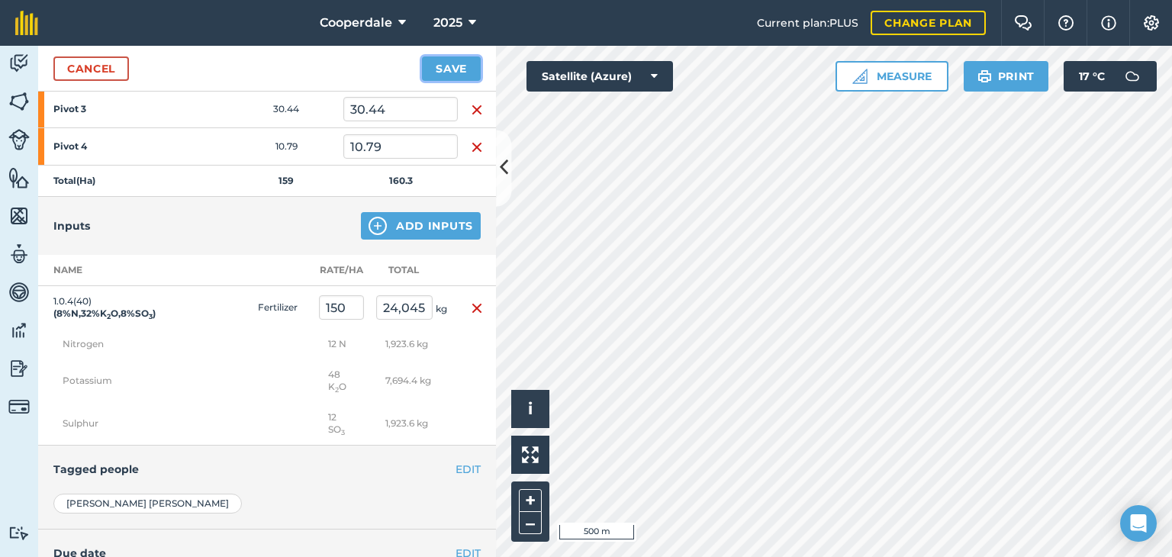
click at [461, 71] on button "Save" at bounding box center [451, 68] width 59 height 24
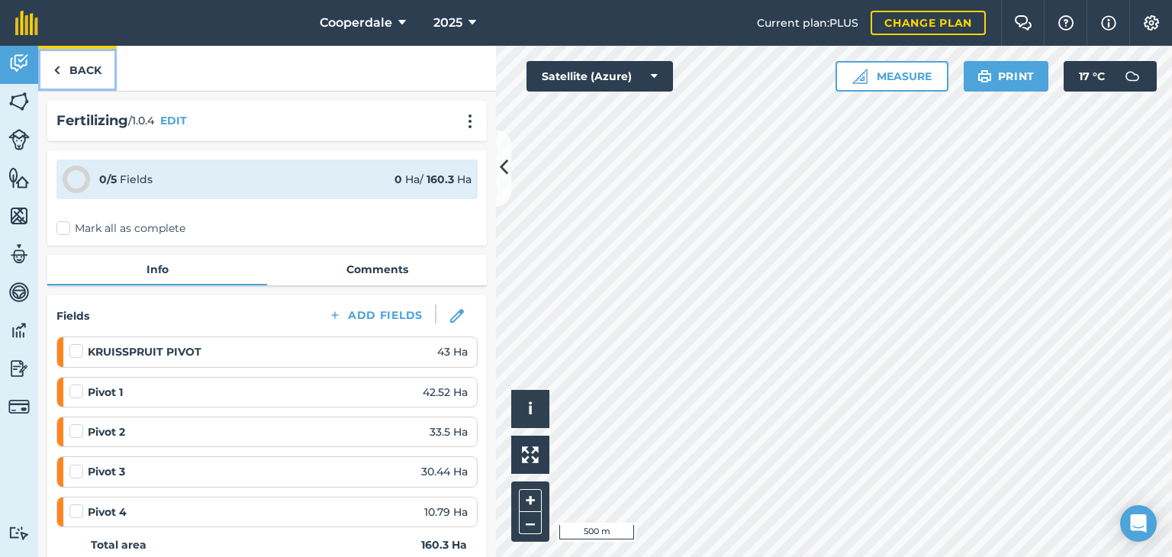
click at [73, 79] on link "Back" at bounding box center [77, 68] width 79 height 45
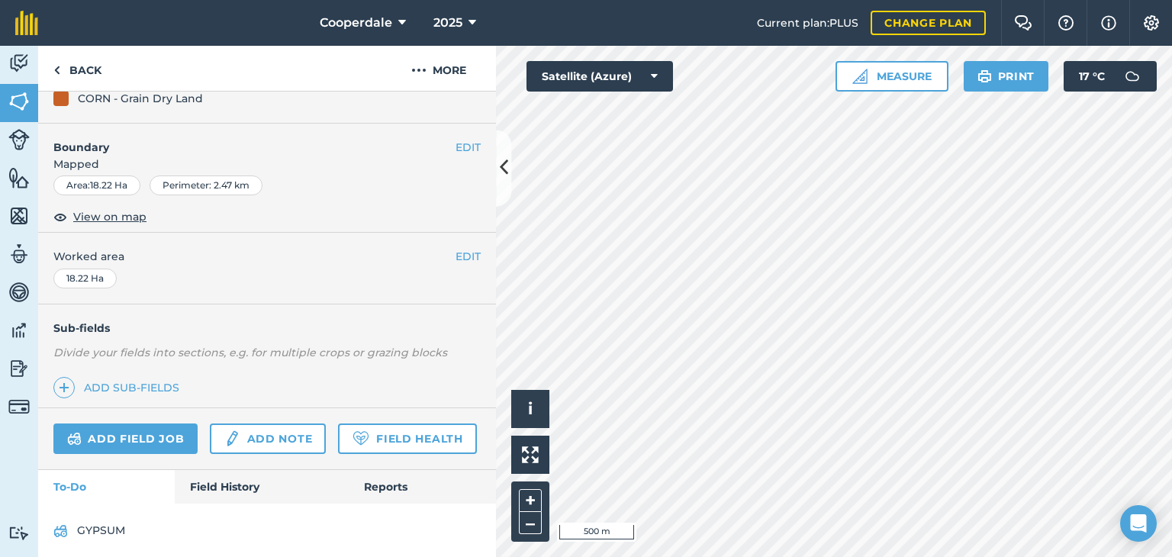
scroll to position [171, 0]
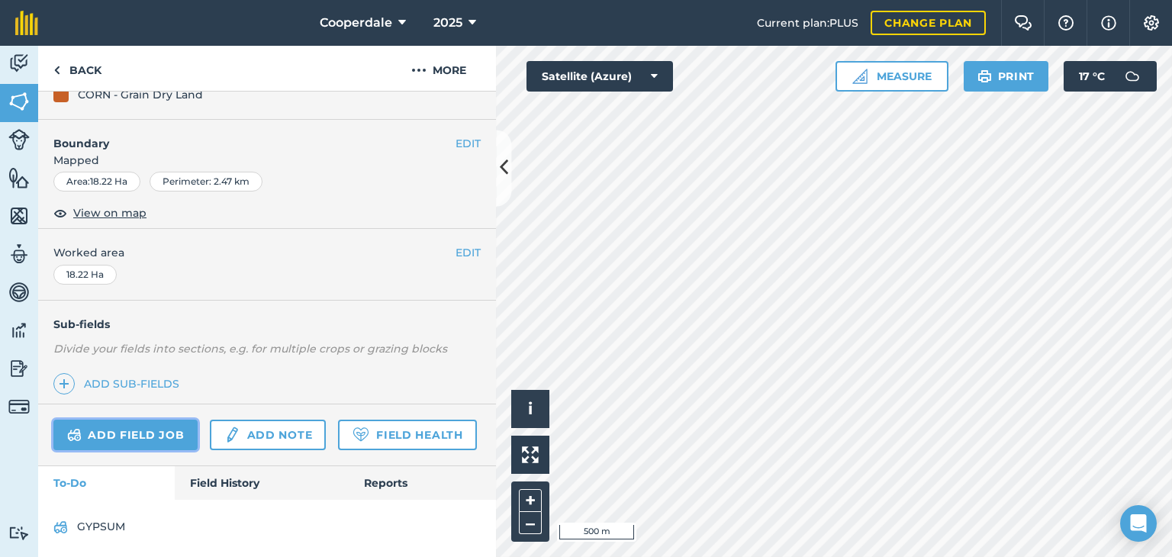
click at [155, 434] on link "Add field job" at bounding box center [125, 435] width 144 height 31
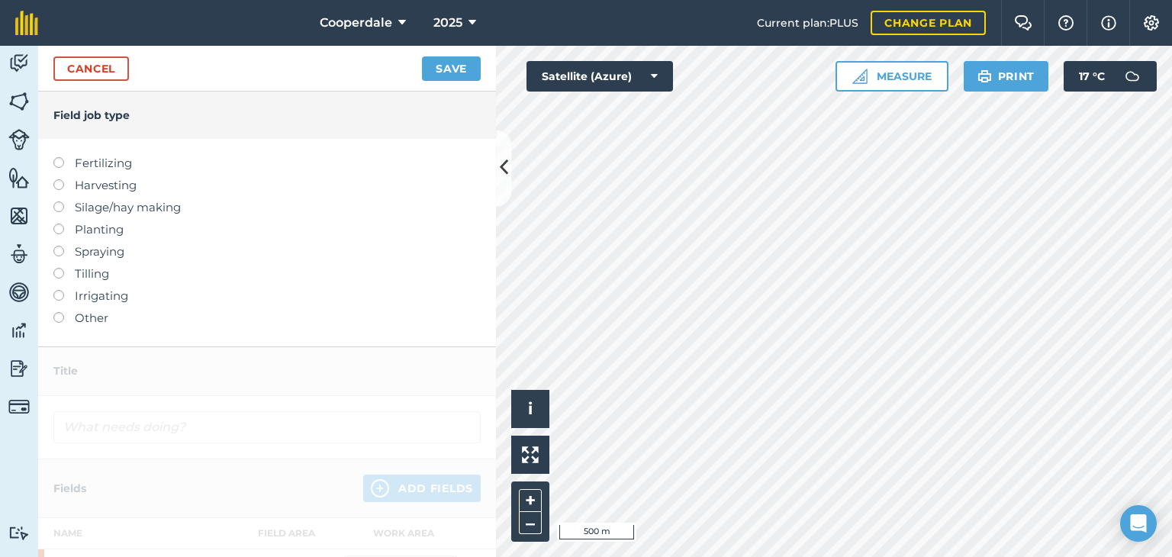
click at [56, 157] on label at bounding box center [63, 157] width 21 height 0
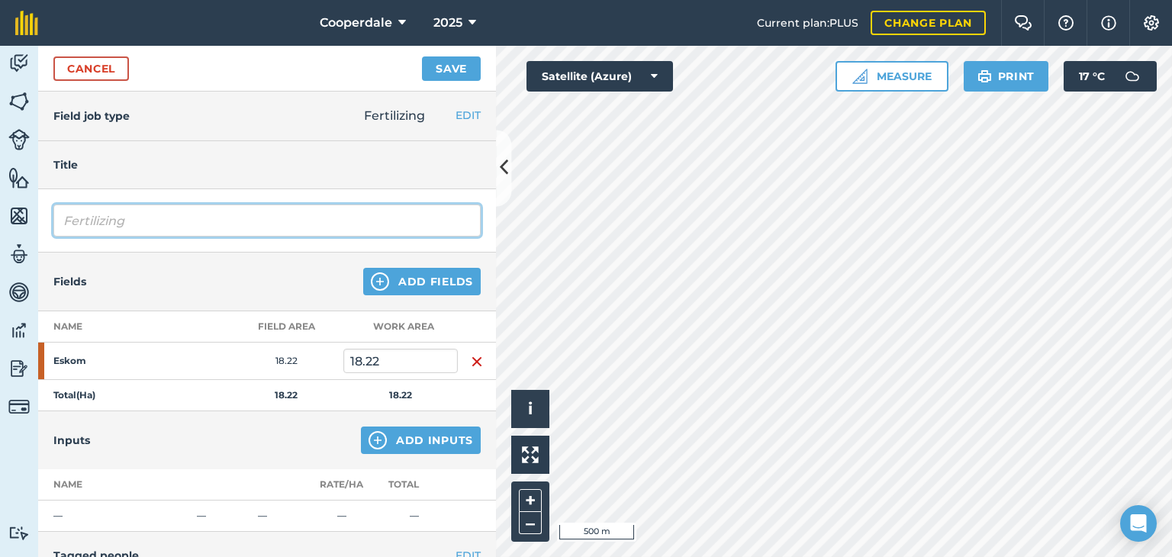
click at [158, 225] on input "Fertilizing" at bounding box center [266, 221] width 427 height 32
type input "F"
type input "1.0.4"
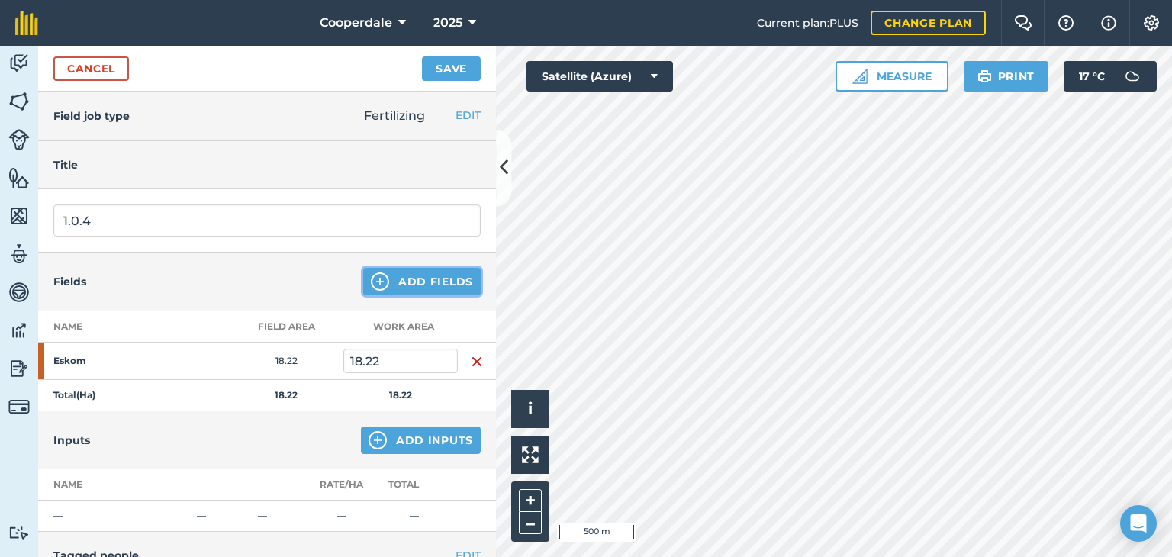
click at [385, 284] on button "Add Fields" at bounding box center [422, 281] width 118 height 27
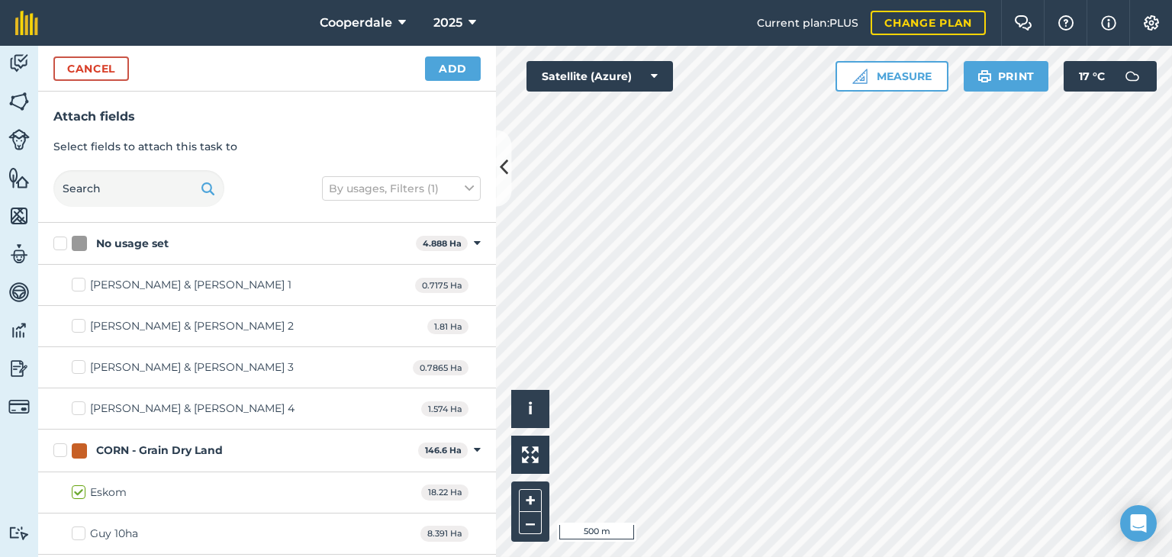
checkbox input "true"
click at [461, 69] on button "Add" at bounding box center [453, 68] width 56 height 24
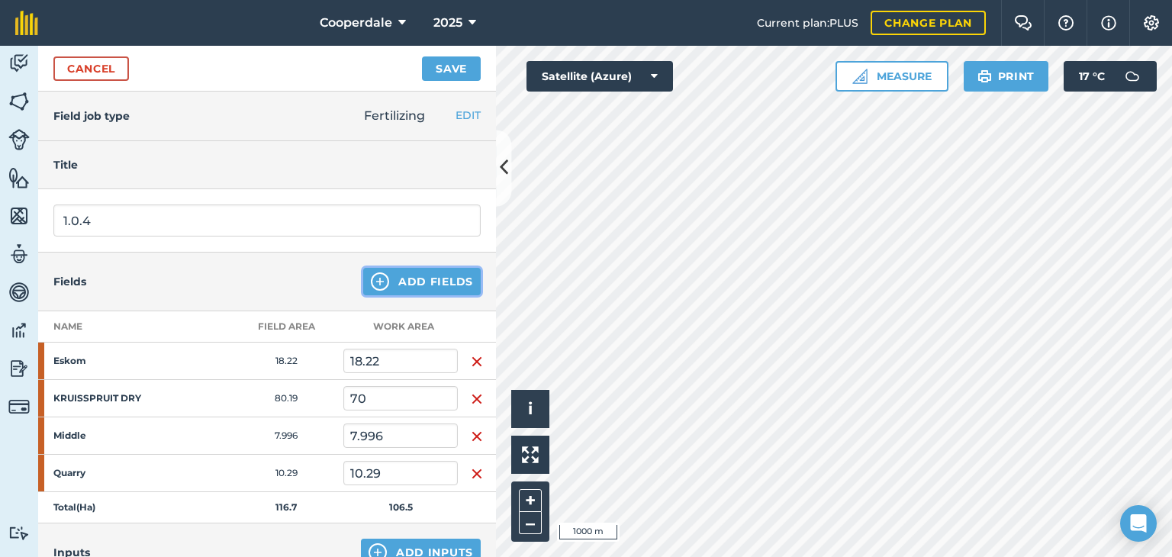
click at [408, 285] on button "Add Fields" at bounding box center [422, 281] width 118 height 27
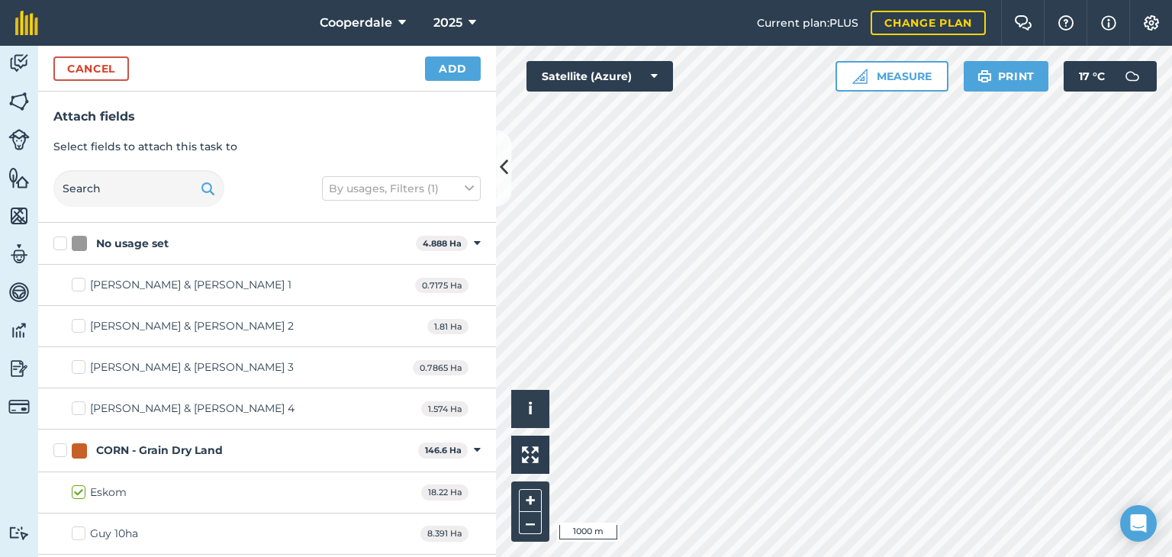
click at [906, 556] on html "Cooperdale 2025 Current plan : PLUS Change plan Farm Chat Help Info Settings [G…" at bounding box center [586, 278] width 1172 height 557
checkbox input "true"
click at [460, 66] on button "Add" at bounding box center [453, 68] width 56 height 24
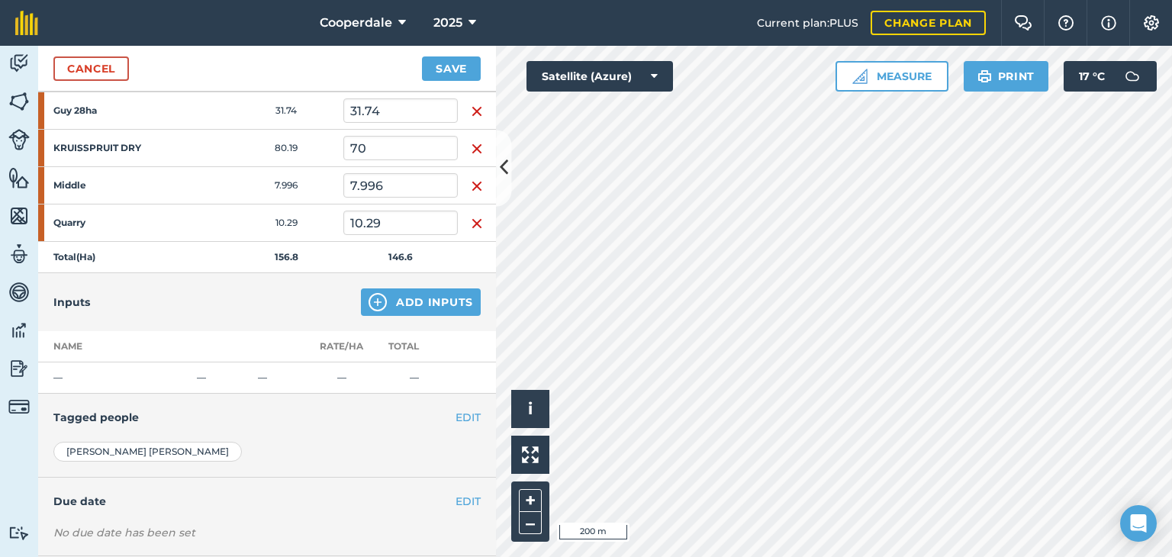
scroll to position [326, 0]
click at [390, 306] on button "Add Inputs" at bounding box center [421, 301] width 120 height 27
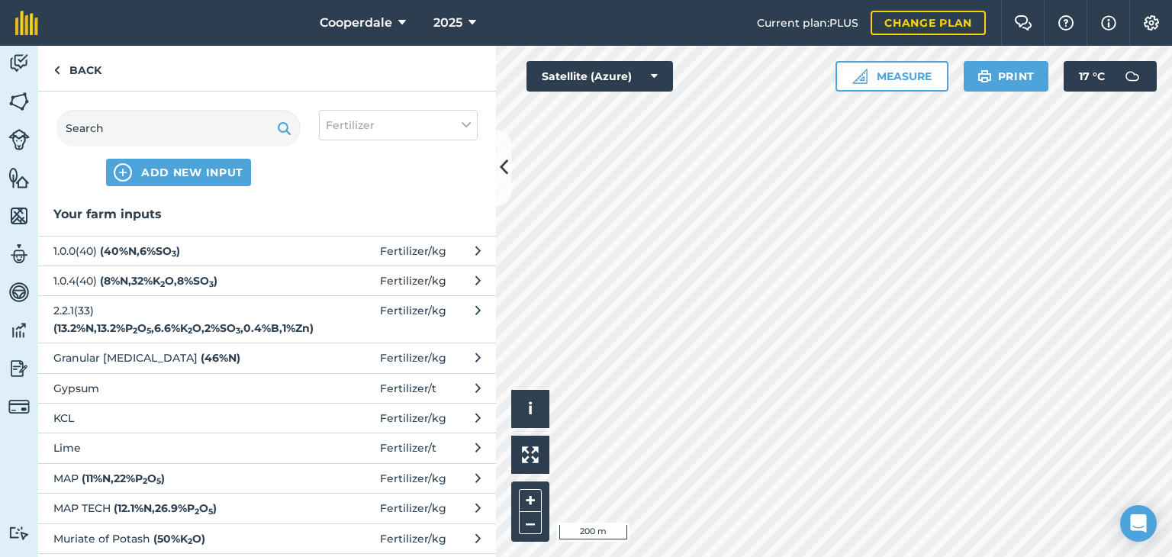
click at [88, 279] on span "1.0.4(40) ( 8 % N , 32 % K 2 O , 8 % SO 3 )" at bounding box center [178, 281] width 250 height 17
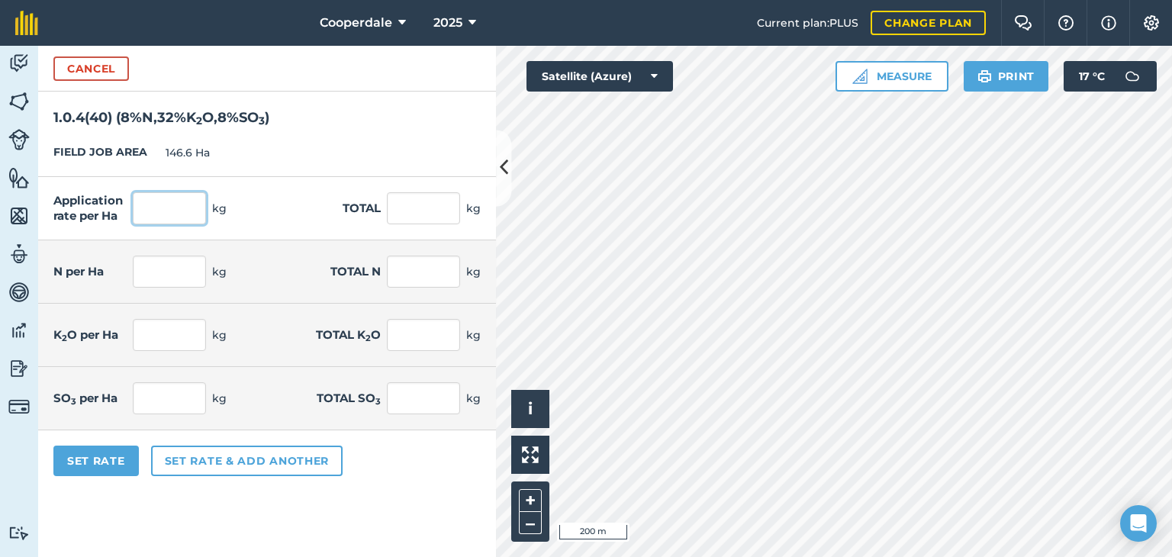
click at [174, 218] on input "text" at bounding box center [169, 208] width 73 height 32
type input "100"
type input "14,660"
type input "8"
type input "1,172.8"
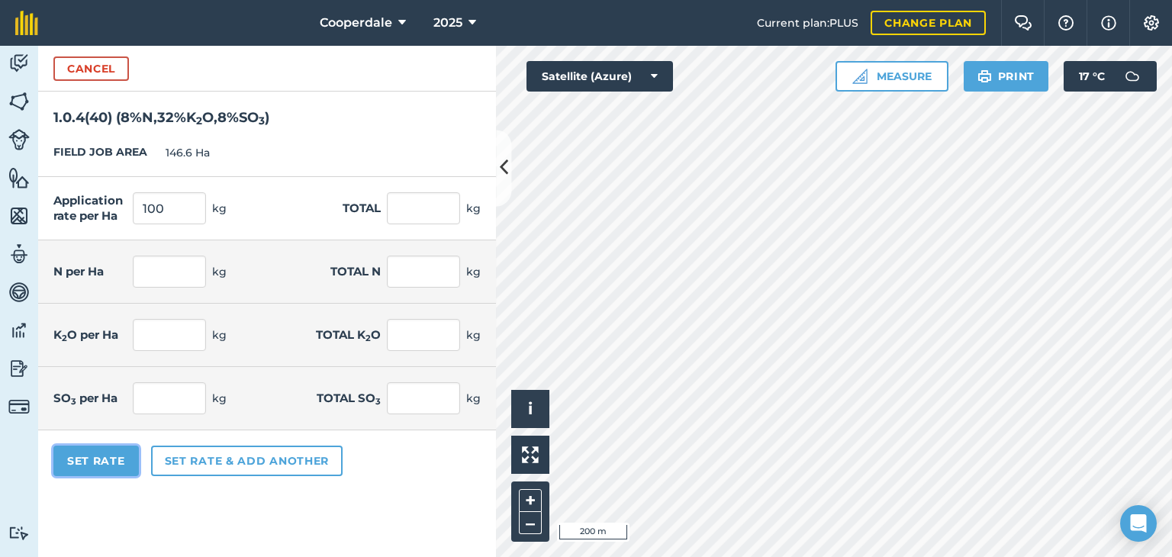
type input "32"
type input "4,691.2"
type input "8"
type input "1,172.8"
click at [91, 456] on button "Set Rate" at bounding box center [95, 461] width 85 height 31
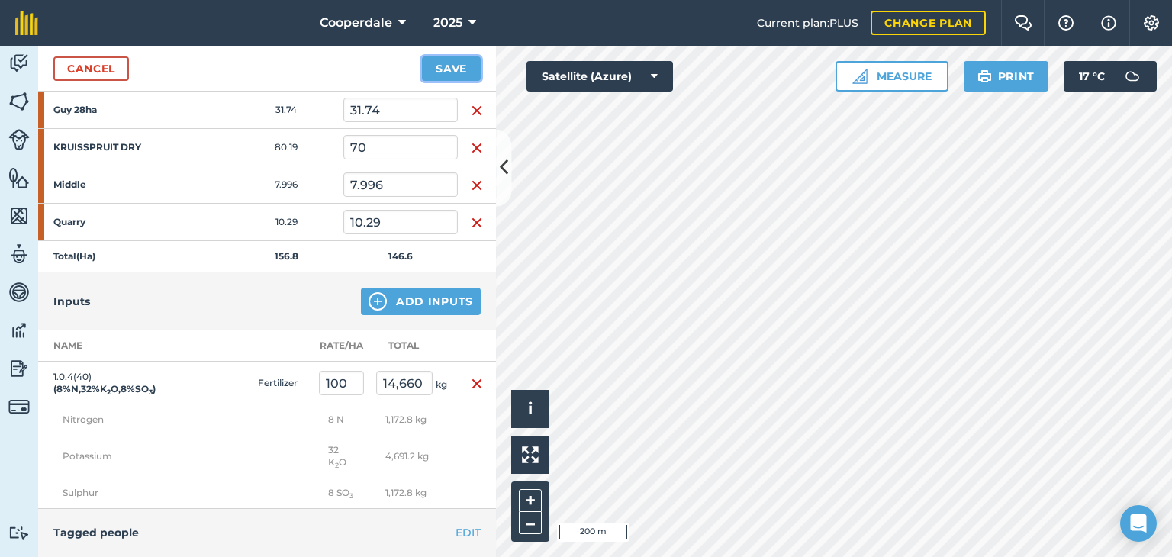
click at [461, 72] on button "Save" at bounding box center [451, 68] width 59 height 24
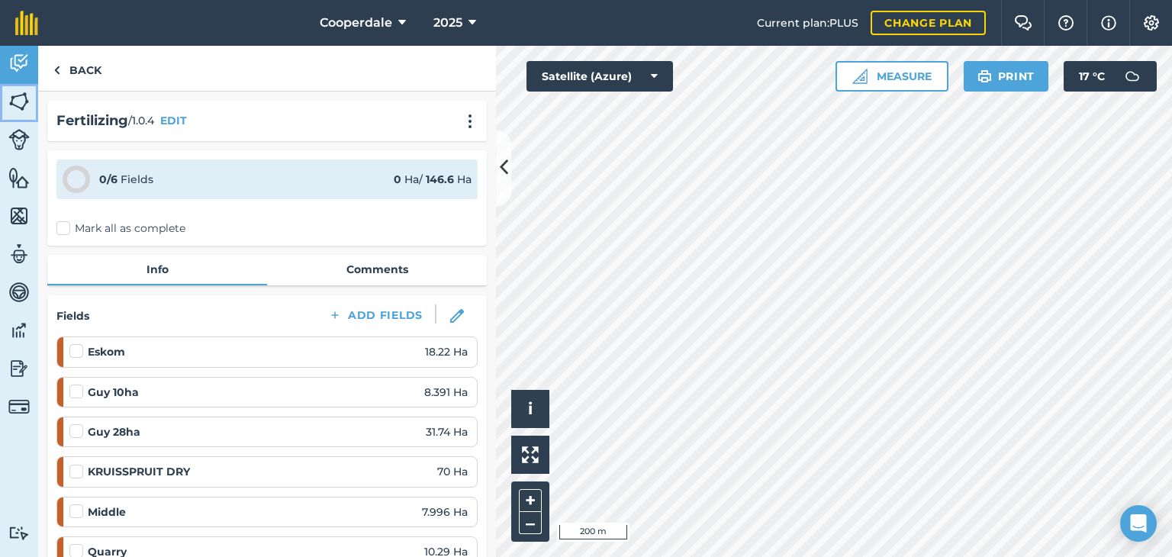
click at [16, 98] on img at bounding box center [18, 101] width 21 height 23
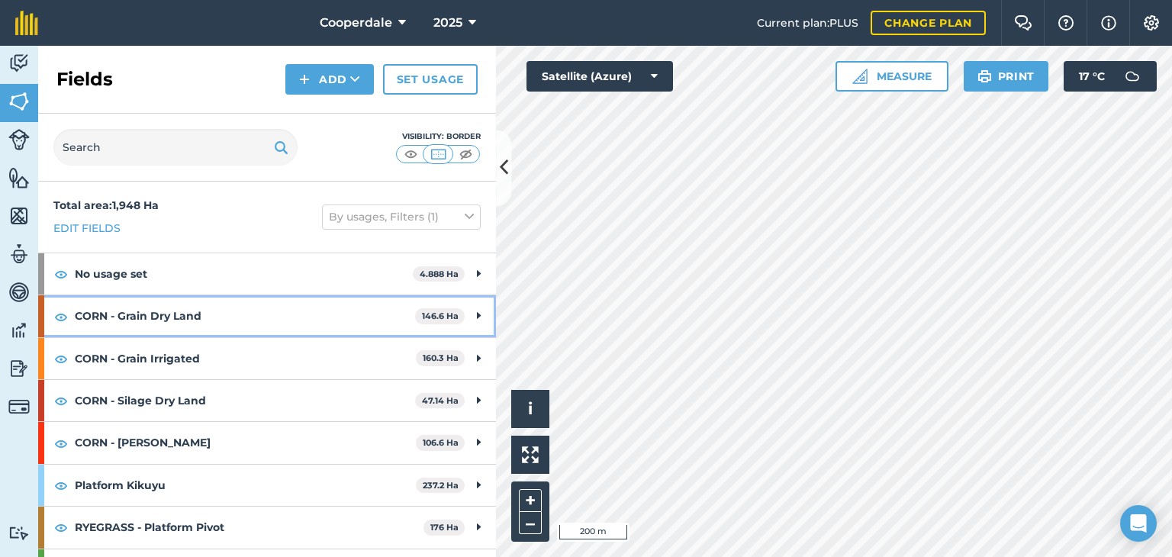
click at [473, 312] on div "CORN - Grain Dry Land 146.6 Ha" at bounding box center [267, 315] width 458 height 41
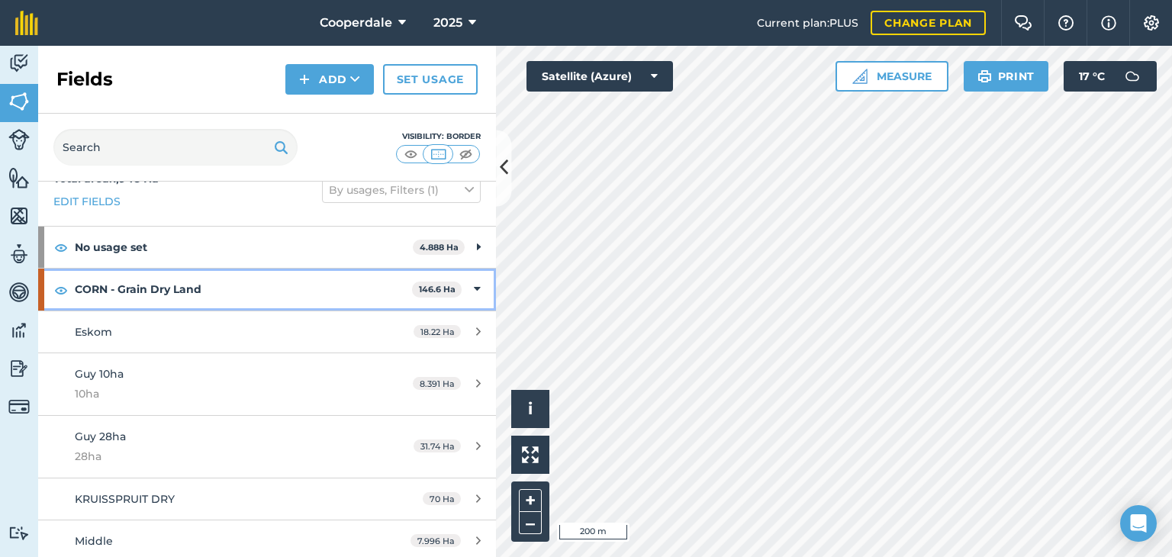
scroll to position [11, 0]
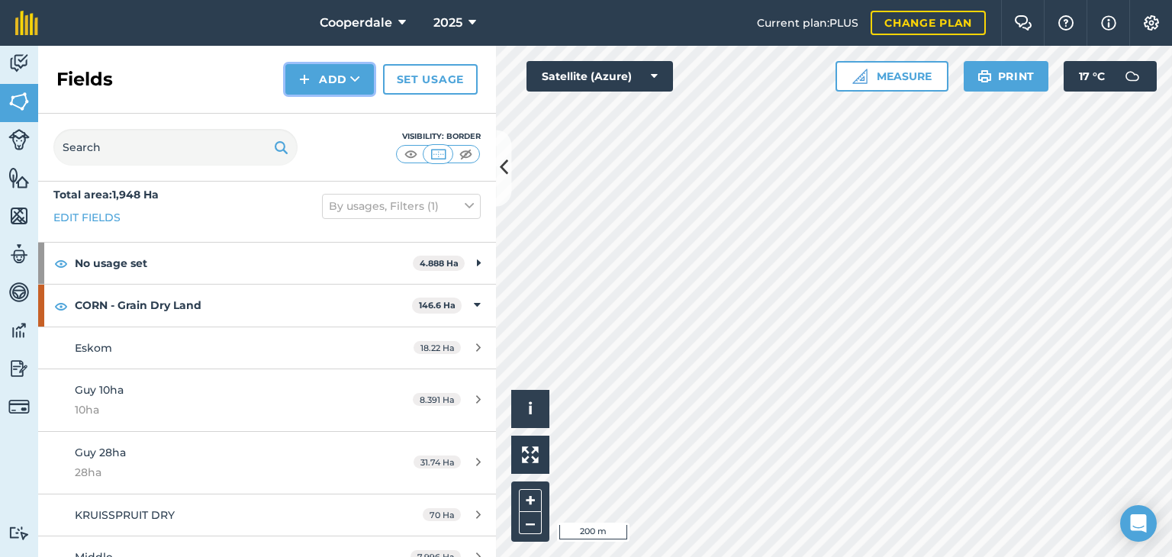
click at [364, 69] on button "Add" at bounding box center [329, 79] width 89 height 31
click at [338, 111] on link "Draw" at bounding box center [330, 114] width 84 height 34
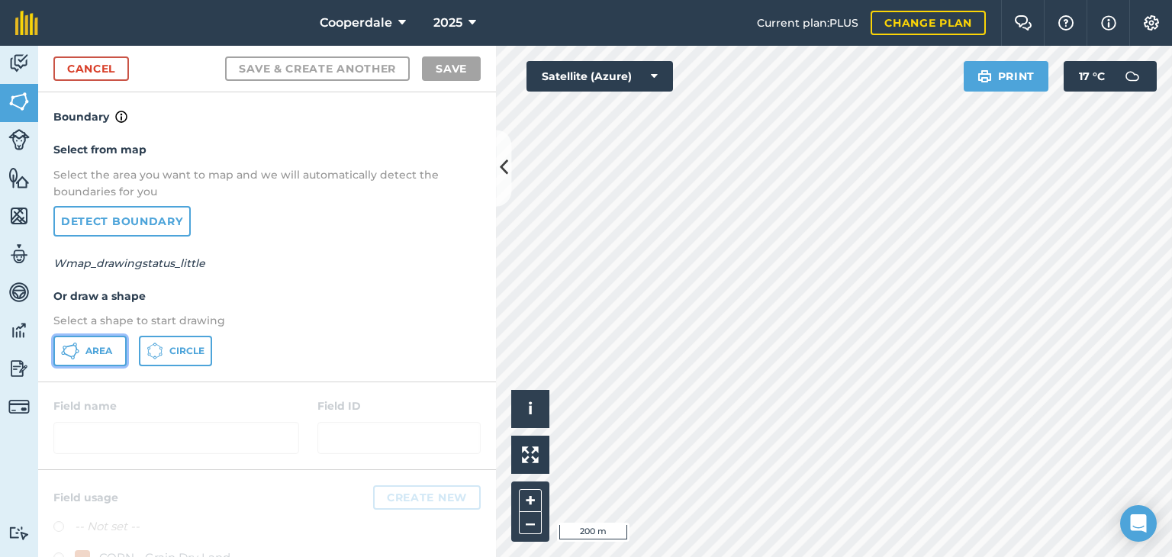
click at [92, 355] on span "Area" at bounding box center [98, 351] width 27 height 12
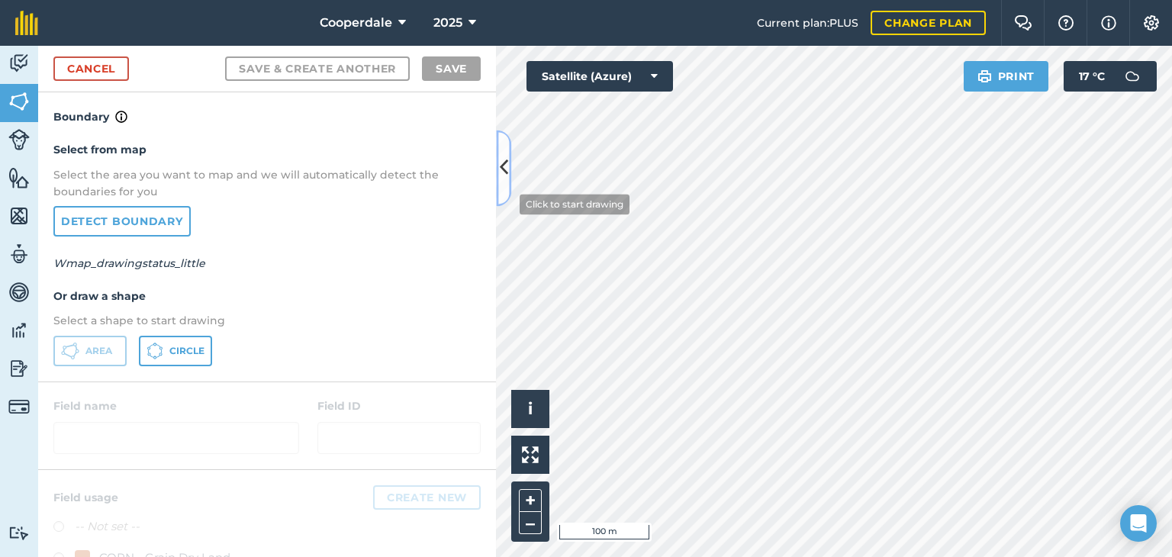
click at [508, 204] on div "Activity Fields Livestock Features Maps Team Vehicles Data Reporting Billing Tu…" at bounding box center [586, 301] width 1172 height 511
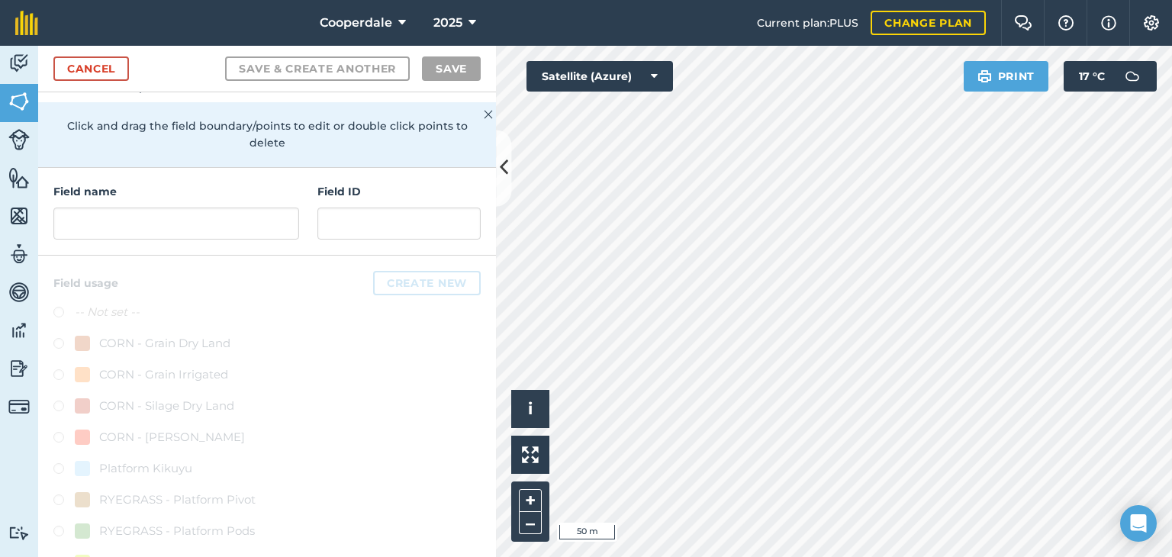
scroll to position [108, 0]
click at [151, 214] on input "text" at bounding box center [176, 222] width 246 height 32
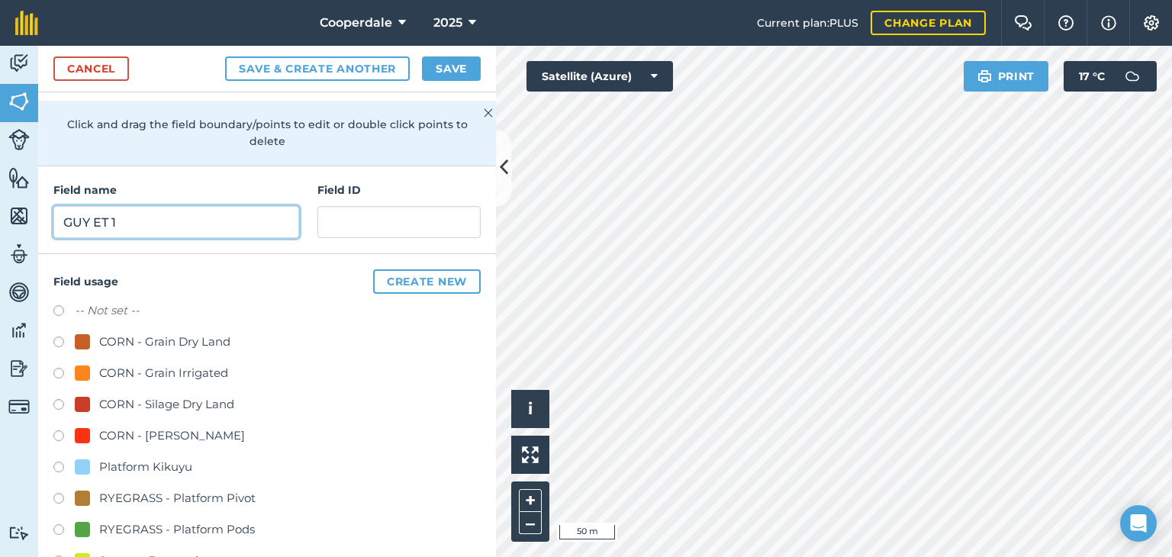
type input "GUY ET 1"
click at [56, 339] on label at bounding box center [63, 344] width 21 height 15
radio input "true"
click at [456, 70] on button "Save" at bounding box center [451, 68] width 59 height 24
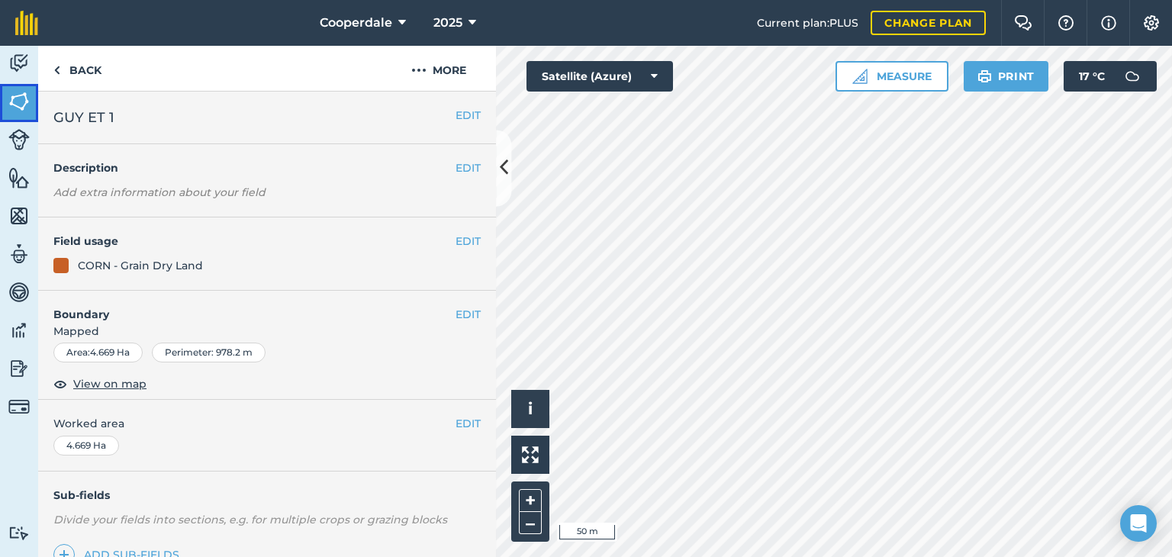
click at [21, 104] on img at bounding box center [18, 101] width 21 height 23
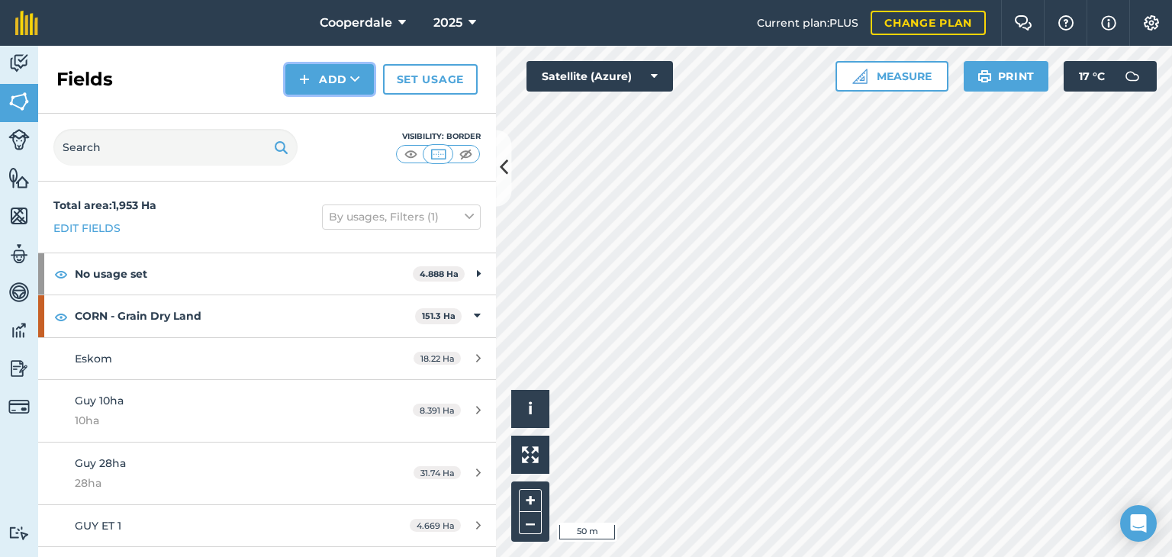
click at [360, 82] on icon at bounding box center [355, 79] width 10 height 15
click at [336, 112] on link "Draw" at bounding box center [330, 114] width 84 height 34
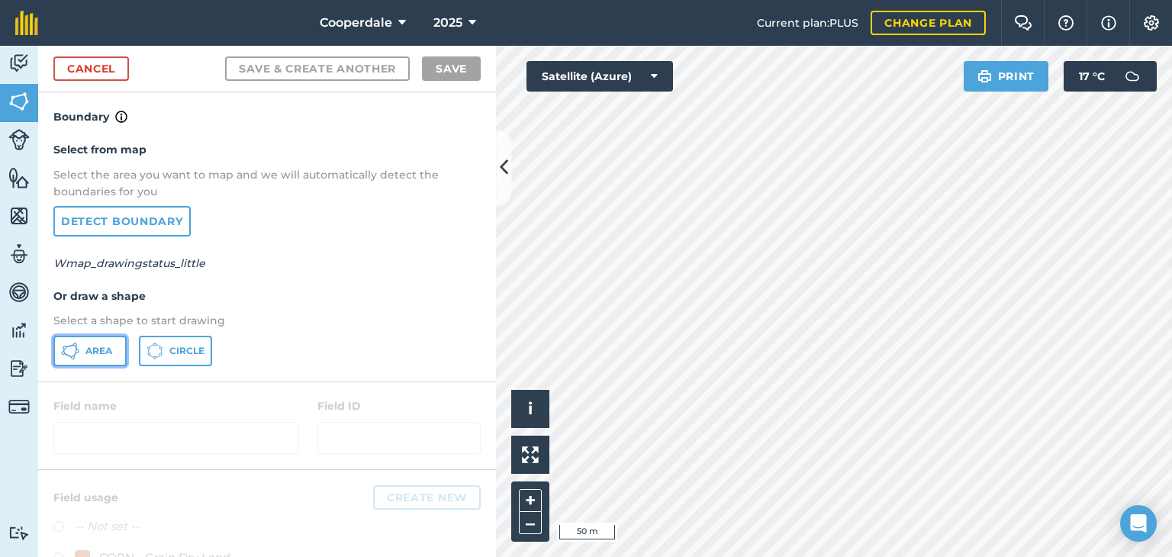
click at [105, 345] on span "Area" at bounding box center [98, 351] width 27 height 12
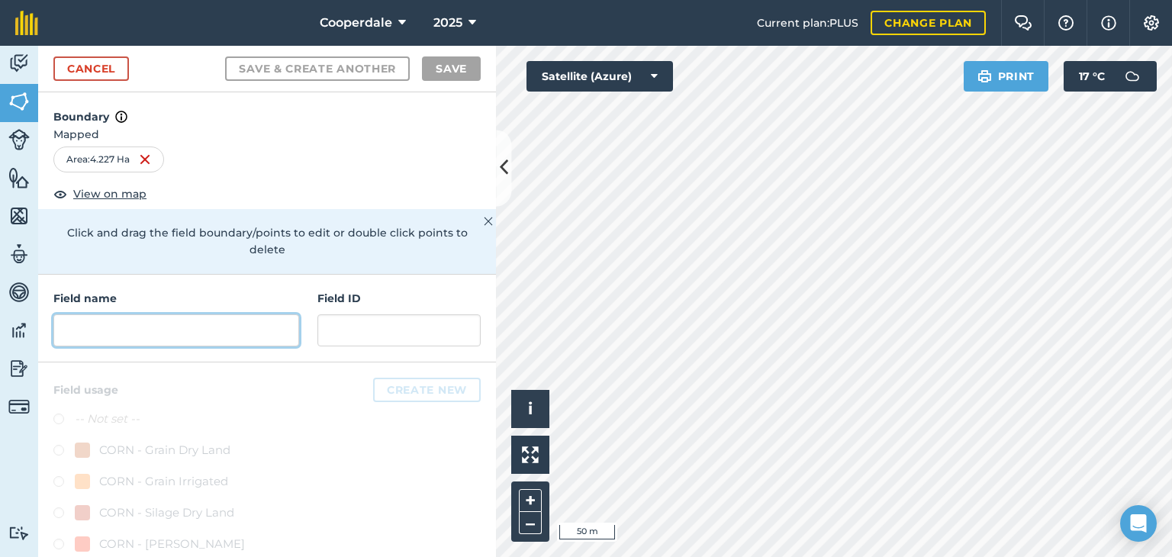
click at [219, 331] on input "text" at bounding box center [176, 330] width 246 height 32
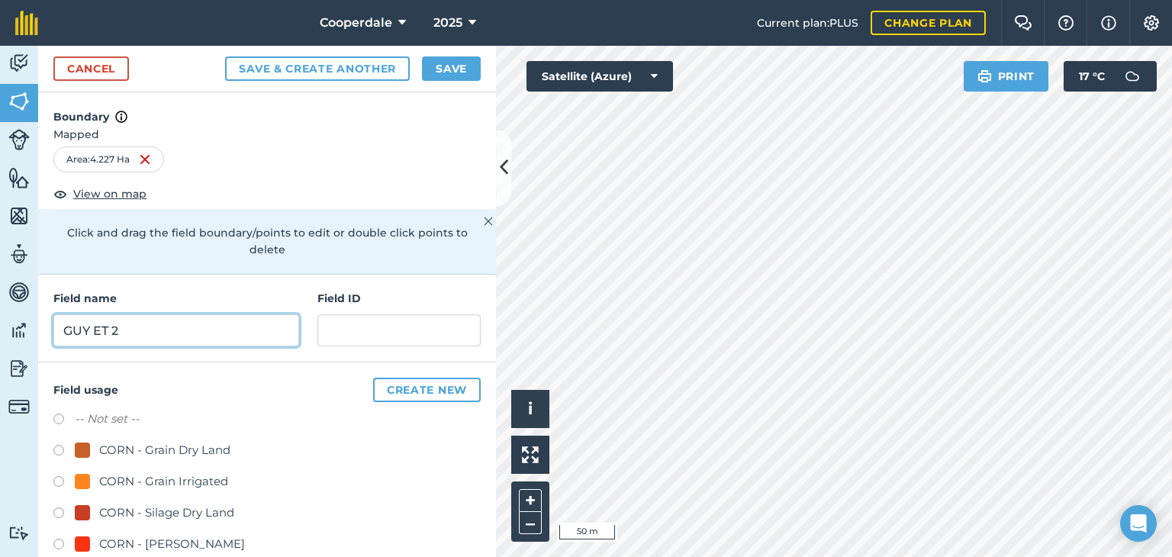
type input "GUY ET 2"
click at [58, 447] on label at bounding box center [63, 452] width 21 height 15
radio input "true"
click at [449, 71] on button "Save" at bounding box center [451, 68] width 59 height 24
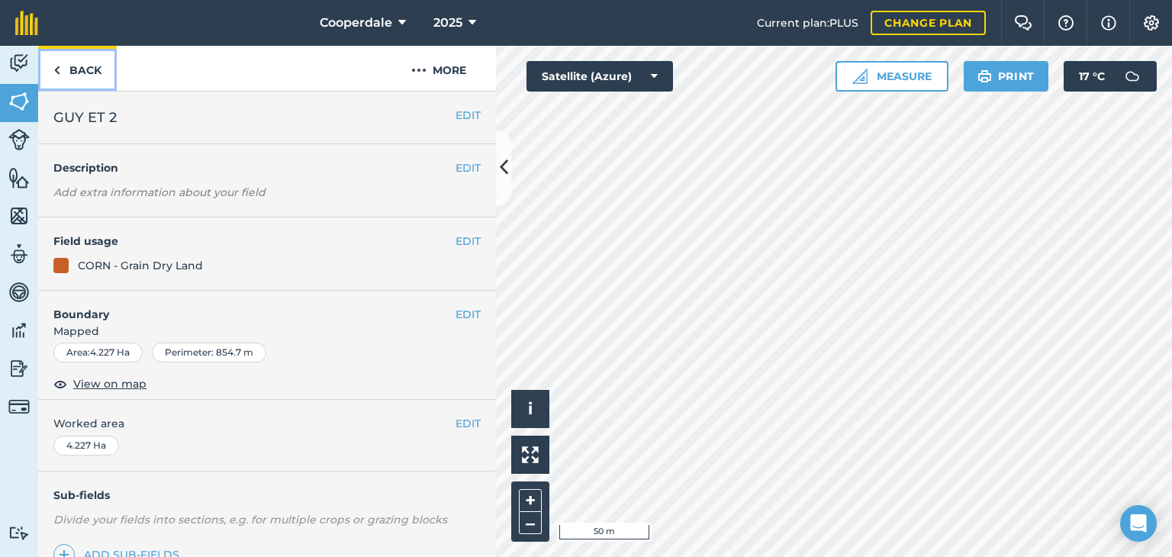
click at [92, 73] on link "Back" at bounding box center [77, 68] width 79 height 45
click at [89, 84] on link "Back" at bounding box center [77, 68] width 79 height 45
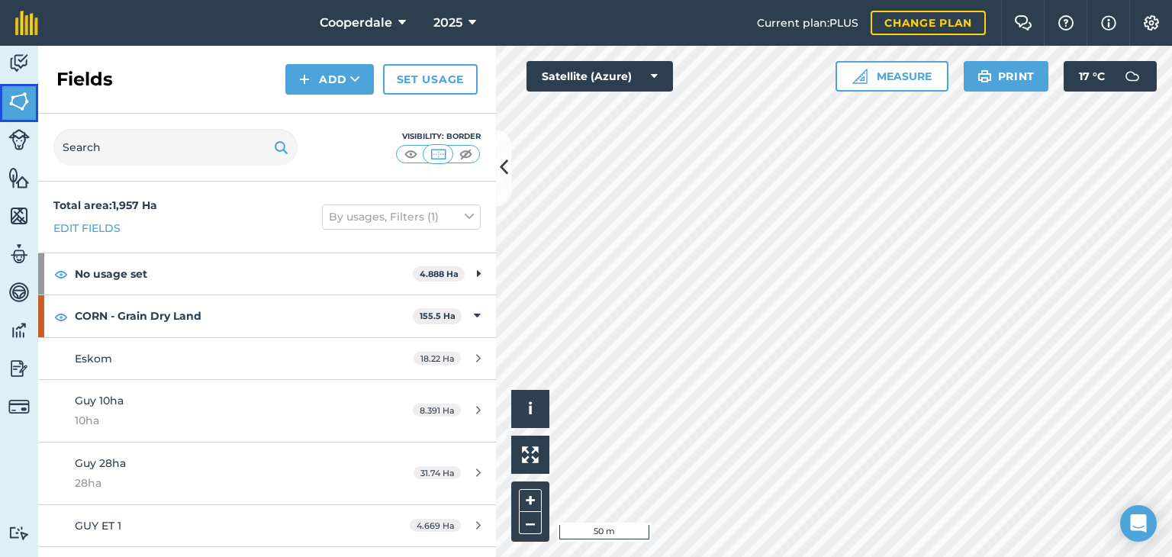
click at [16, 100] on img at bounding box center [18, 101] width 21 height 23
click at [354, 82] on icon at bounding box center [355, 79] width 10 height 15
click at [339, 118] on link "Draw" at bounding box center [330, 114] width 84 height 34
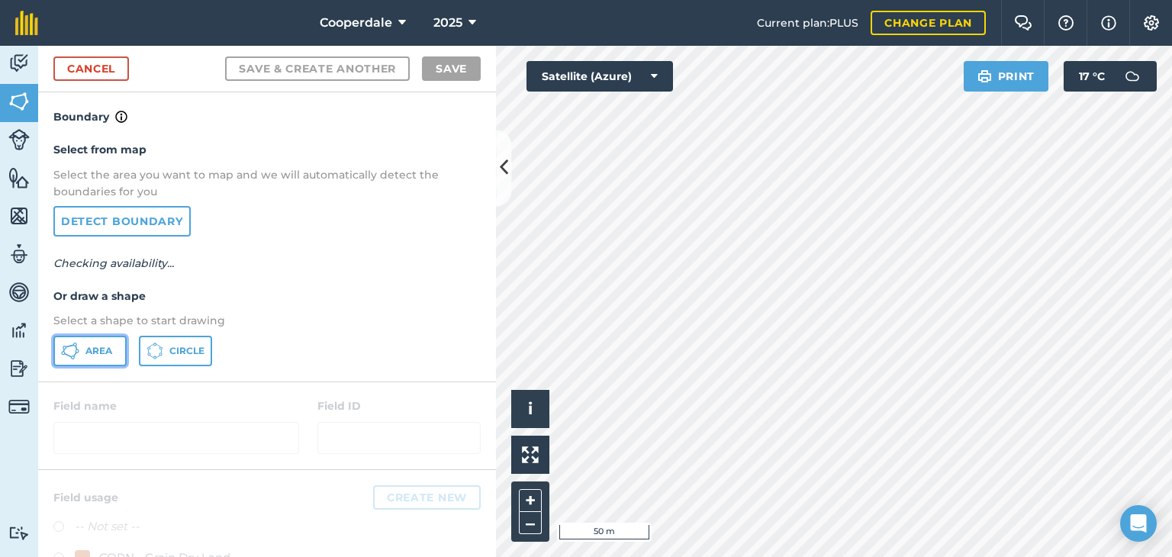
click at [108, 351] on span "Area" at bounding box center [98, 351] width 27 height 12
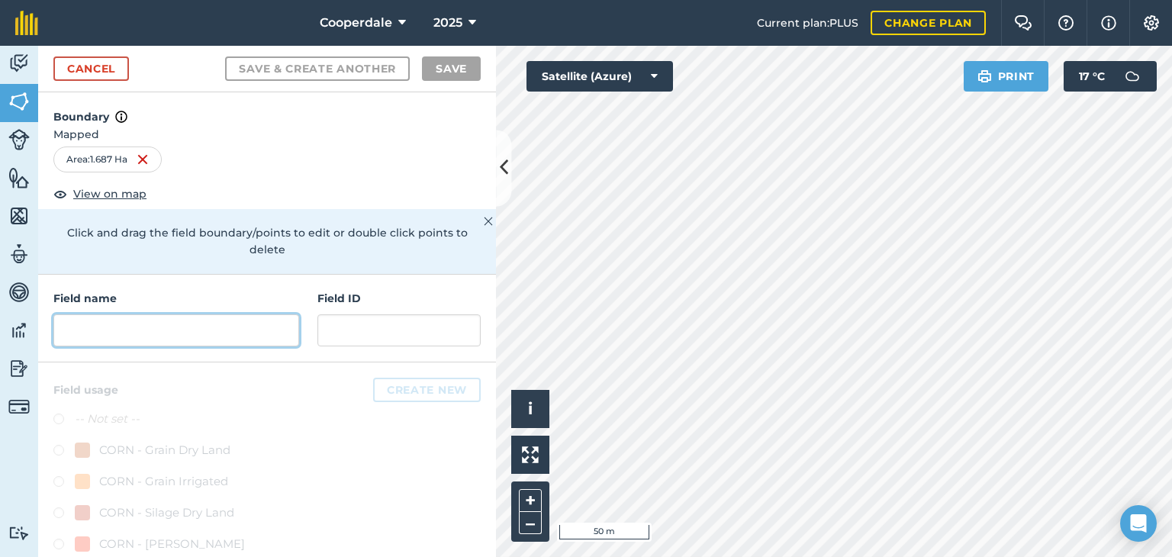
click at [125, 334] on input "text" at bounding box center [176, 330] width 246 height 32
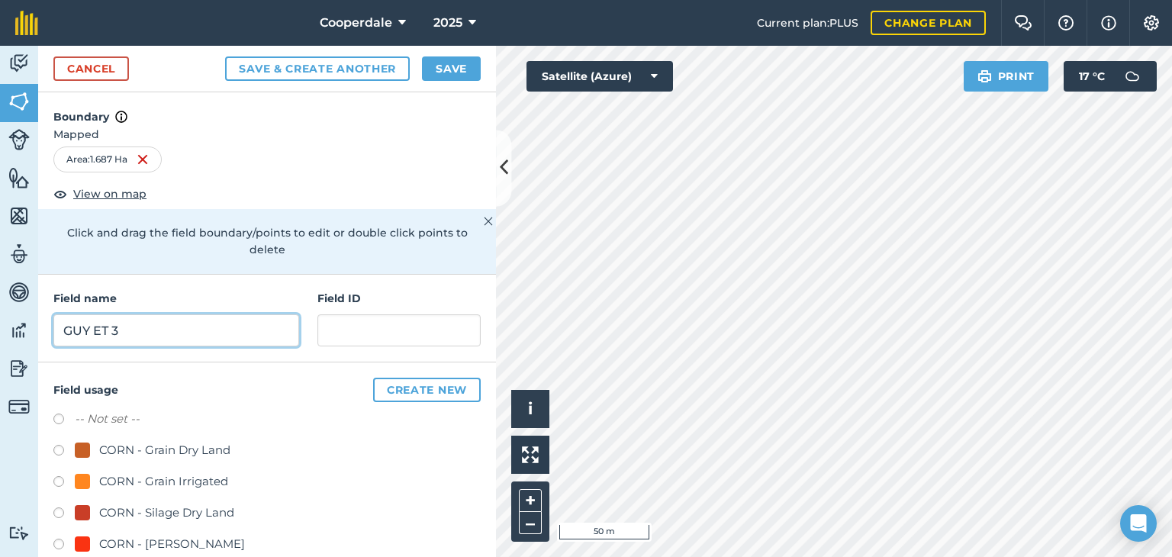
type input "GUY ET 3"
click at [60, 447] on label at bounding box center [63, 452] width 21 height 15
radio input "true"
click at [455, 74] on button "Save" at bounding box center [451, 68] width 59 height 24
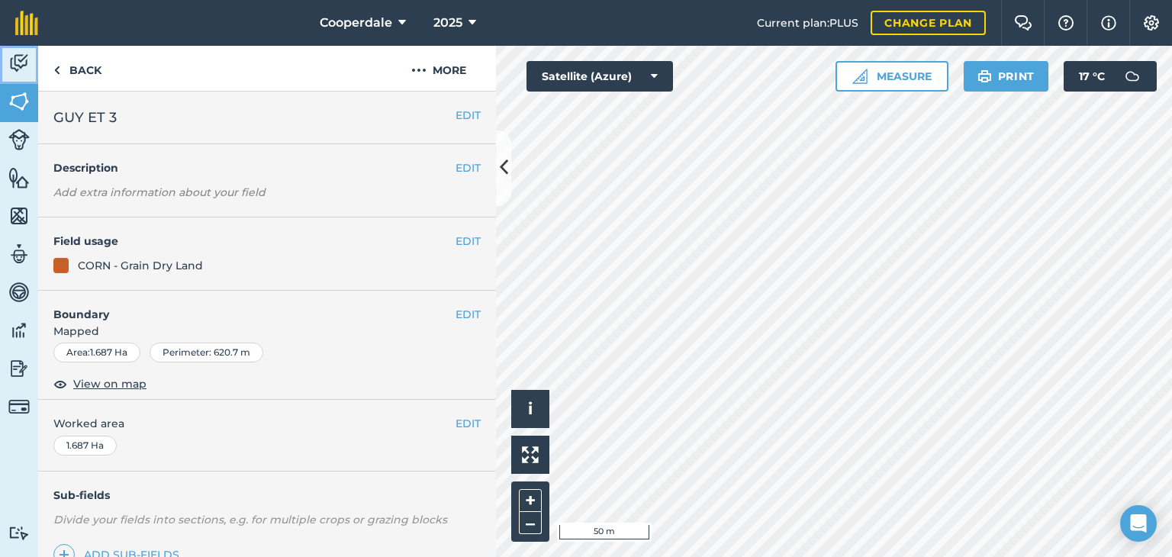
click at [23, 65] on img at bounding box center [18, 63] width 21 height 23
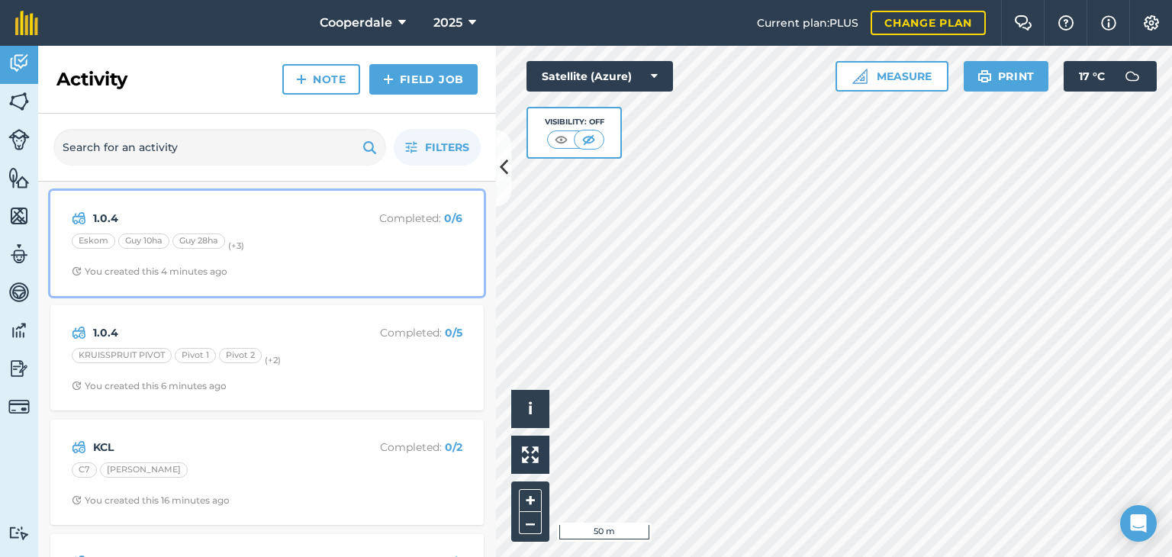
click at [165, 252] on div "Eskom Guy 10ha Guy 28ha (+ 3 )" at bounding box center [267, 244] width 391 height 20
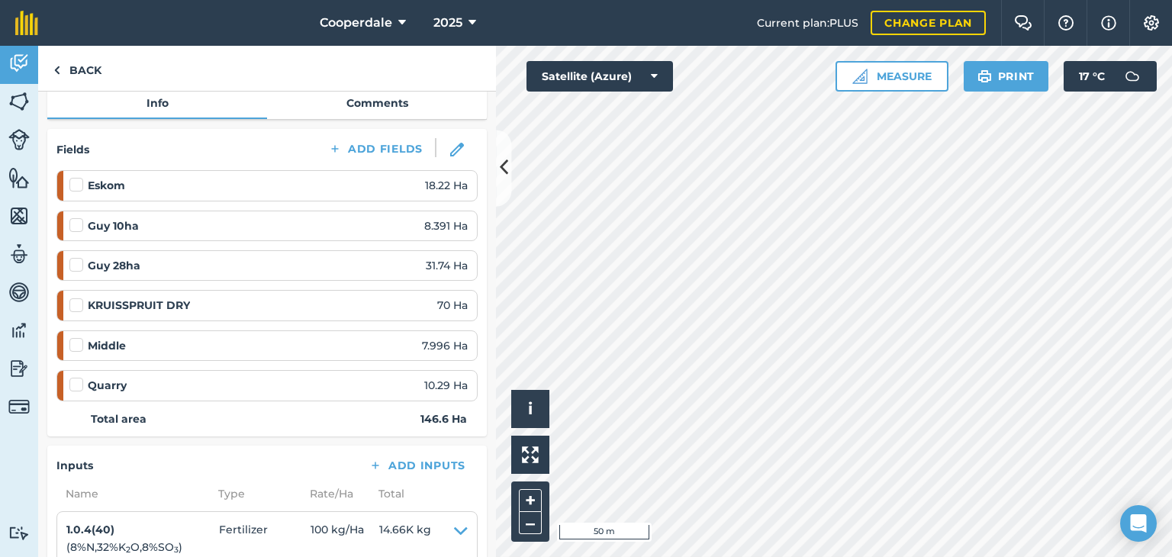
scroll to position [171, 0]
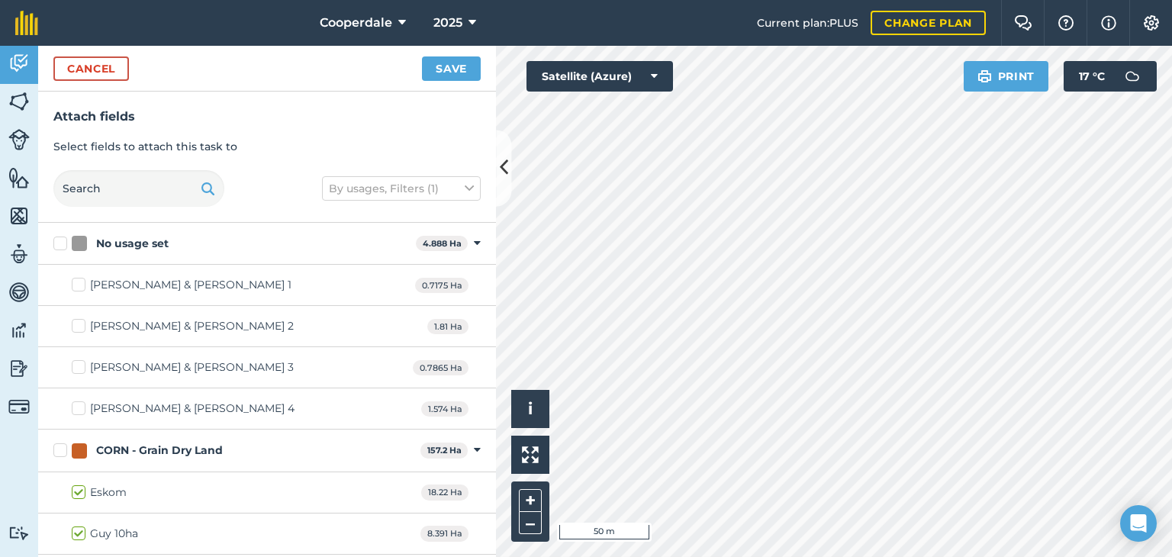
checkbox input "true"
click at [455, 73] on button "Save" at bounding box center [451, 68] width 59 height 24
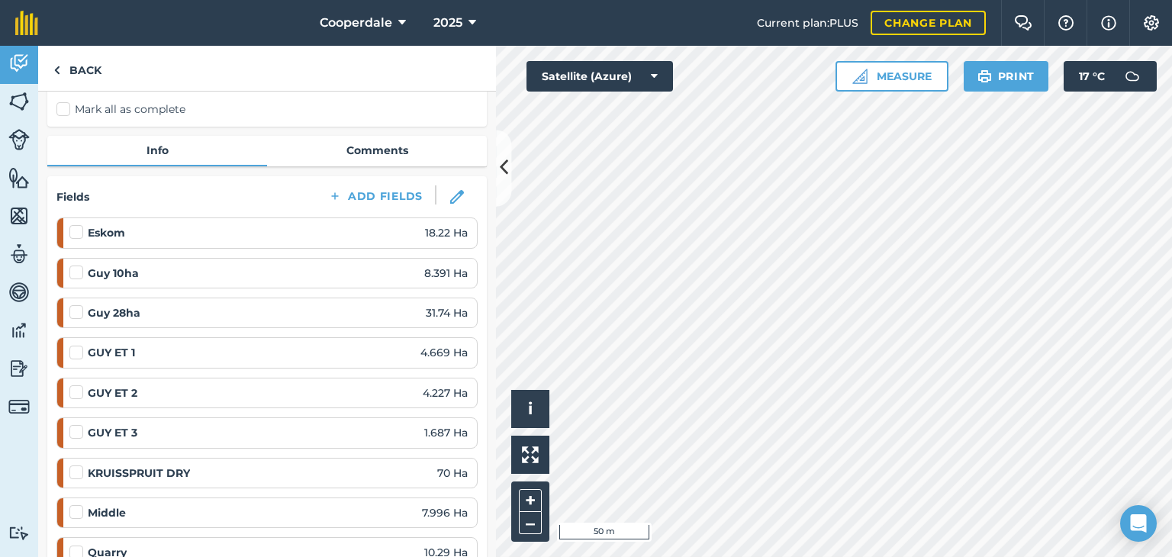
scroll to position [136, 0]
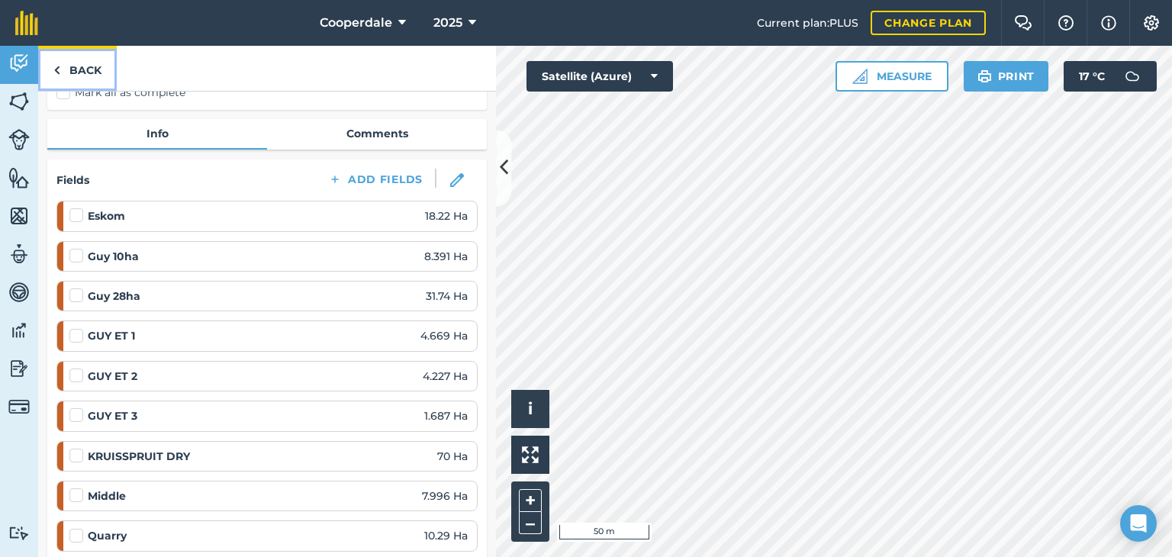
click at [80, 71] on link "Back" at bounding box center [77, 68] width 79 height 45
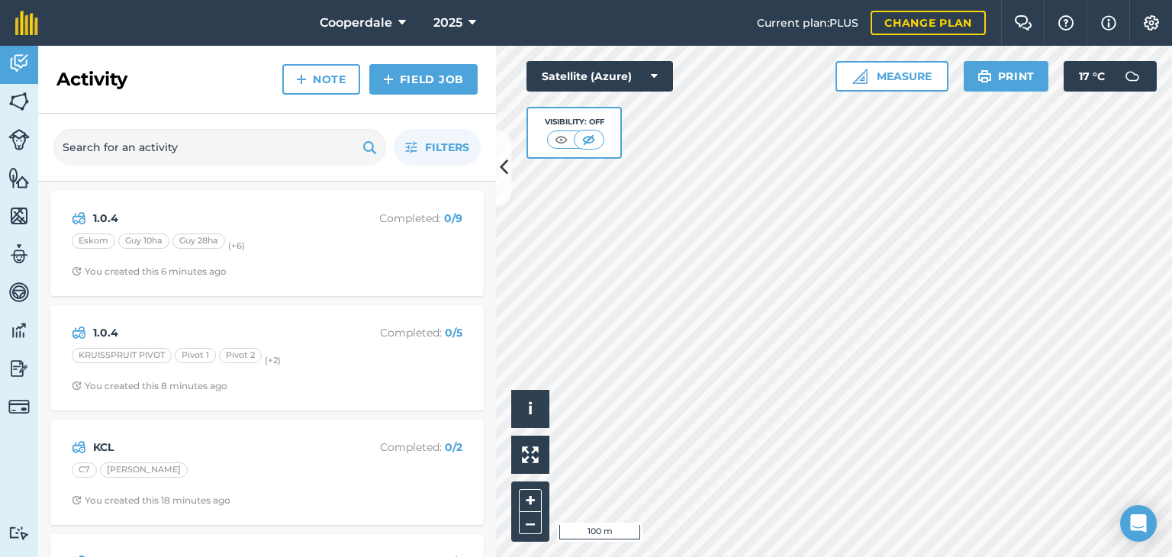
click at [1079, 66] on div "Click to start drawing i © 2025 TomTom, Microsoft 100 m + – Satellite (Azure) V…" at bounding box center [834, 301] width 676 height 511
click at [16, 65] on img at bounding box center [18, 63] width 21 height 23
